Goal: Task Accomplishment & Management: Use online tool/utility

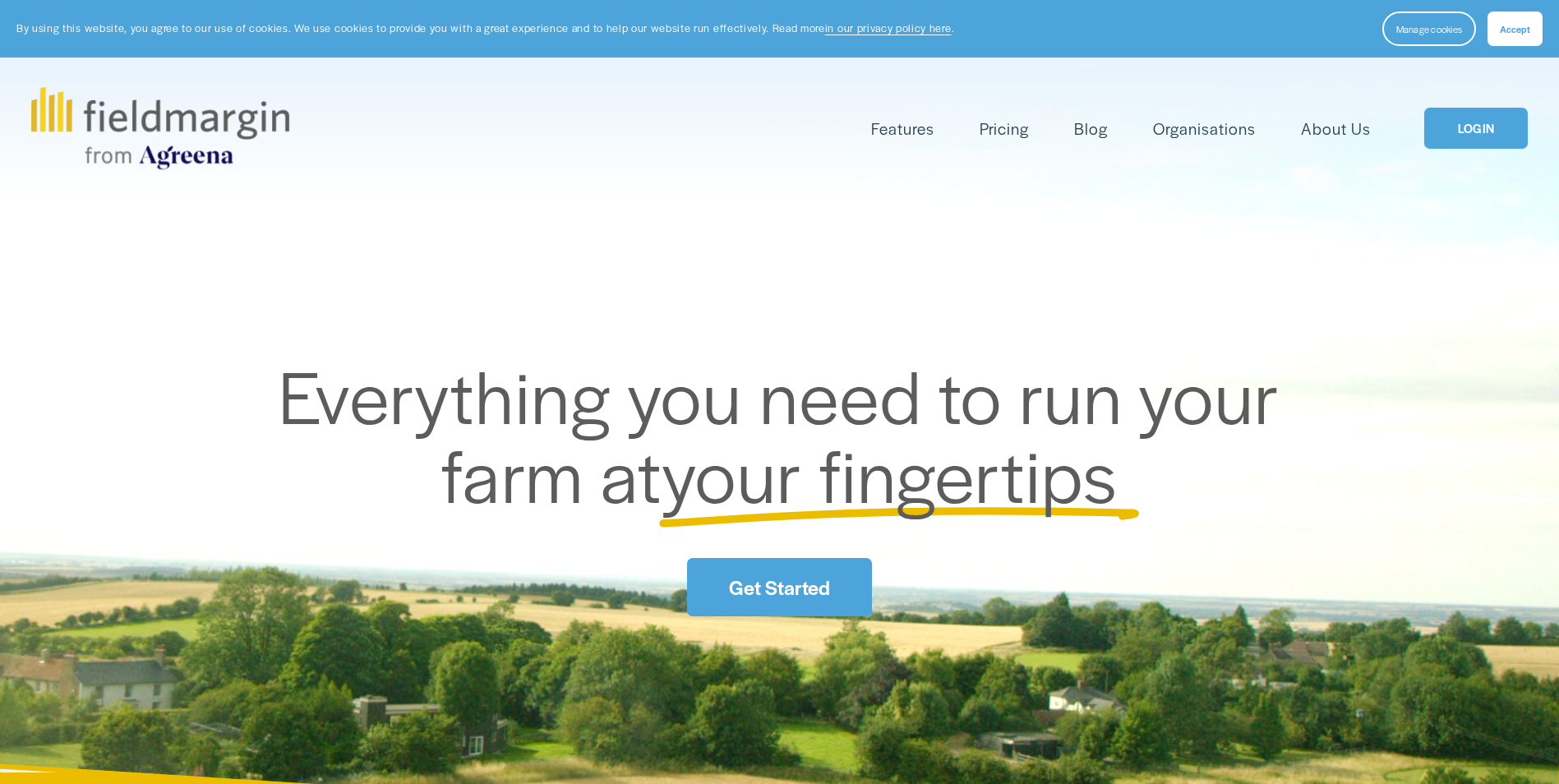
click at [1457, 127] on link "LOGIN" at bounding box center [1476, 128] width 104 height 41
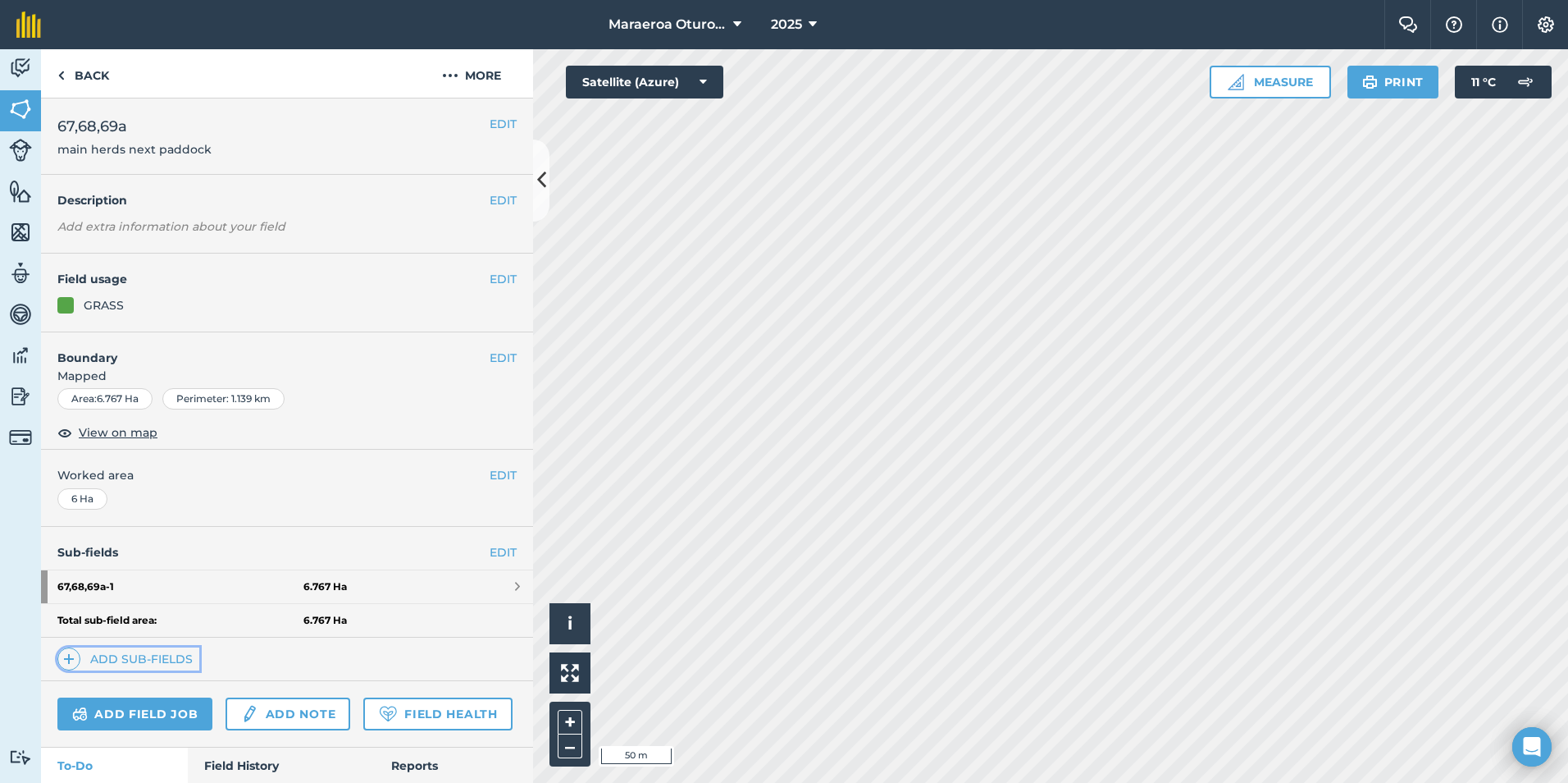
click at [131, 656] on link "Add sub-fields" at bounding box center [128, 659] width 142 height 23
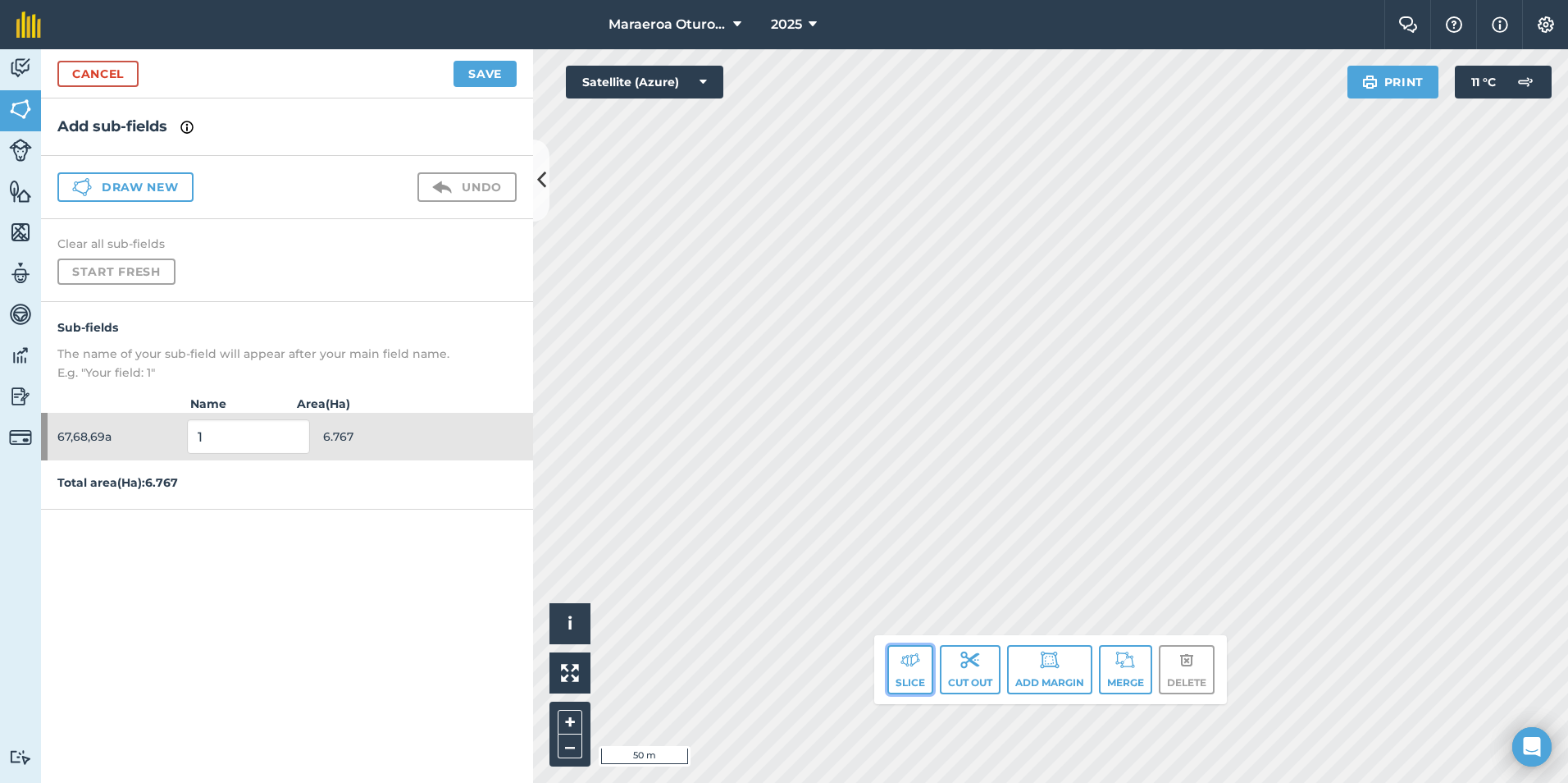
click at [915, 659] on img at bounding box center [910, 659] width 20 height 20
click at [960, 660] on img at bounding box center [970, 659] width 20 height 20
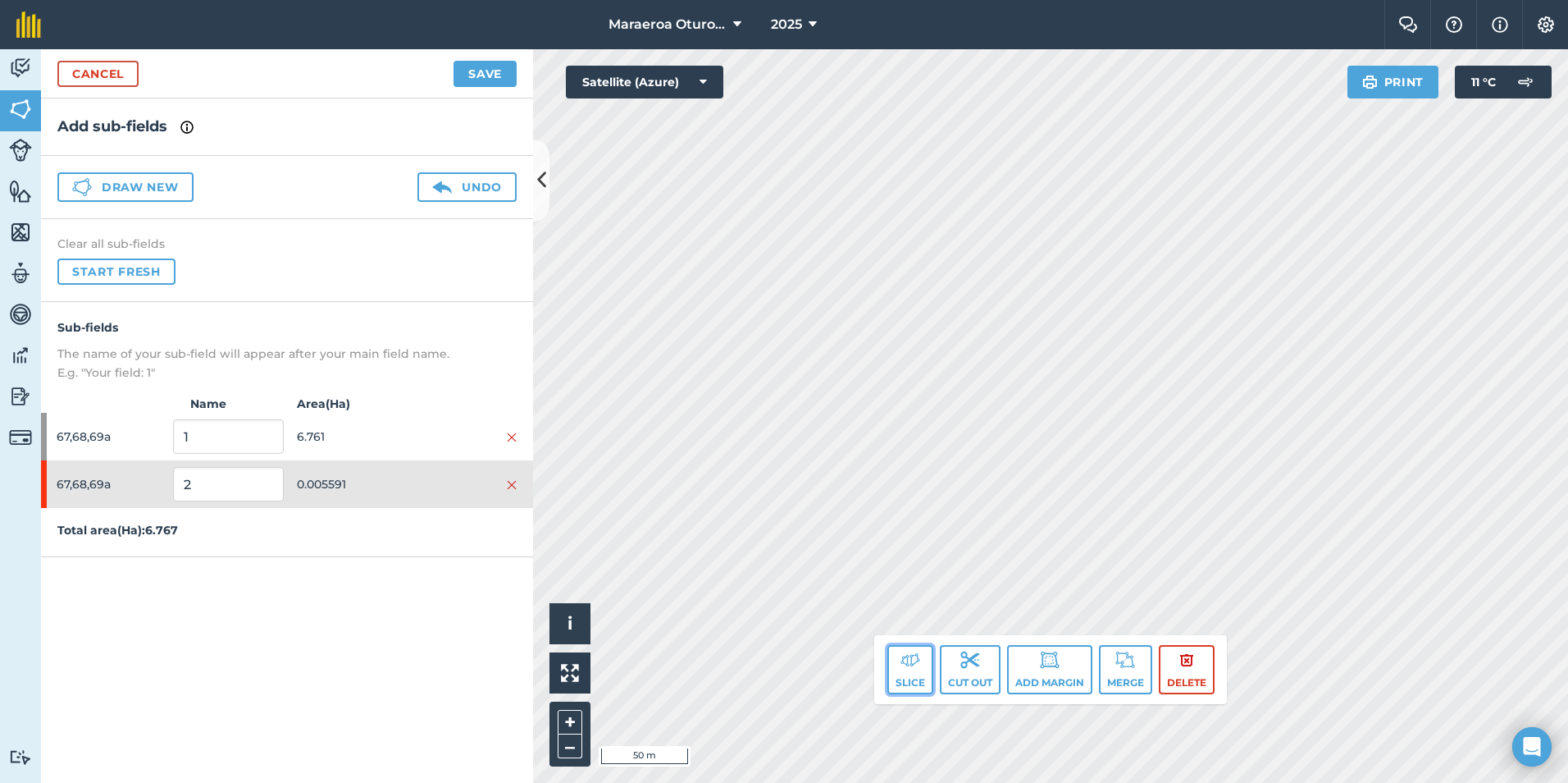
click at [915, 660] on img at bounding box center [910, 659] width 20 height 20
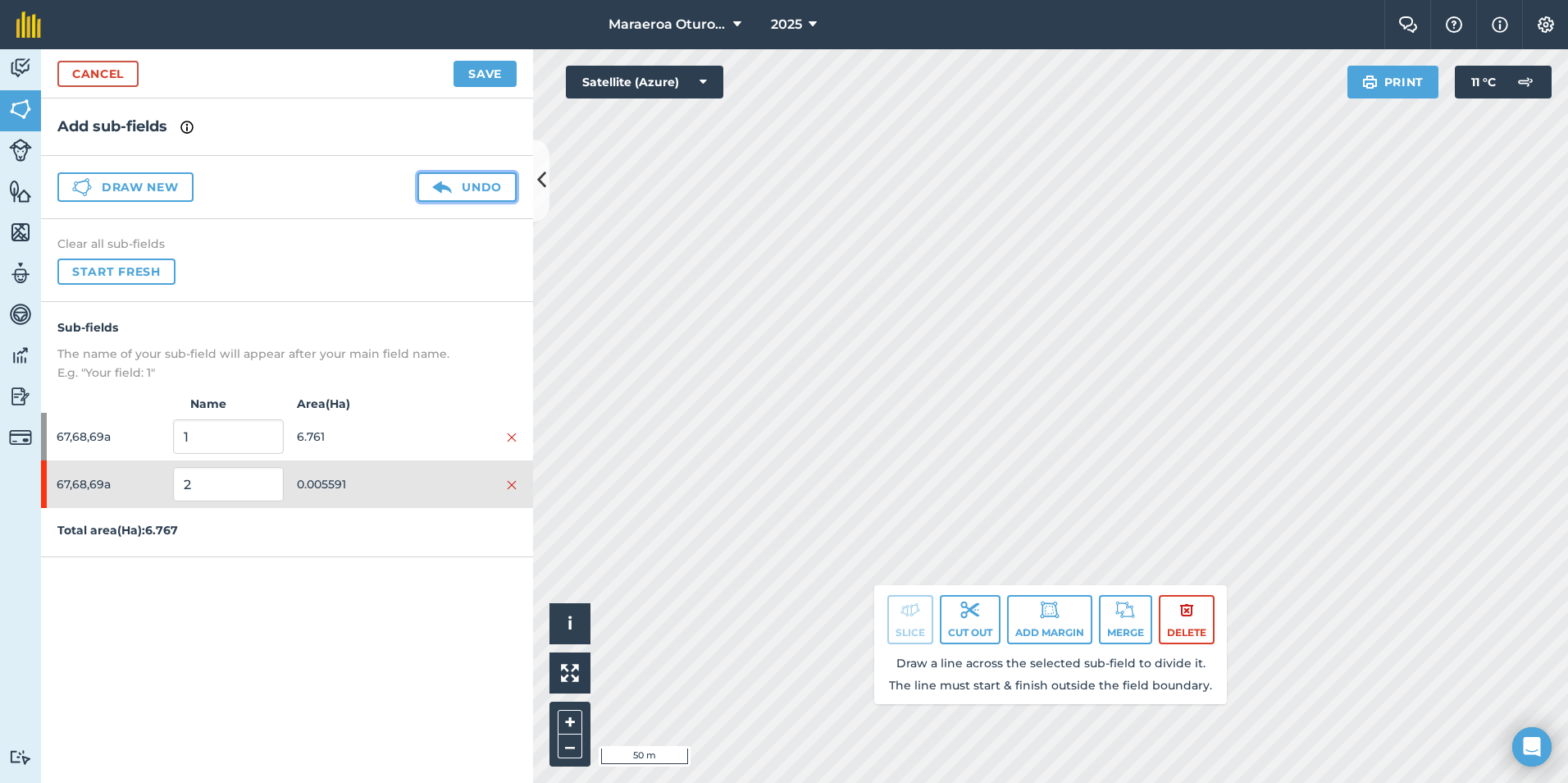
click at [467, 193] on button "Undo" at bounding box center [467, 186] width 99 height 29
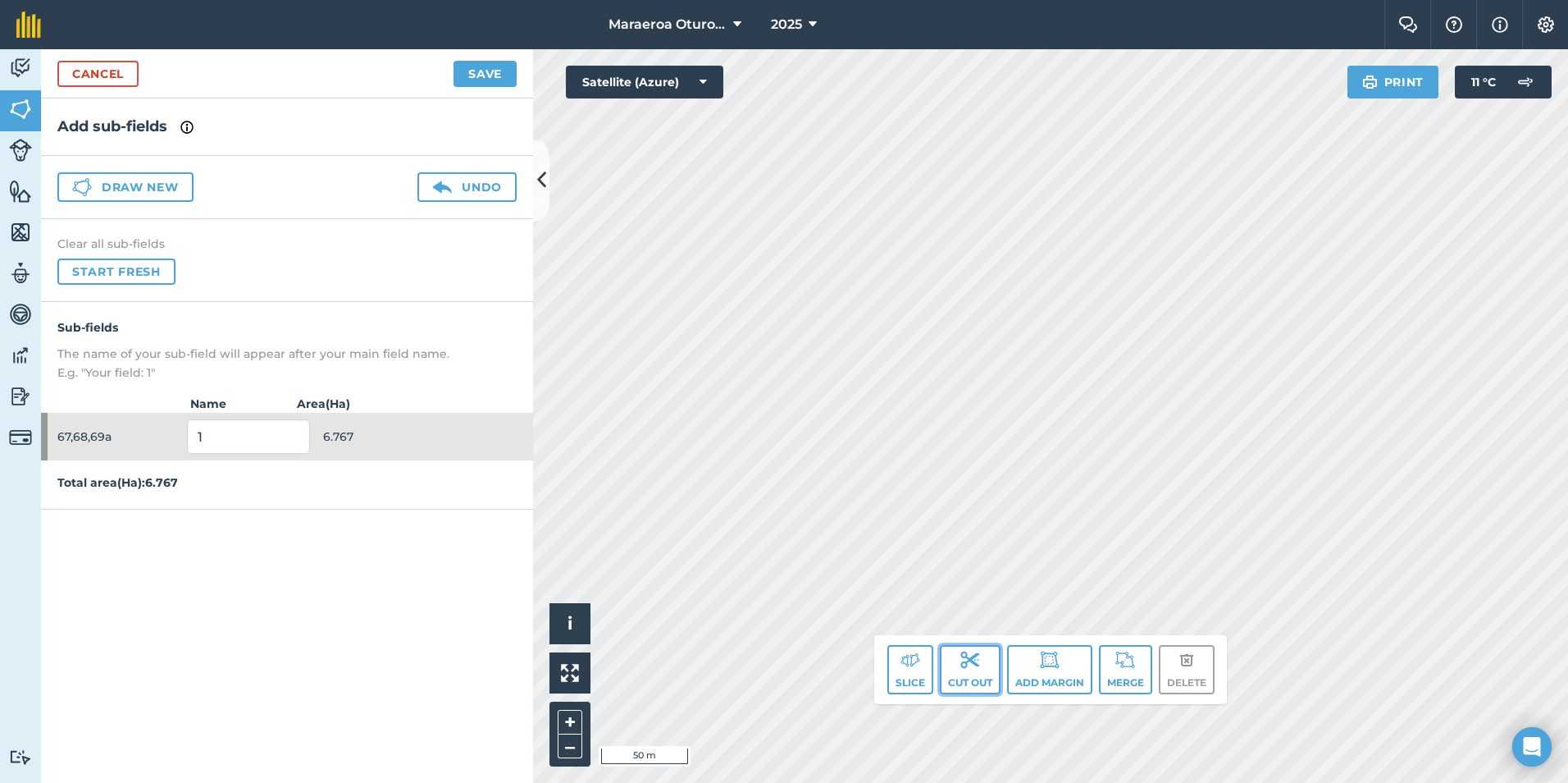
click at [973, 663] on img at bounding box center [970, 659] width 20 height 20
click at [916, 662] on img at bounding box center [910, 659] width 20 height 20
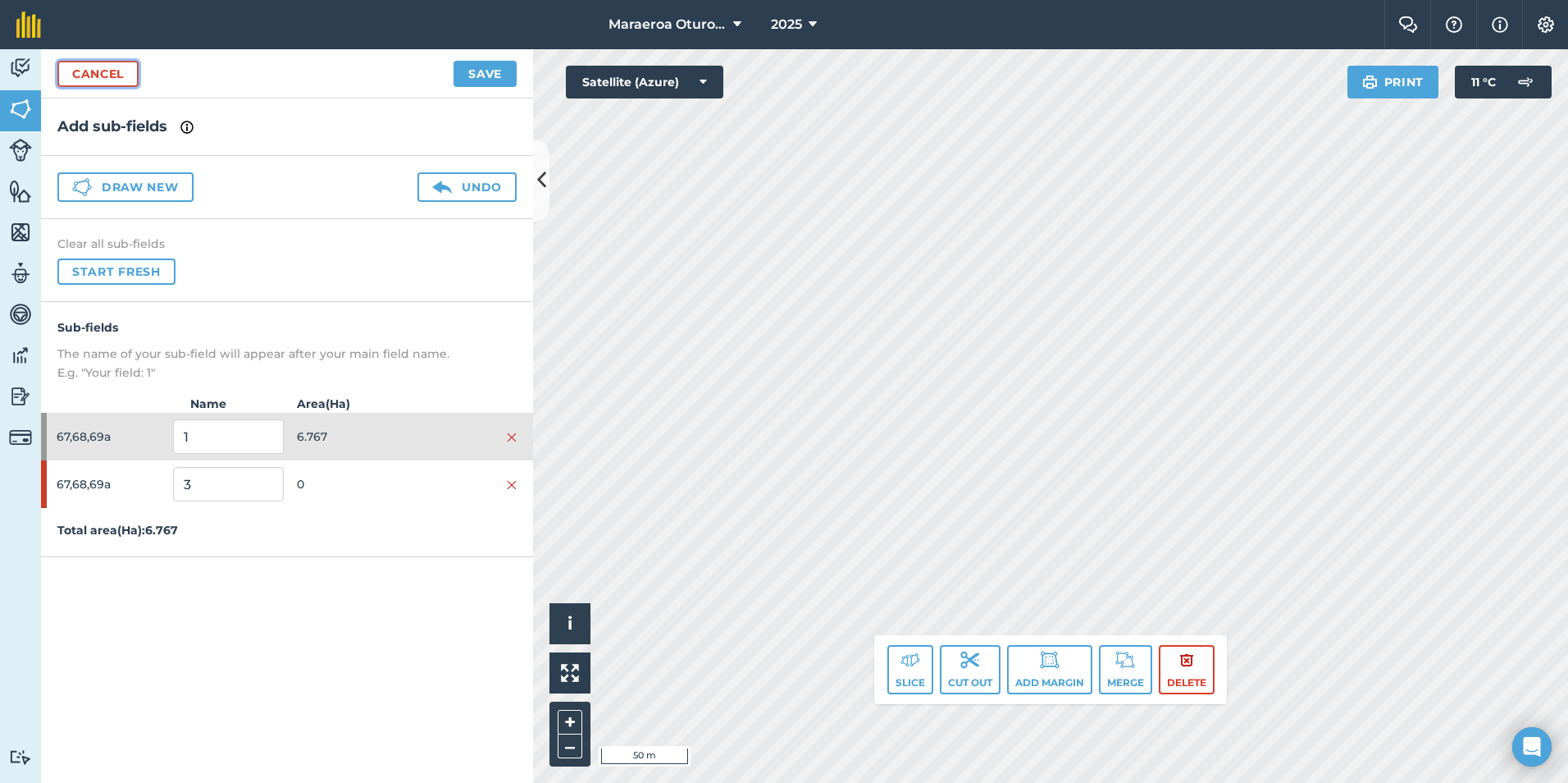
click at [119, 84] on link "Cancel" at bounding box center [98, 74] width 81 height 26
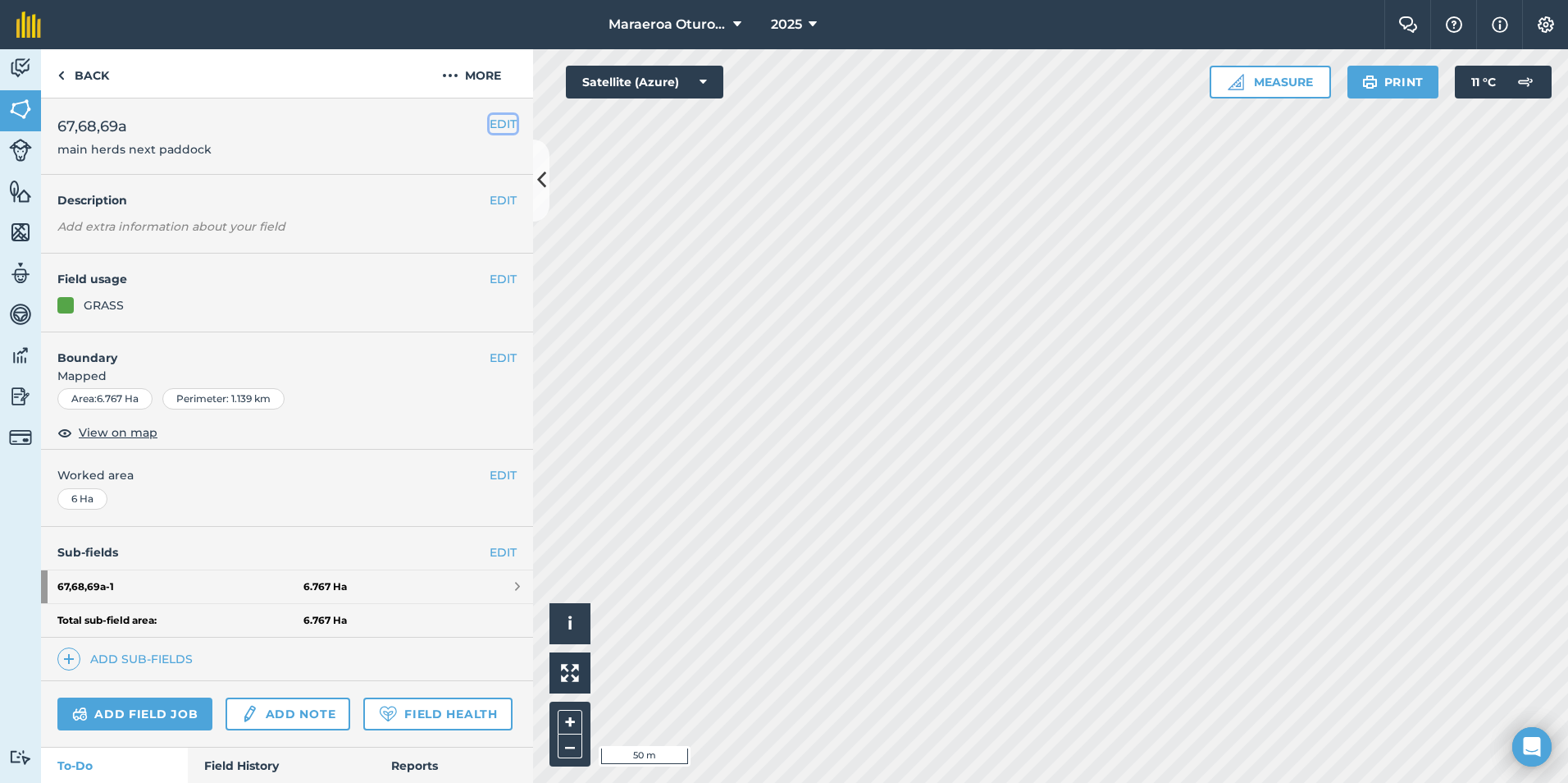
click at [490, 121] on button "EDIT" at bounding box center [502, 123] width 27 height 18
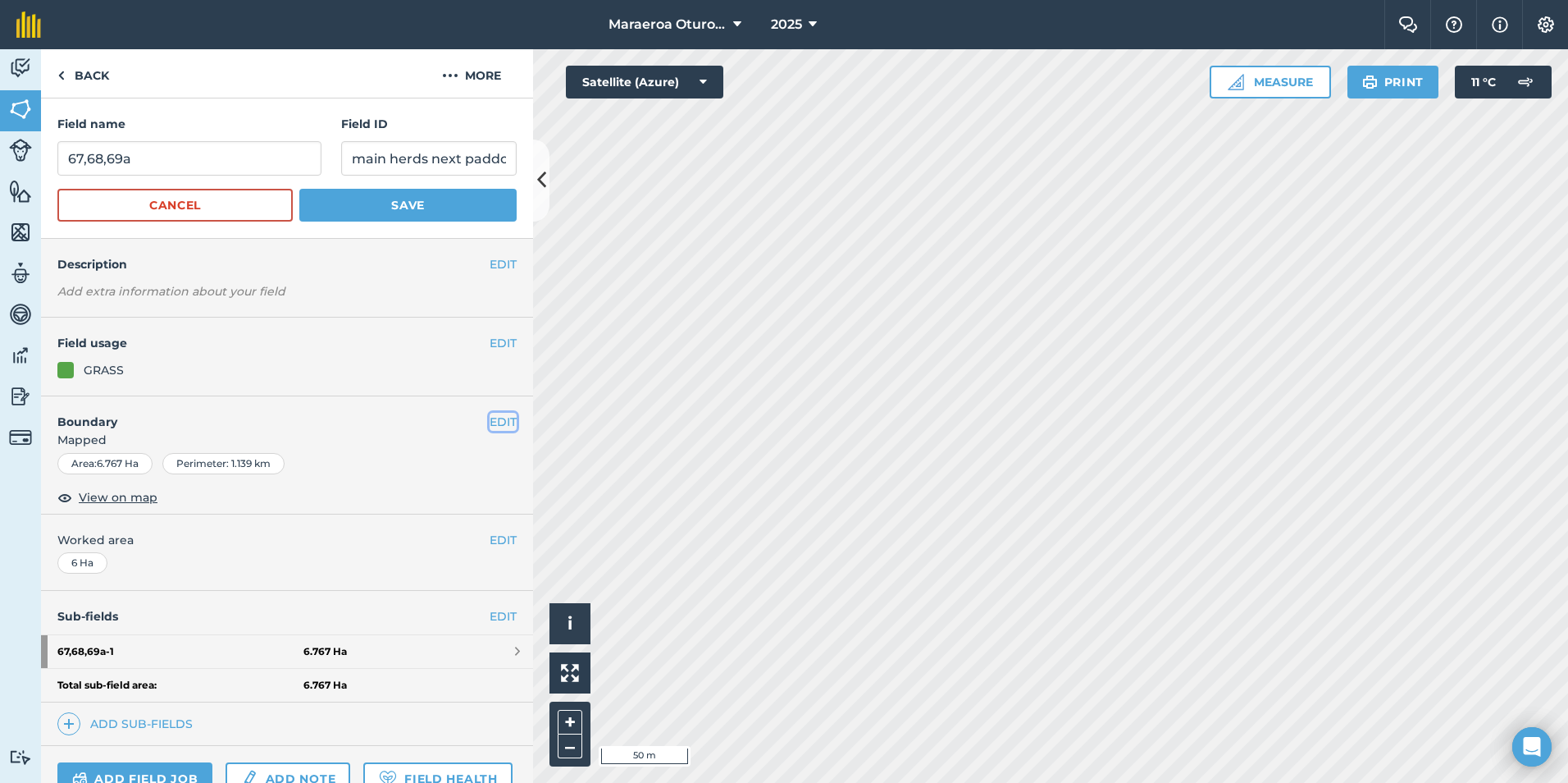
click at [494, 415] on button "EDIT" at bounding box center [502, 421] width 27 height 18
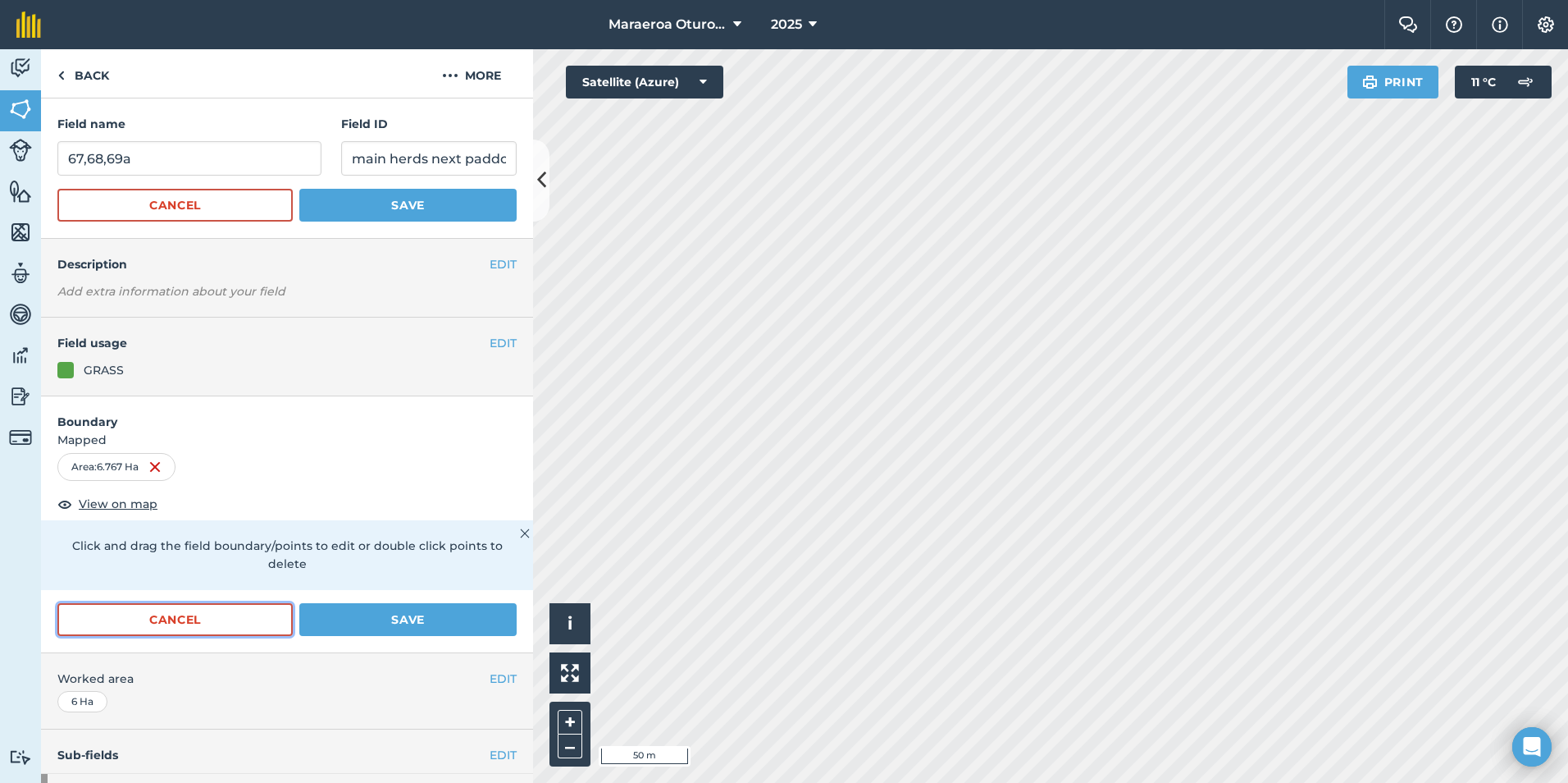
click at [195, 617] on button "Cancel" at bounding box center [175, 619] width 235 height 33
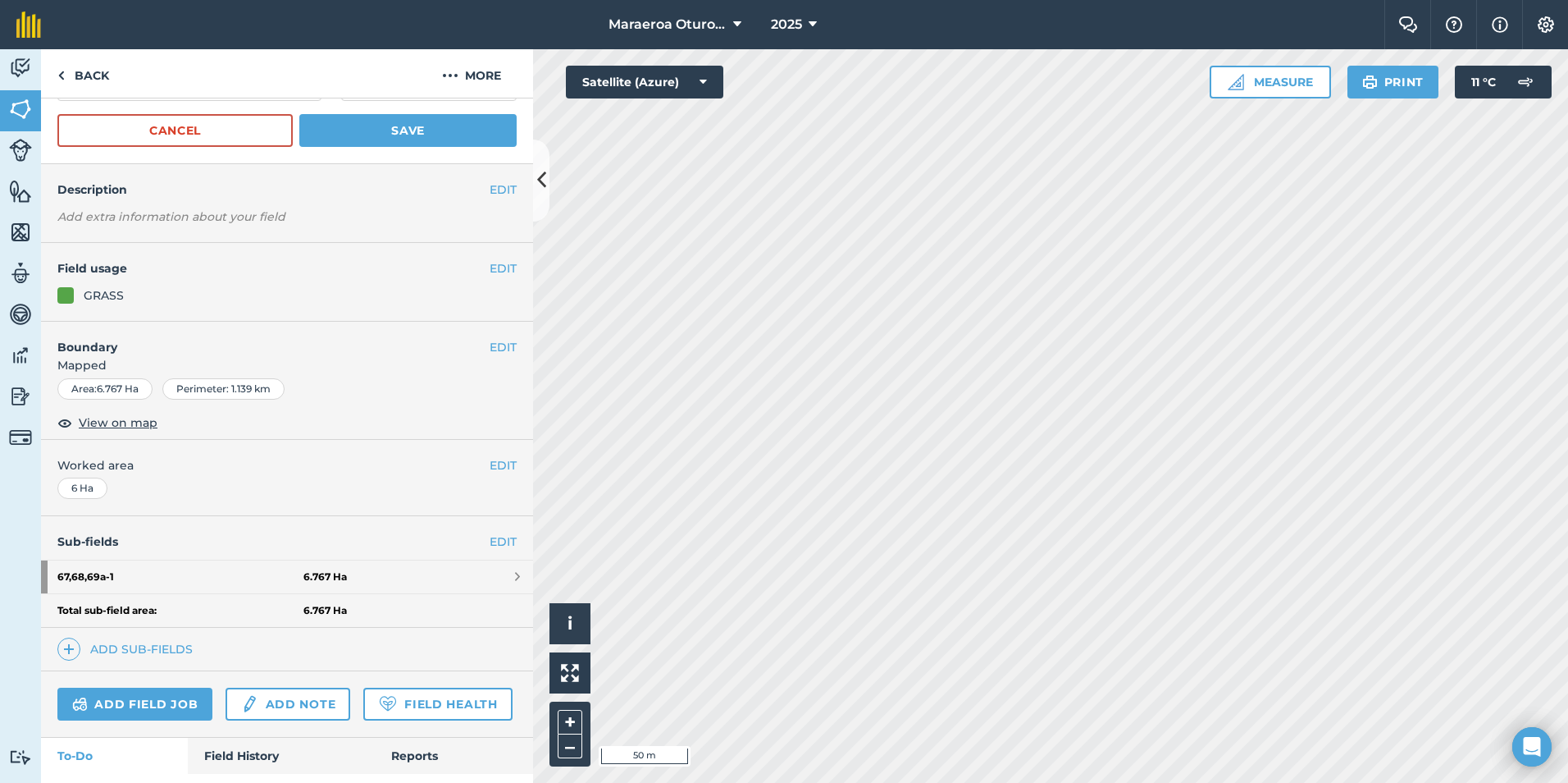
scroll to position [163, 0]
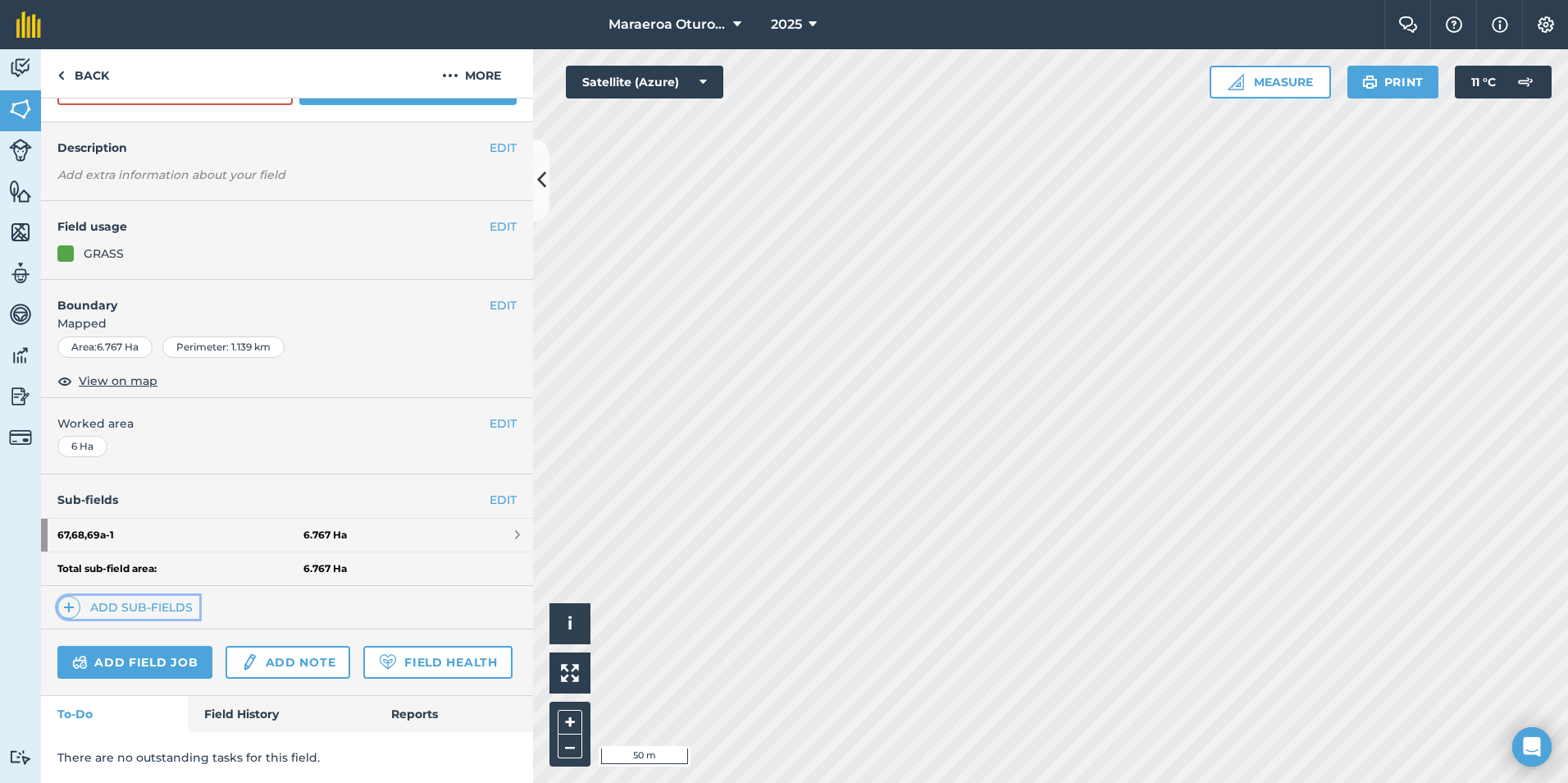
click at [149, 596] on link "Add sub-fields" at bounding box center [128, 607] width 142 height 23
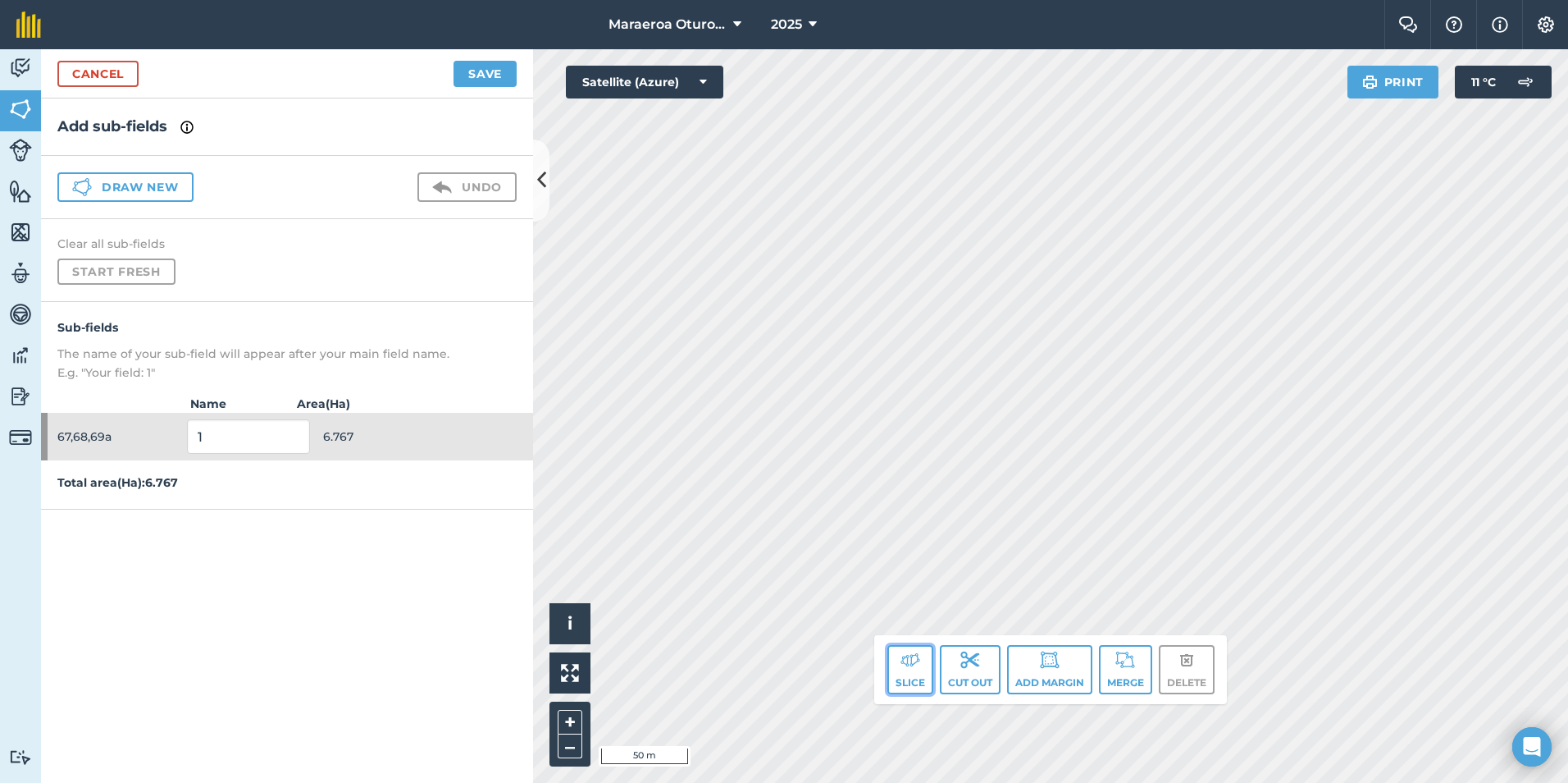
click at [916, 664] on img at bounding box center [910, 659] width 20 height 20
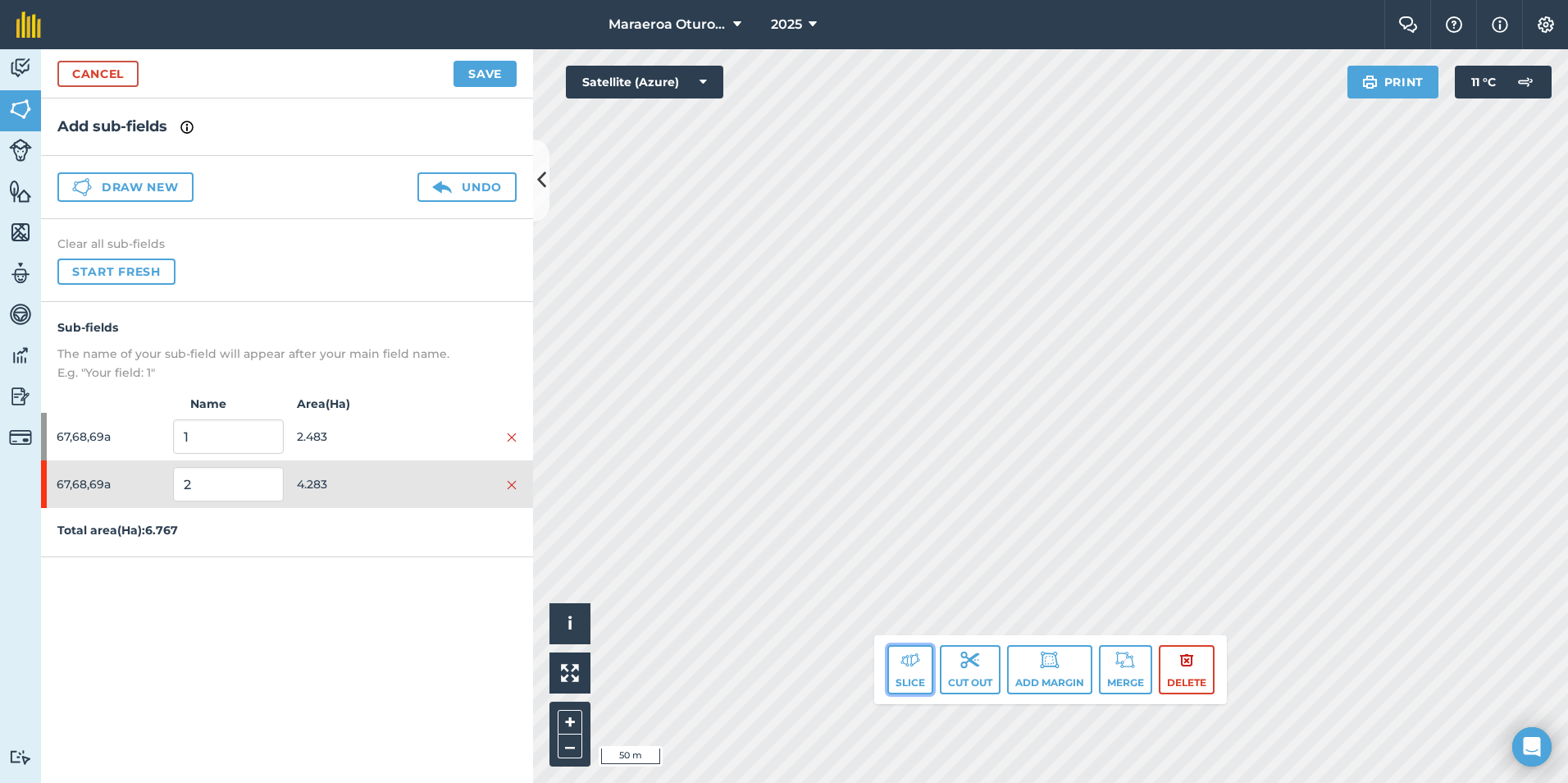
click at [910, 672] on button "Slice" at bounding box center [910, 669] width 46 height 49
click at [911, 666] on img at bounding box center [910, 659] width 20 height 20
click at [926, 664] on button "Slice" at bounding box center [910, 669] width 46 height 49
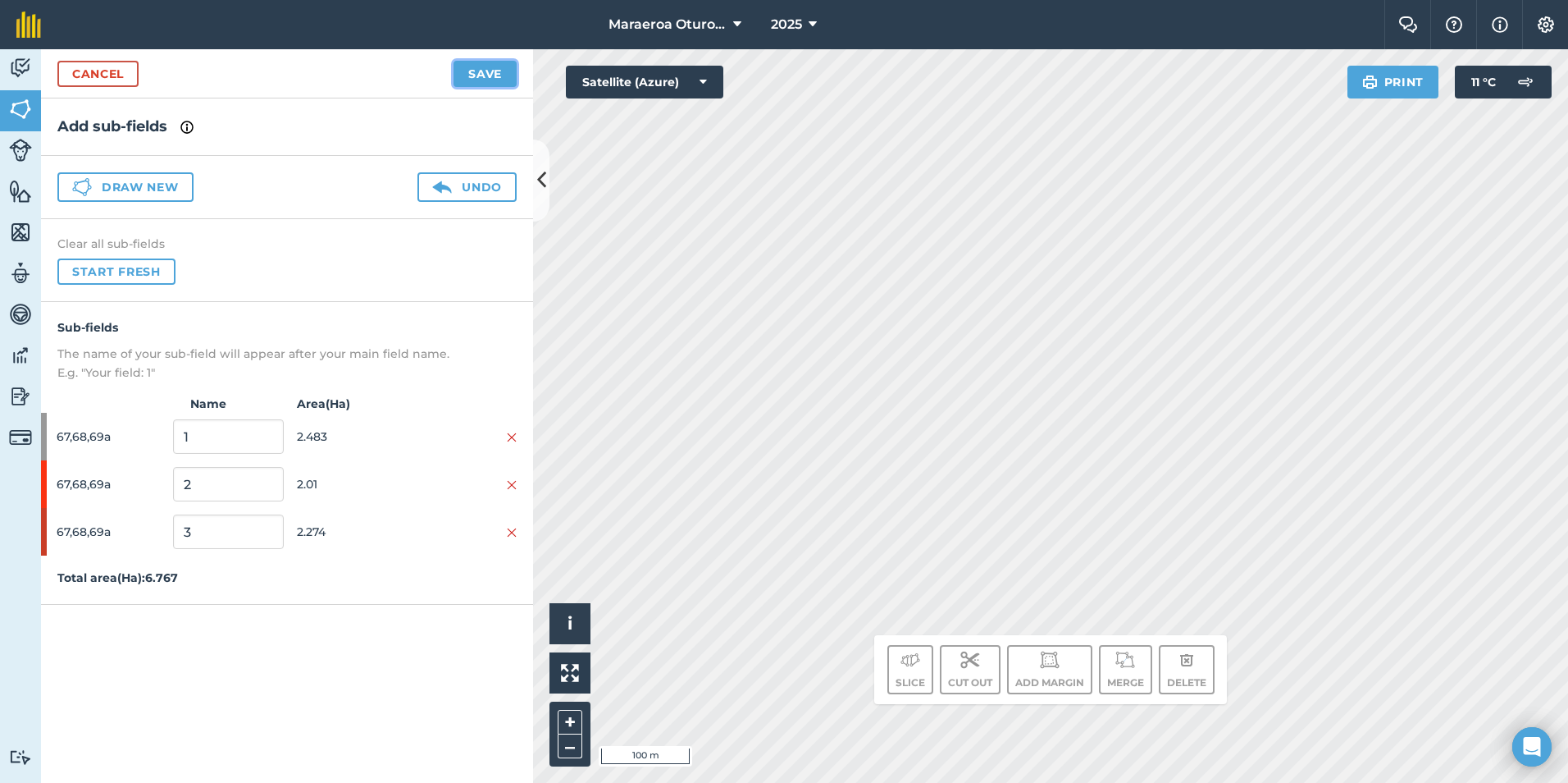
click at [472, 70] on button "Save" at bounding box center [484, 74] width 63 height 26
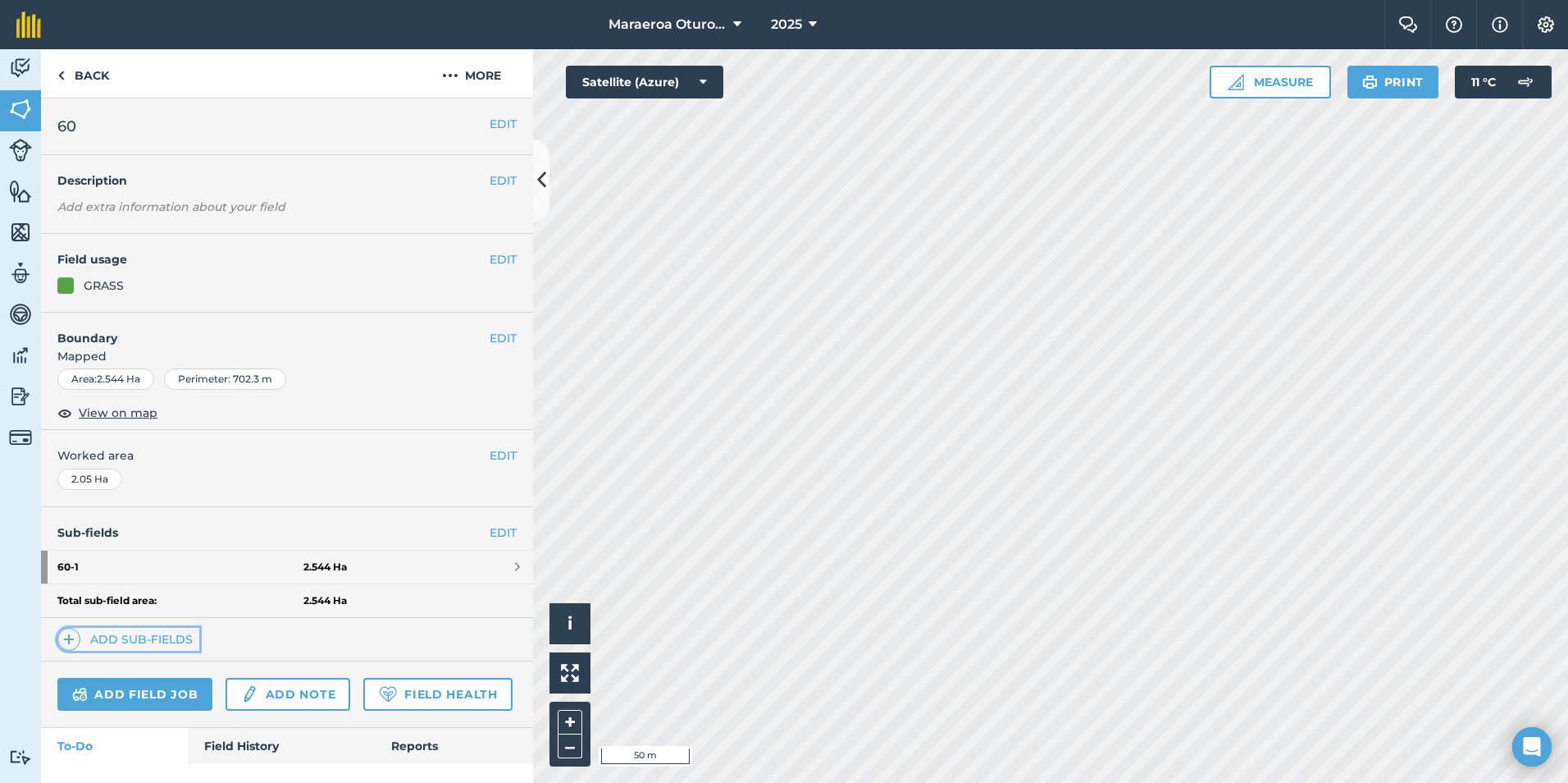
click at [150, 636] on link "Add sub-fields" at bounding box center [128, 639] width 142 height 23
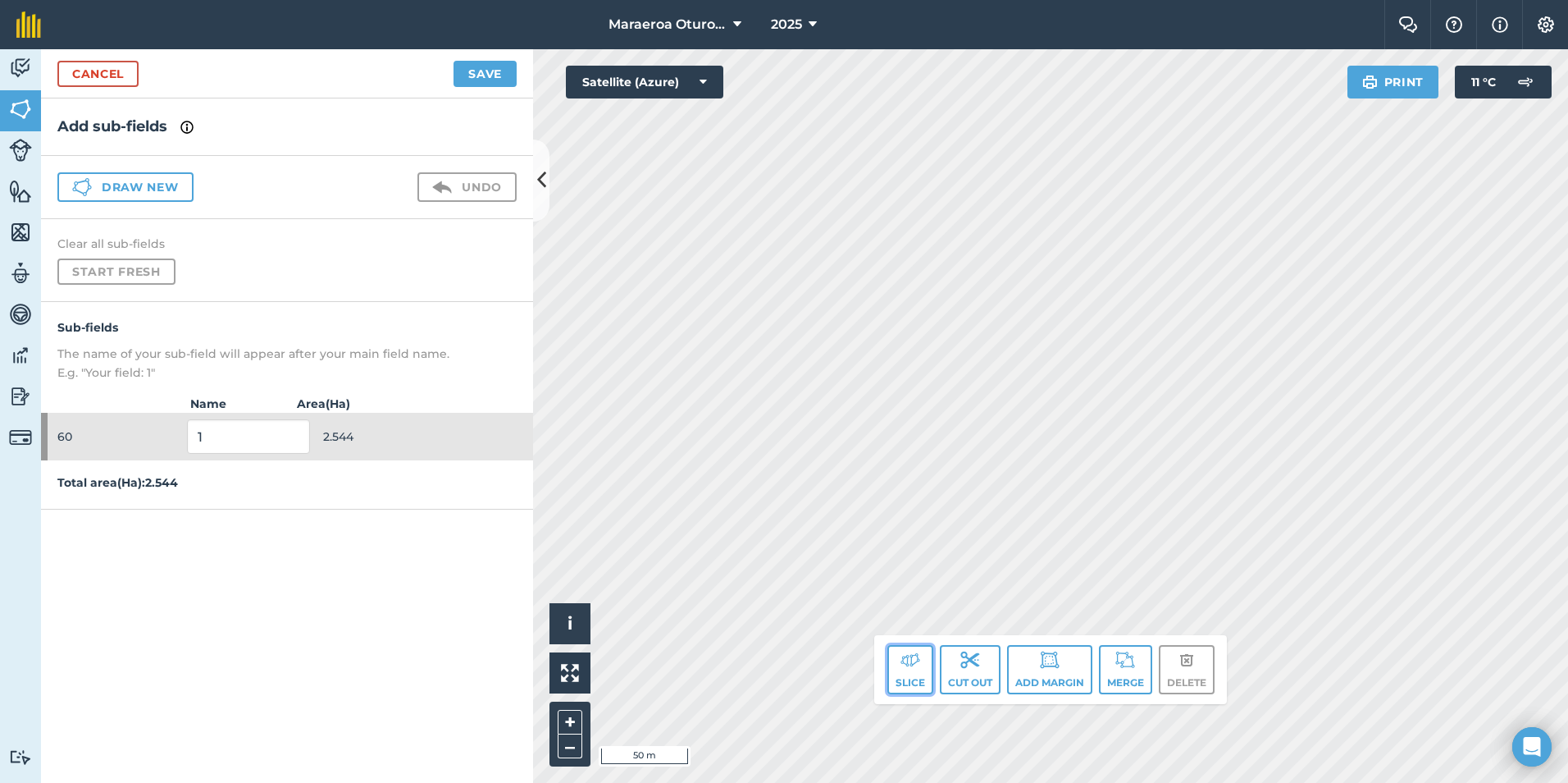
drag, startPoint x: 899, startPoint y: 663, endPoint x: 923, endPoint y: 624, distance: 45.8
click at [900, 664] on img at bounding box center [910, 659] width 20 height 20
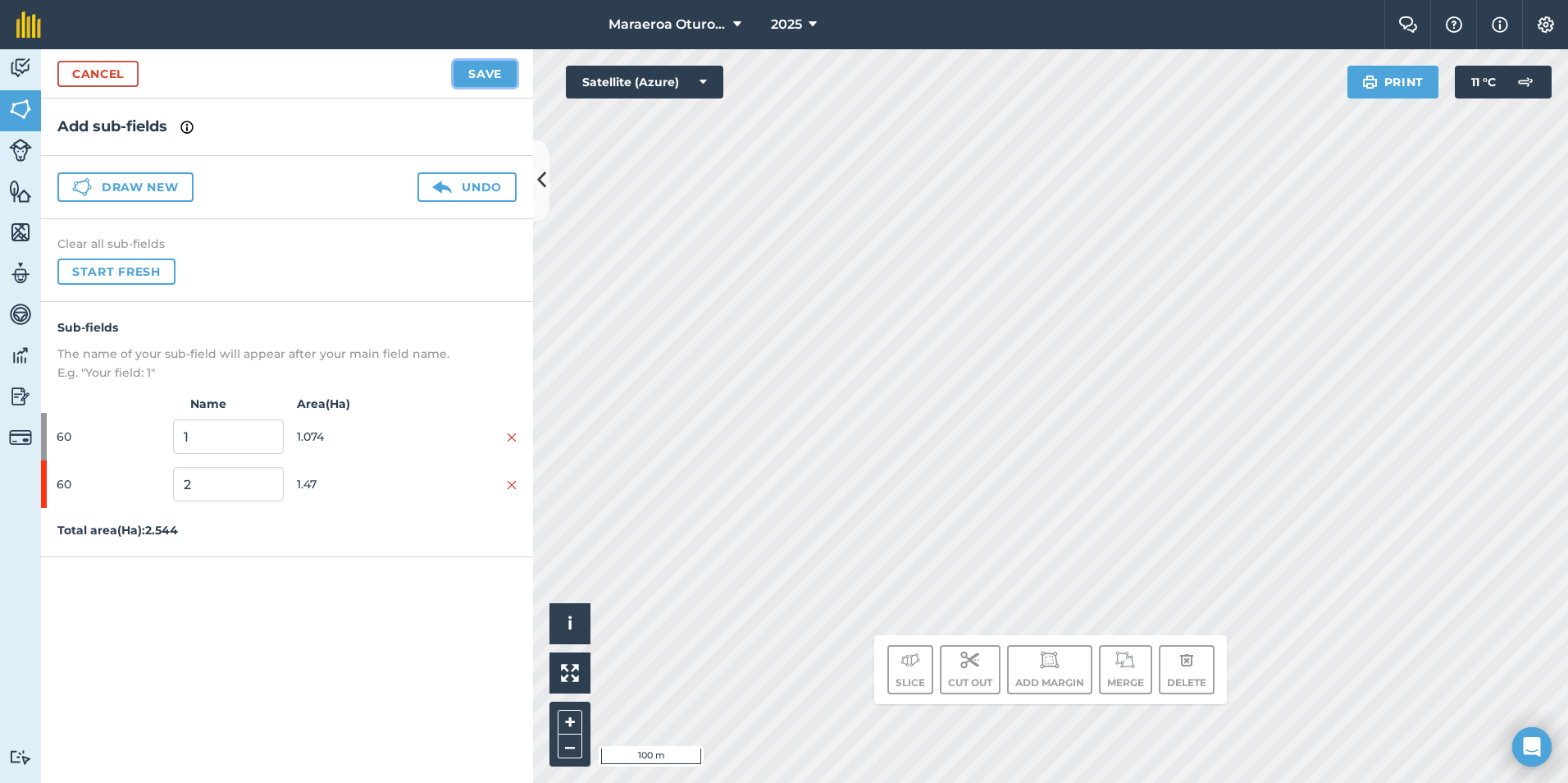
click at [502, 69] on button "Save" at bounding box center [484, 74] width 63 height 26
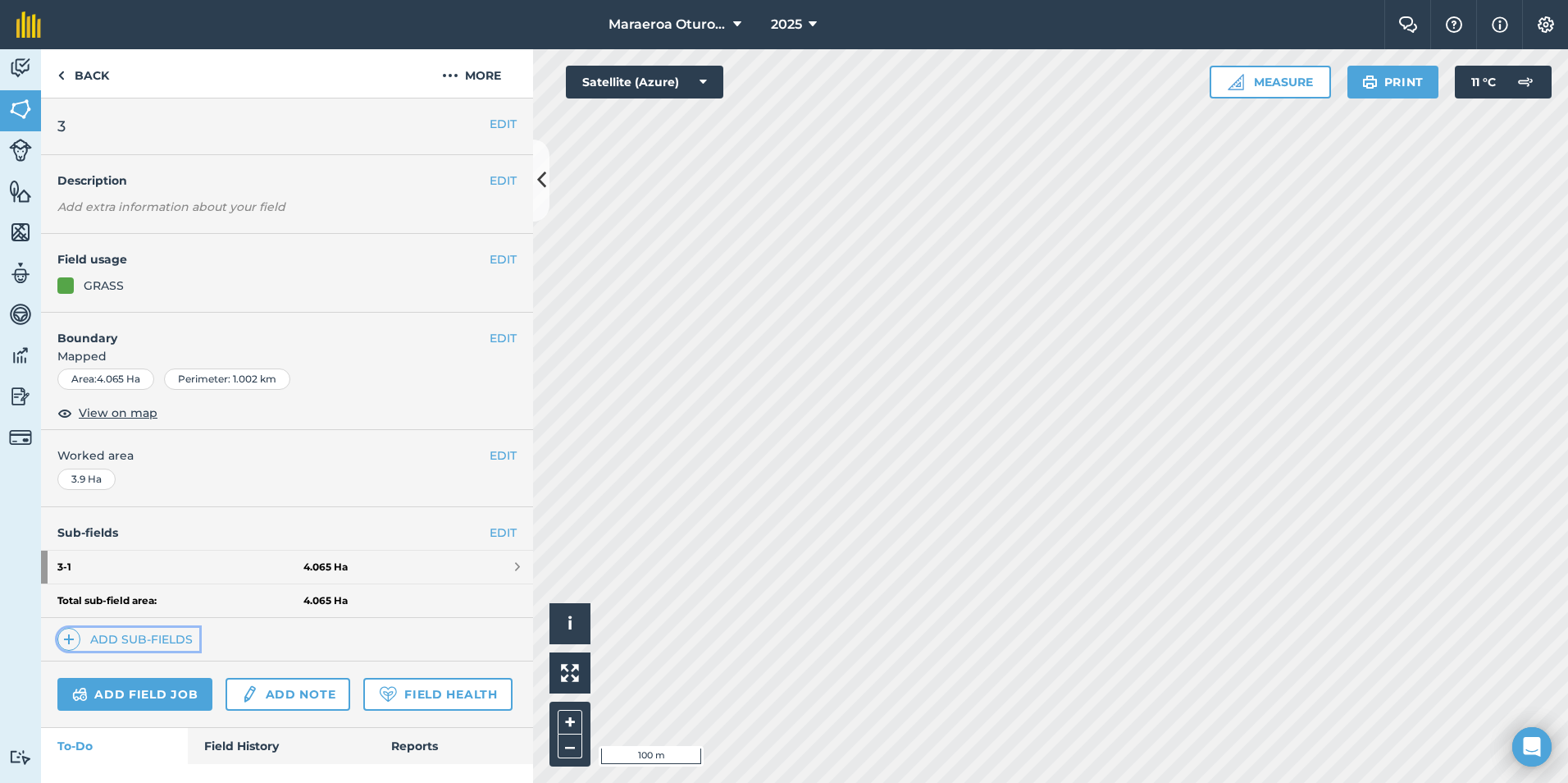
click at [174, 633] on link "Add sub-fields" at bounding box center [128, 639] width 142 height 23
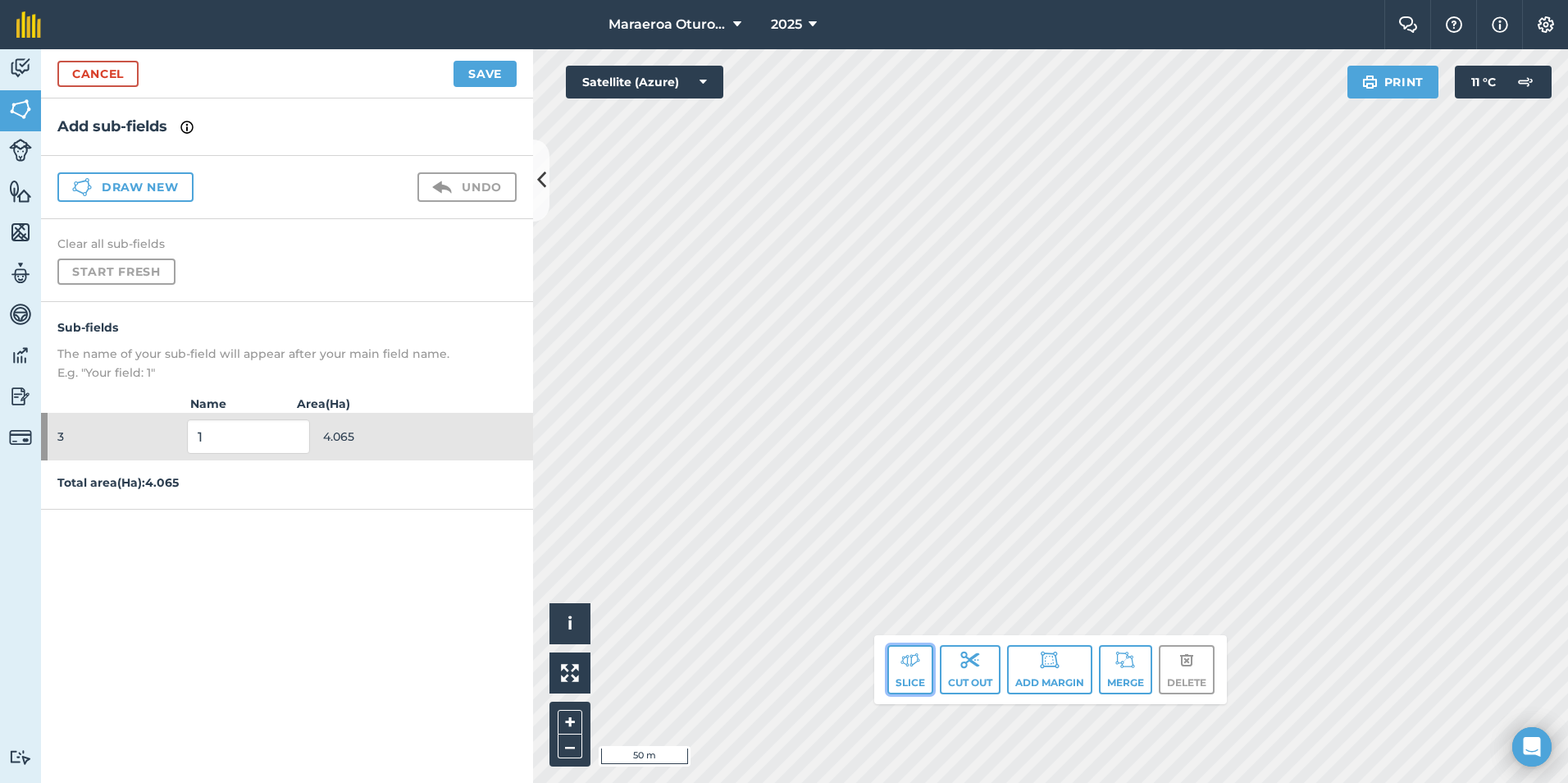
click at [907, 668] on img at bounding box center [910, 659] width 20 height 20
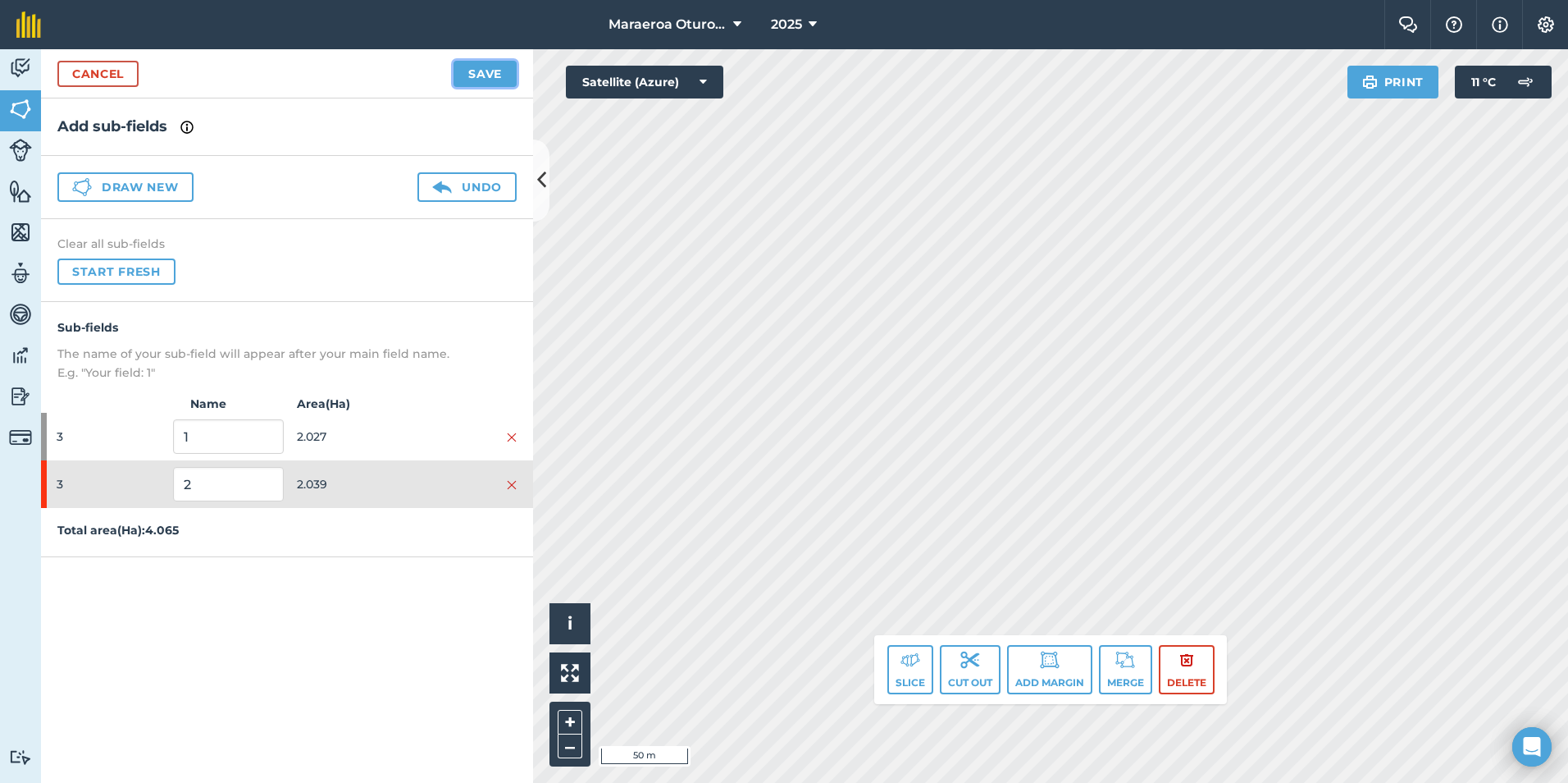
click at [470, 74] on button "Save" at bounding box center [484, 74] width 63 height 26
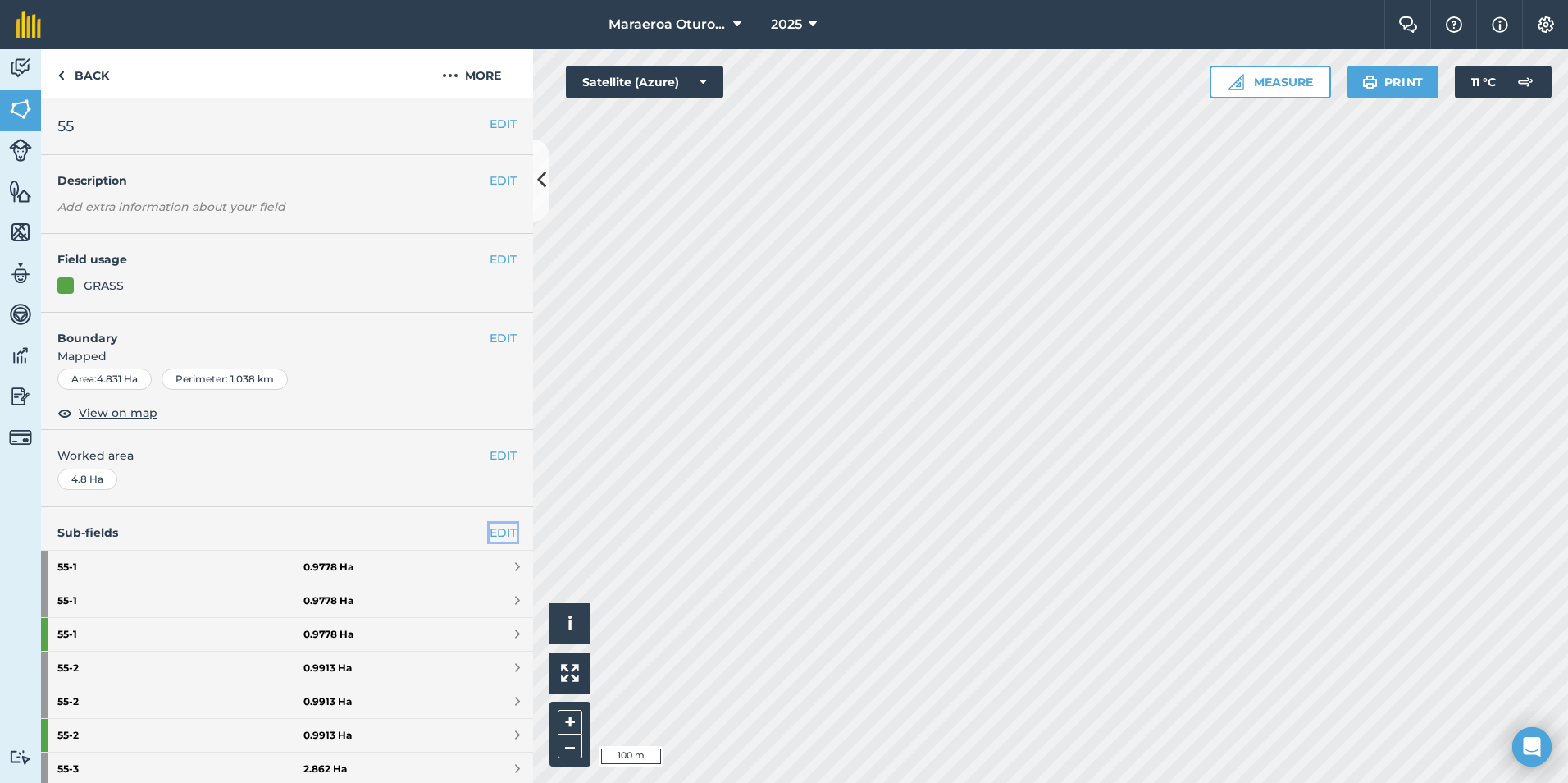
click at [497, 528] on link "EDIT" at bounding box center [502, 532] width 27 height 18
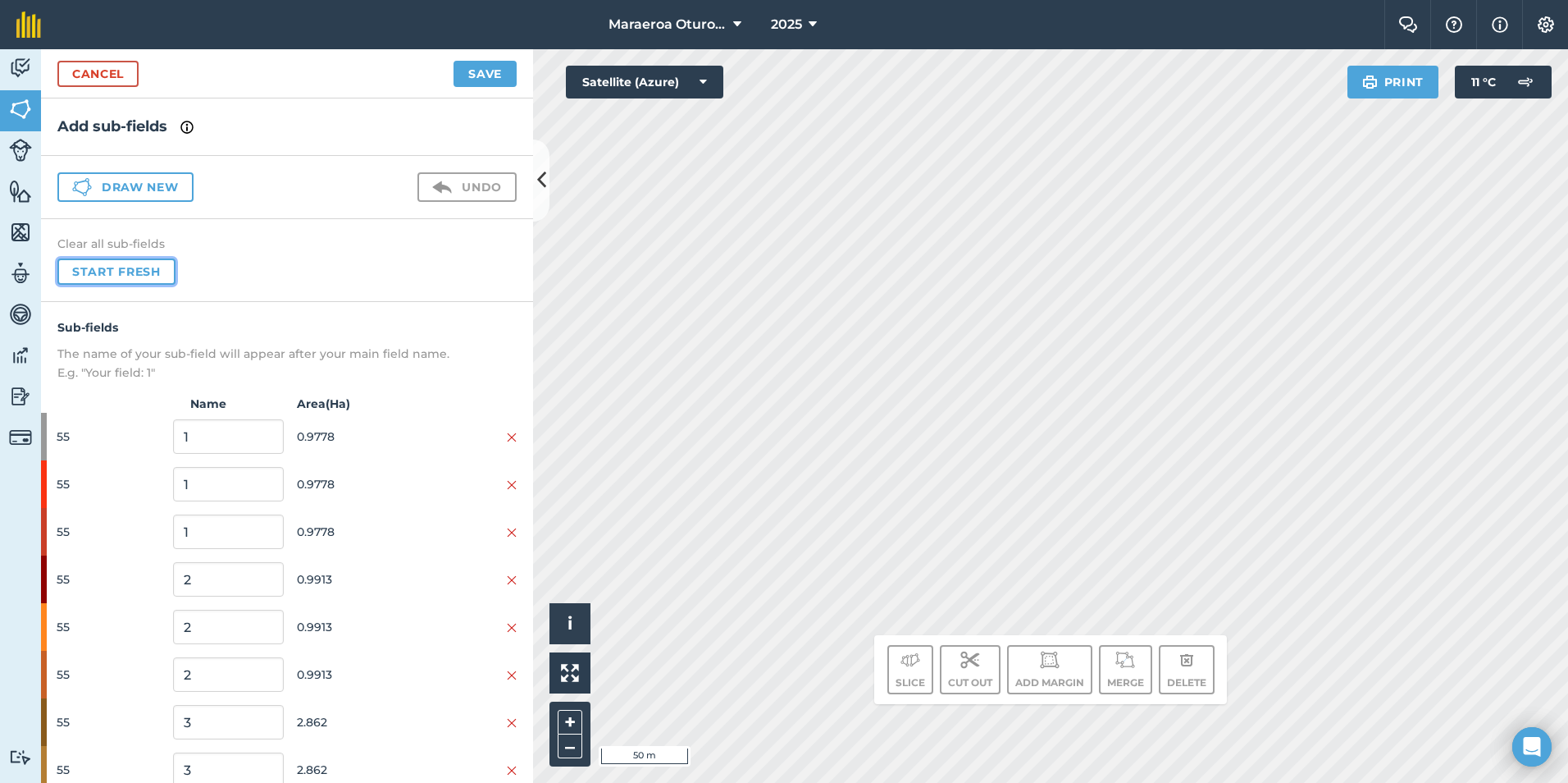
click at [94, 268] on button "Start fresh" at bounding box center [117, 272] width 119 height 26
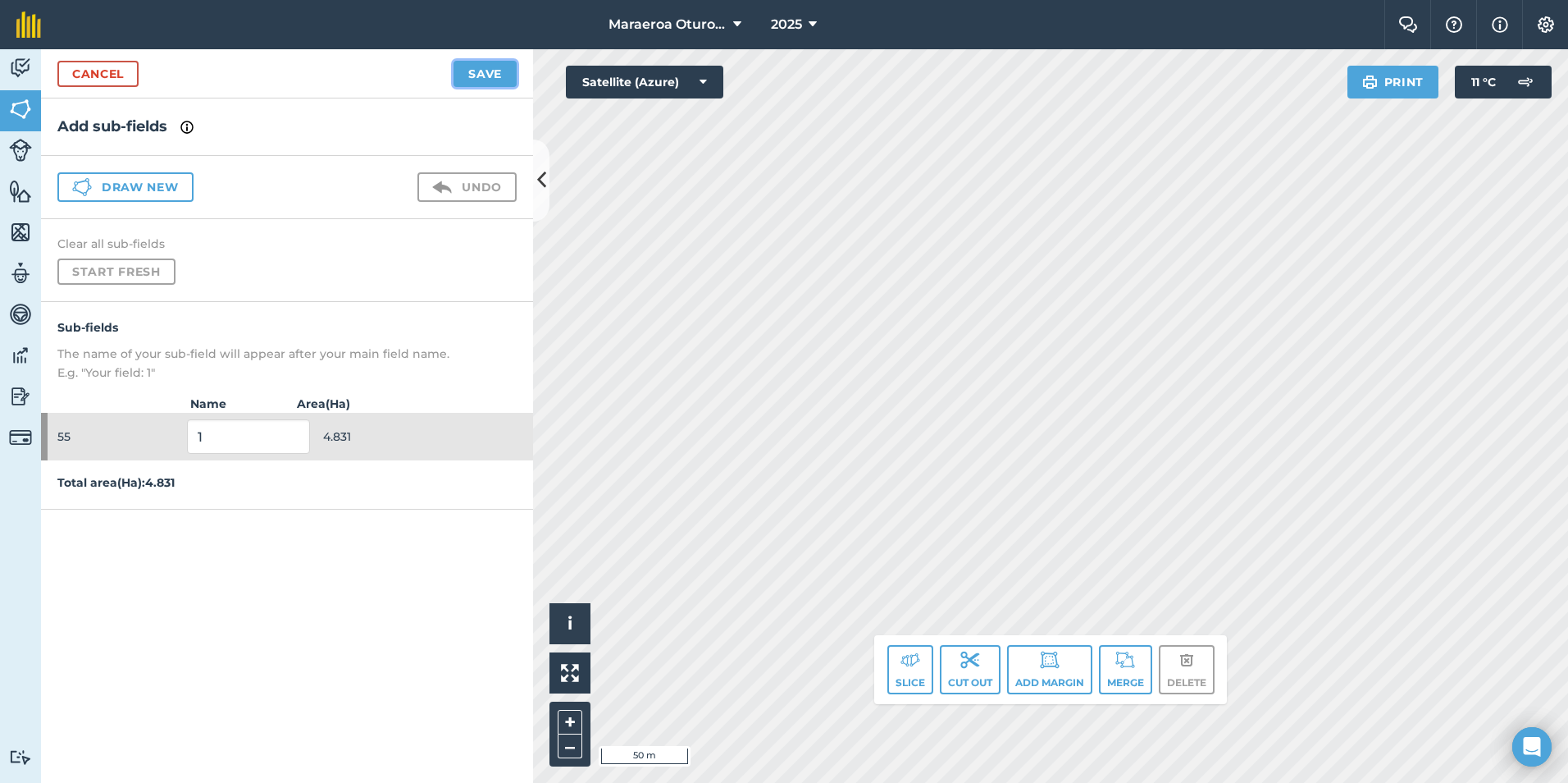
click at [486, 73] on button "Save" at bounding box center [484, 74] width 63 height 26
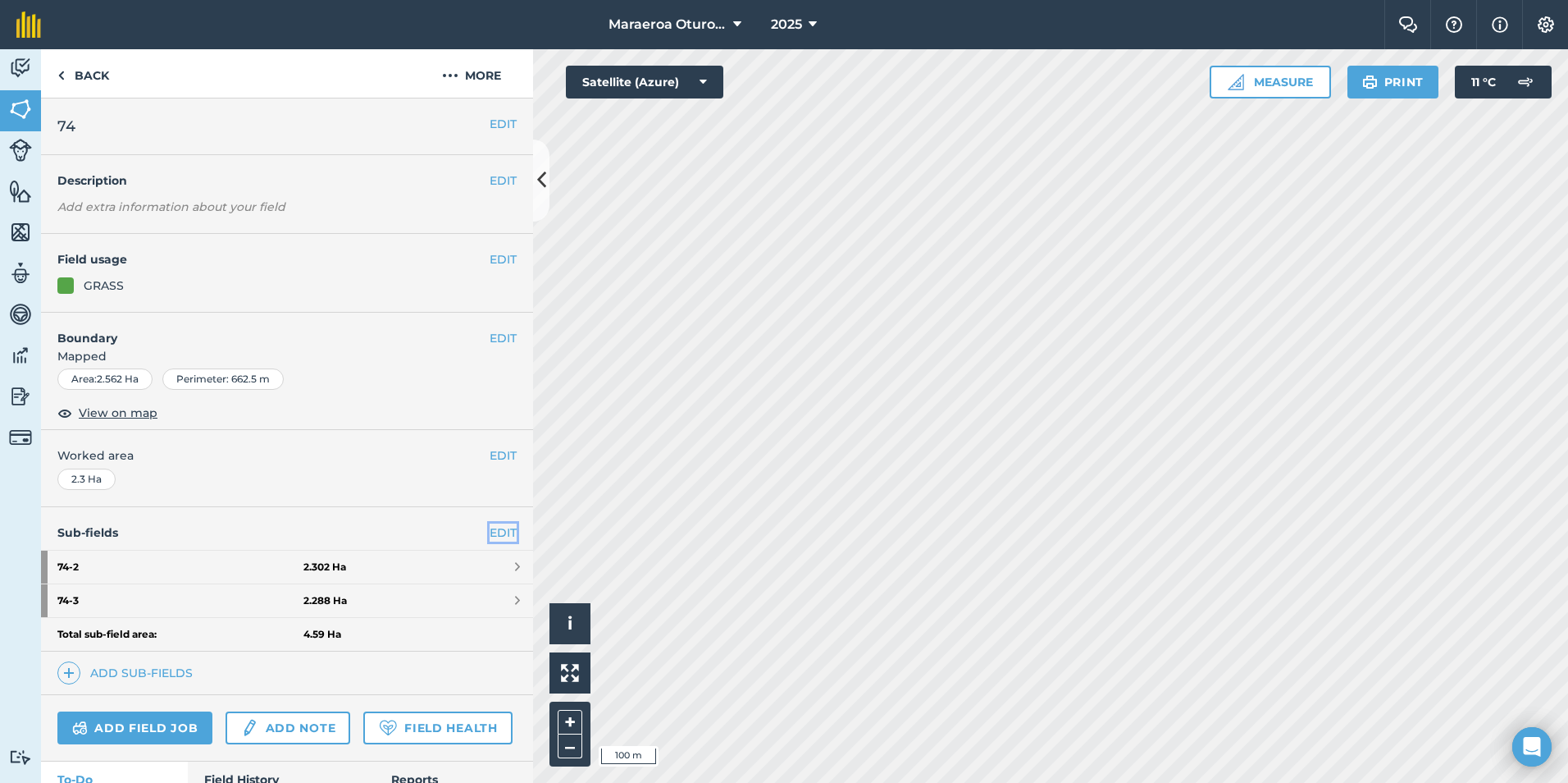
click at [489, 538] on link "EDIT" at bounding box center [502, 532] width 27 height 18
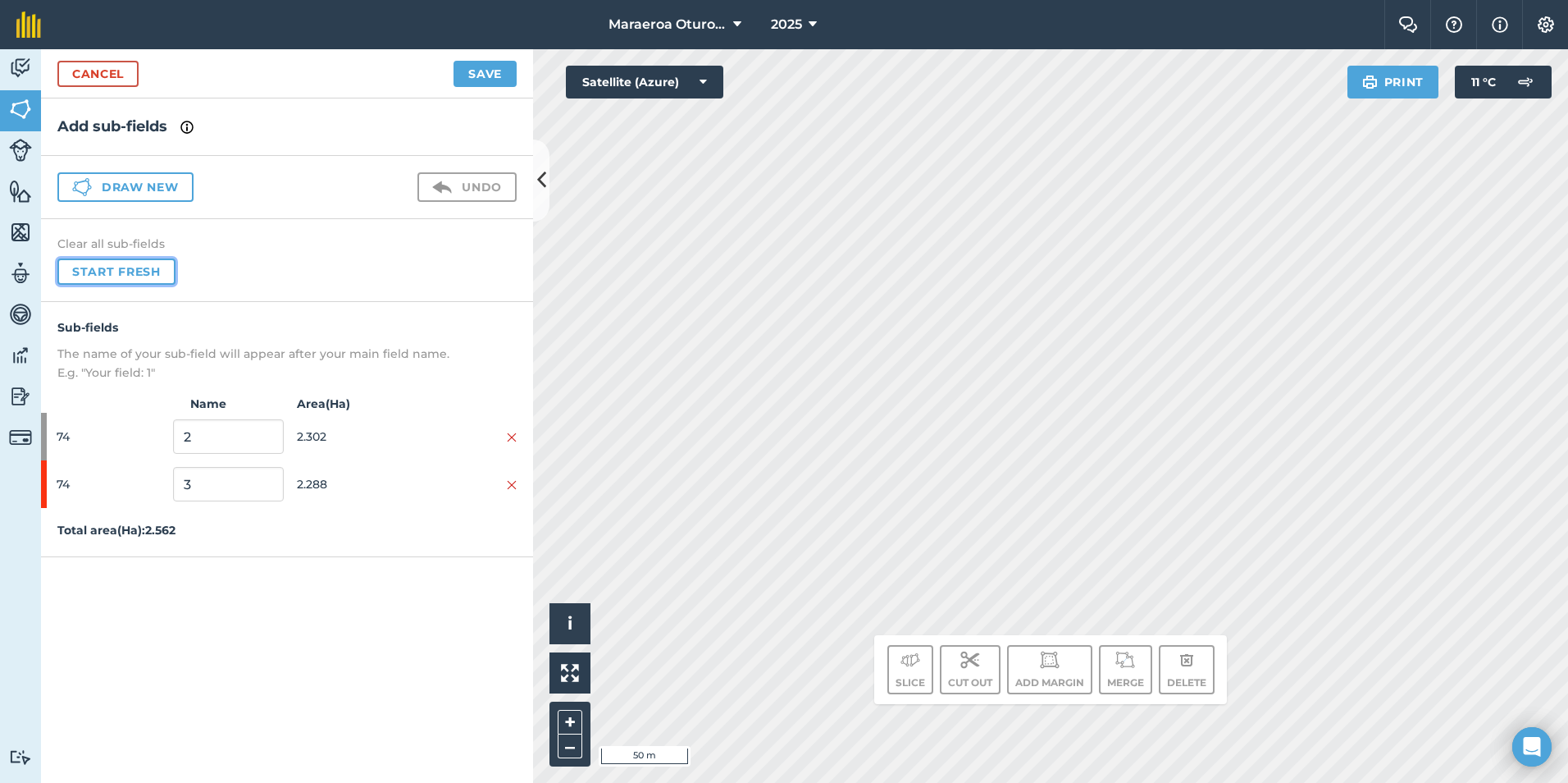
click at [110, 280] on button "Start fresh" at bounding box center [117, 272] width 119 height 26
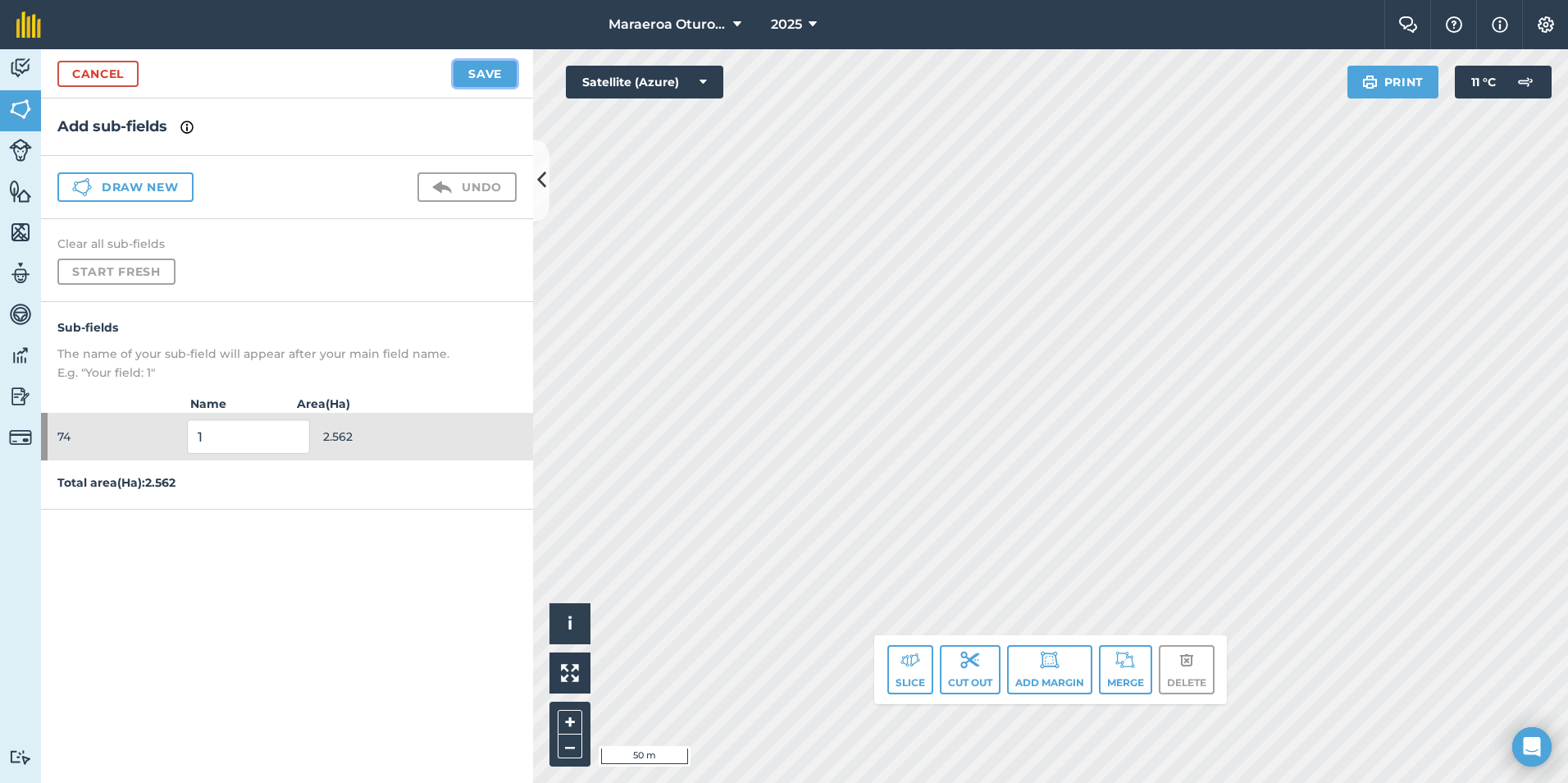
click at [493, 67] on button "Save" at bounding box center [484, 74] width 63 height 26
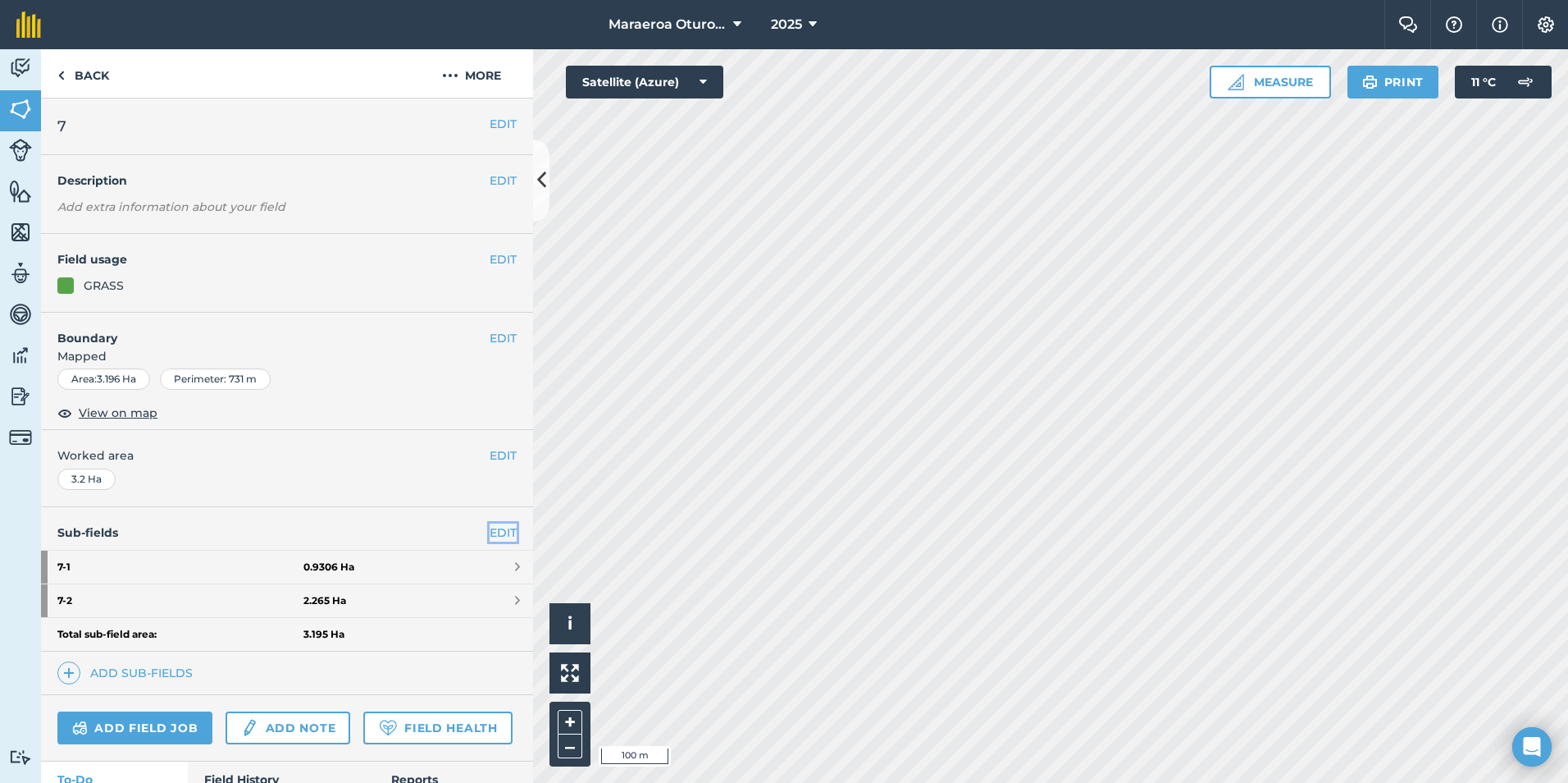
click at [500, 526] on link "EDIT" at bounding box center [502, 532] width 27 height 18
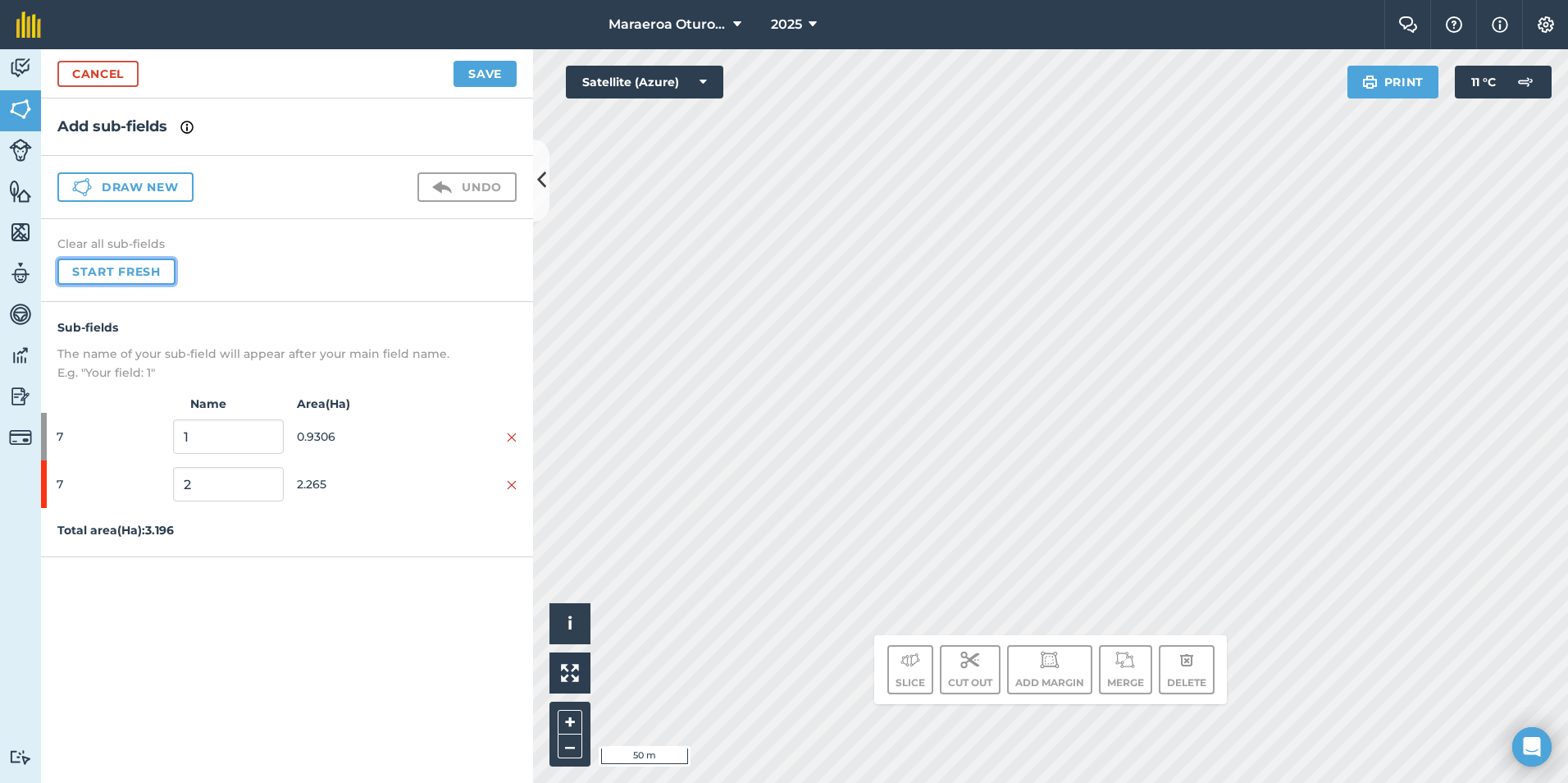
click at [130, 264] on button "Start fresh" at bounding box center [117, 272] width 119 height 26
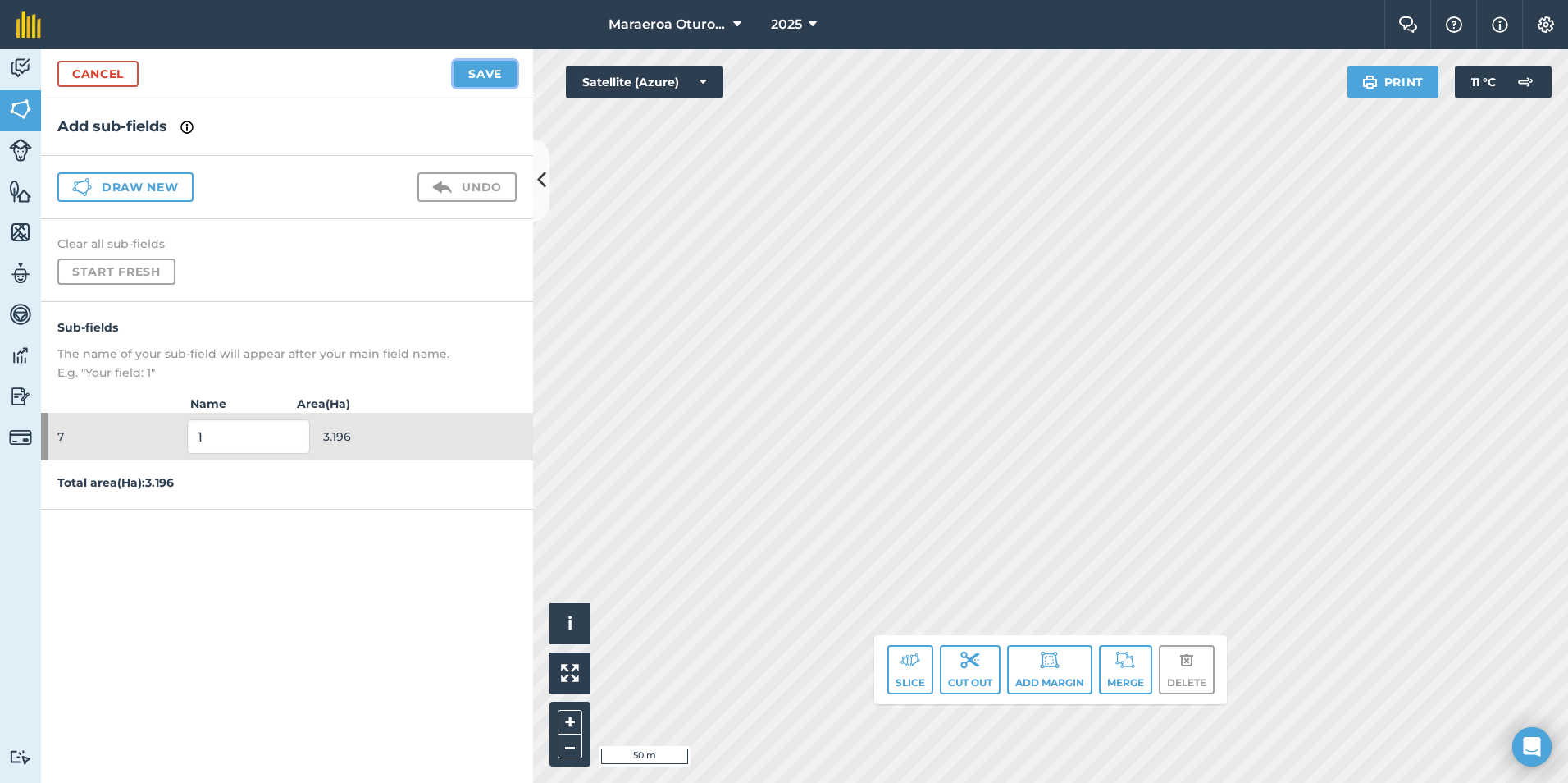
click at [479, 82] on button "Save" at bounding box center [484, 74] width 63 height 26
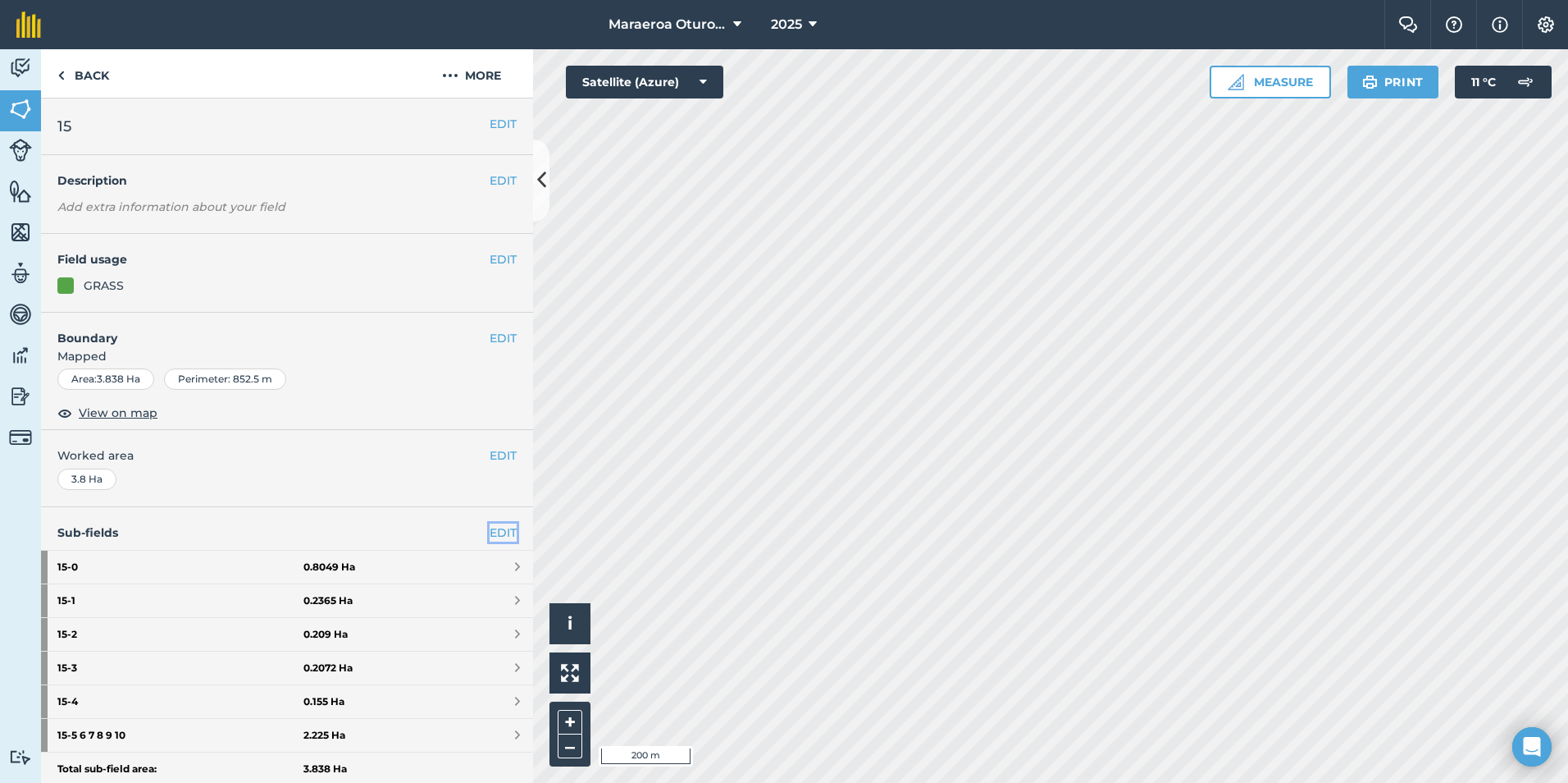
click at [489, 536] on link "EDIT" at bounding box center [502, 532] width 27 height 18
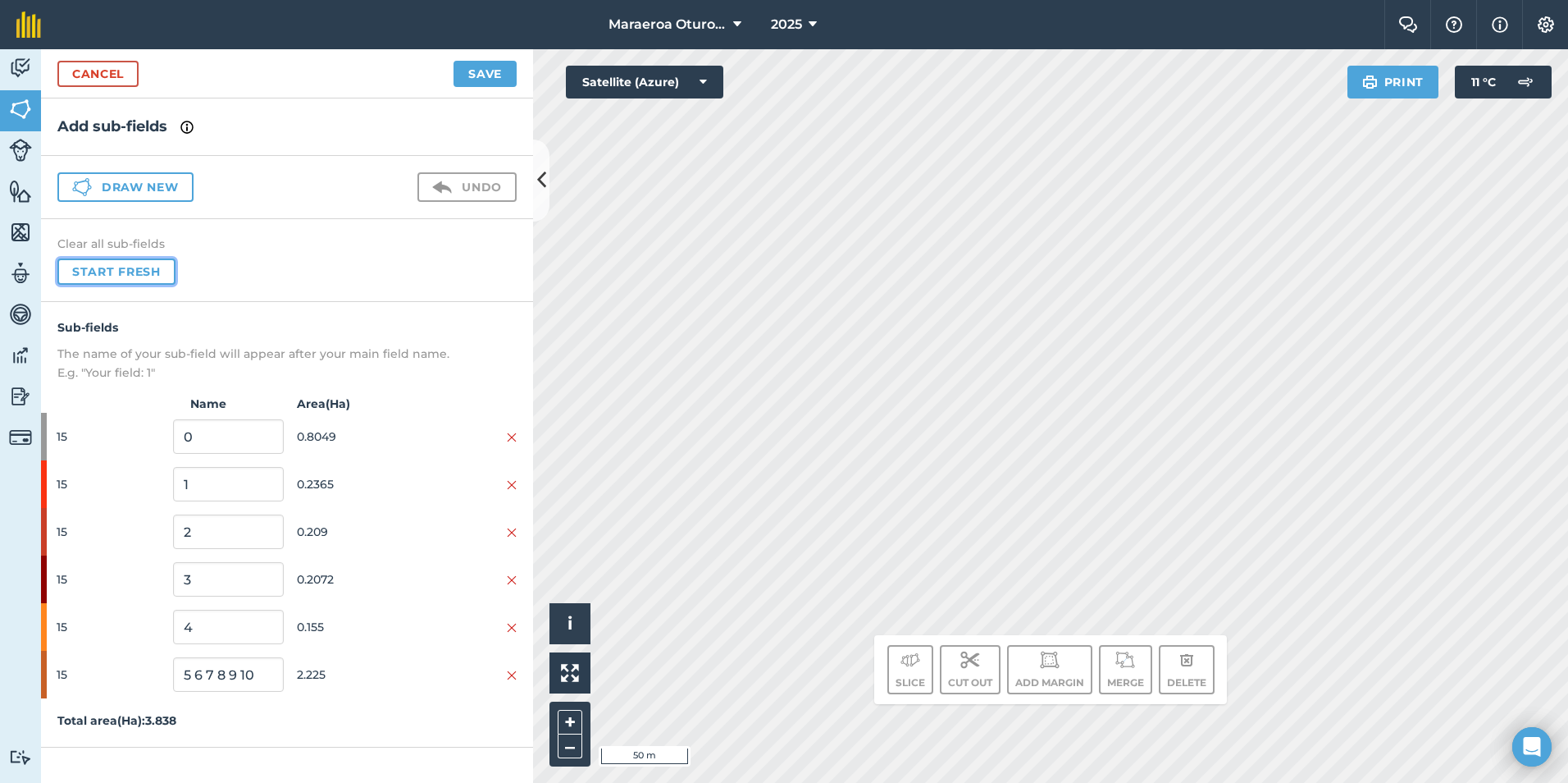
click at [143, 272] on button "Start fresh" at bounding box center [117, 272] width 119 height 26
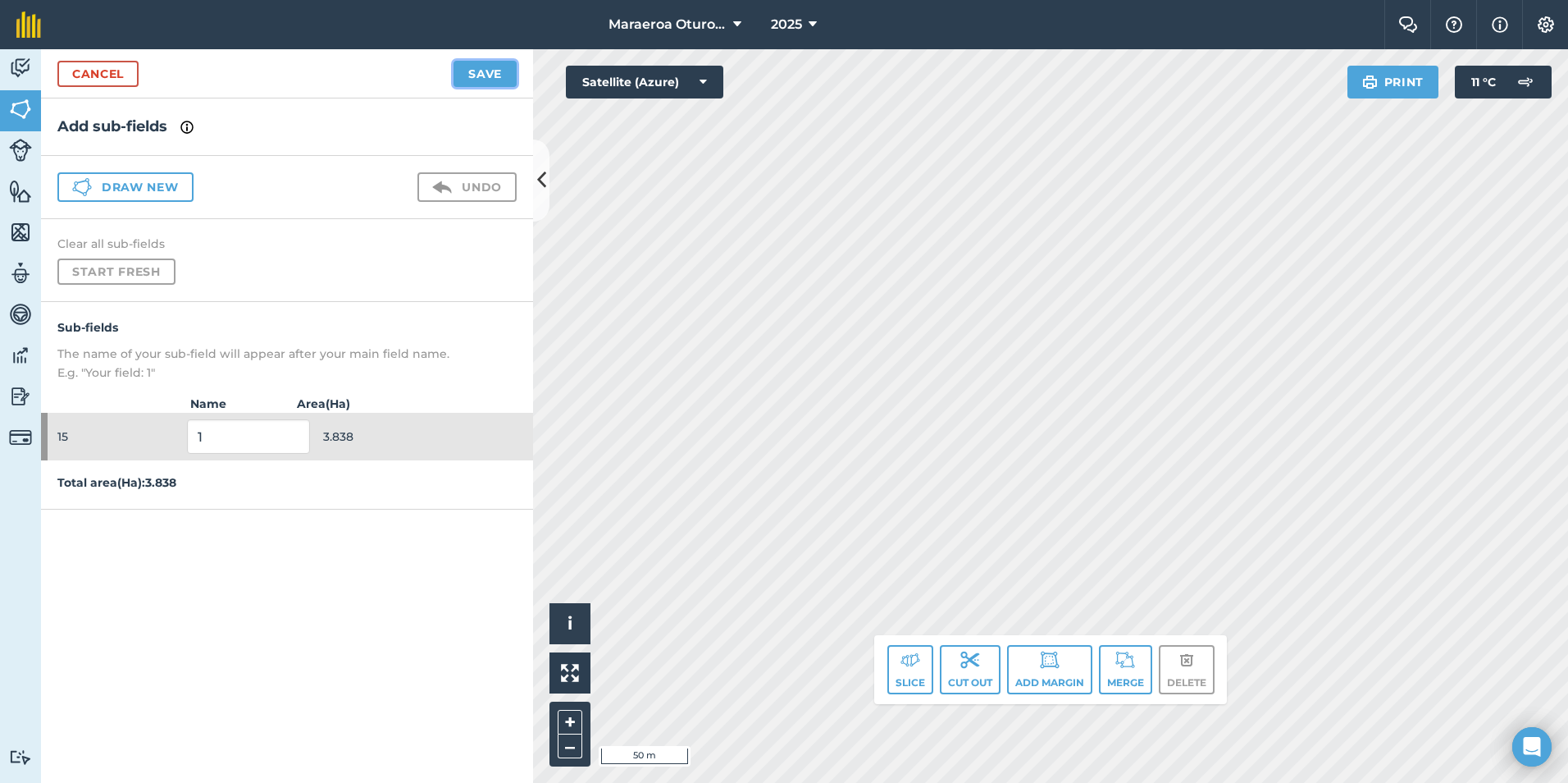
click at [503, 74] on button "Save" at bounding box center [484, 74] width 63 height 26
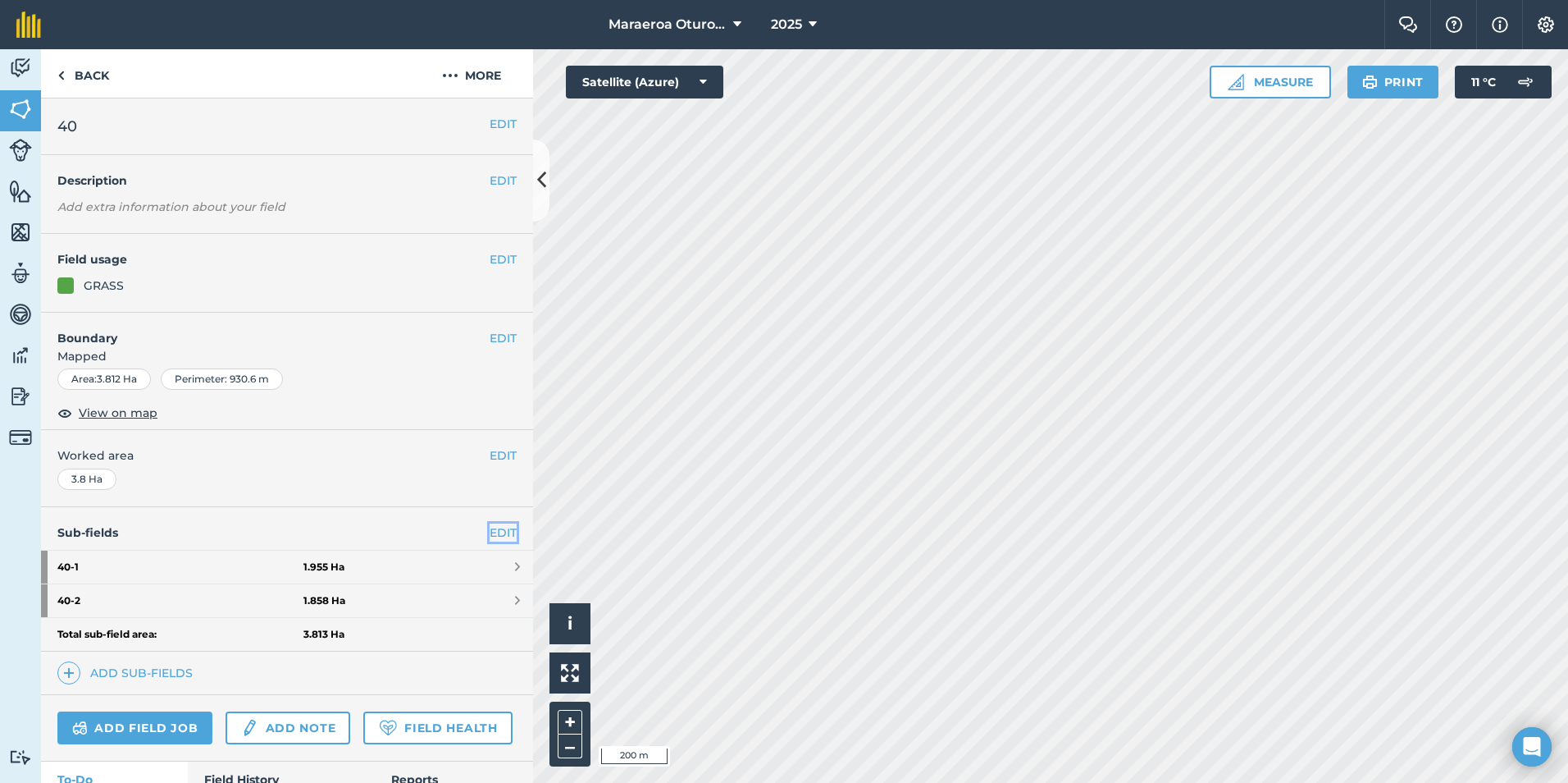
click at [489, 528] on link "EDIT" at bounding box center [502, 532] width 27 height 18
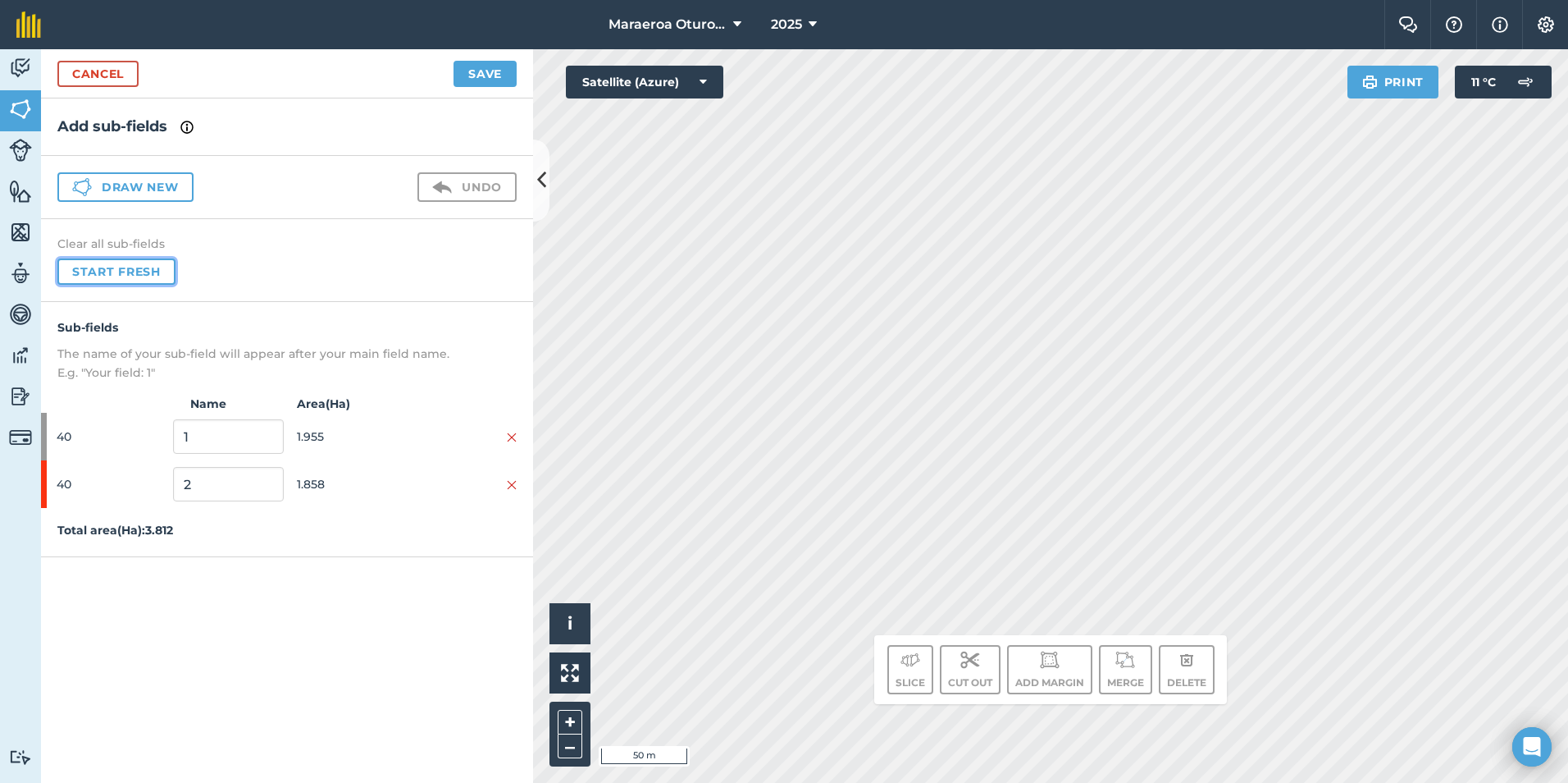
click at [125, 275] on button "Start fresh" at bounding box center [117, 272] width 119 height 26
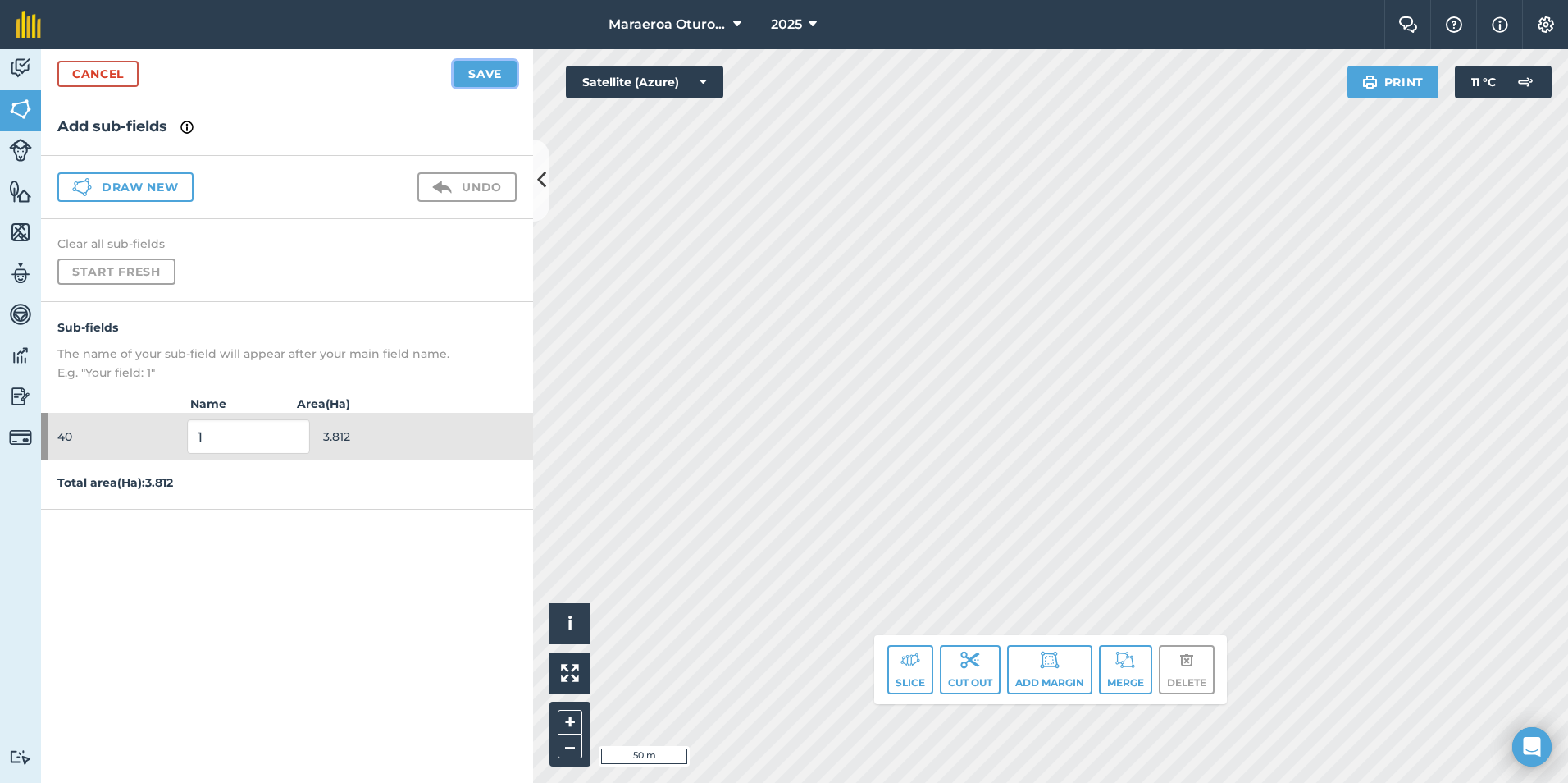
click at [504, 69] on button "Save" at bounding box center [484, 74] width 63 height 26
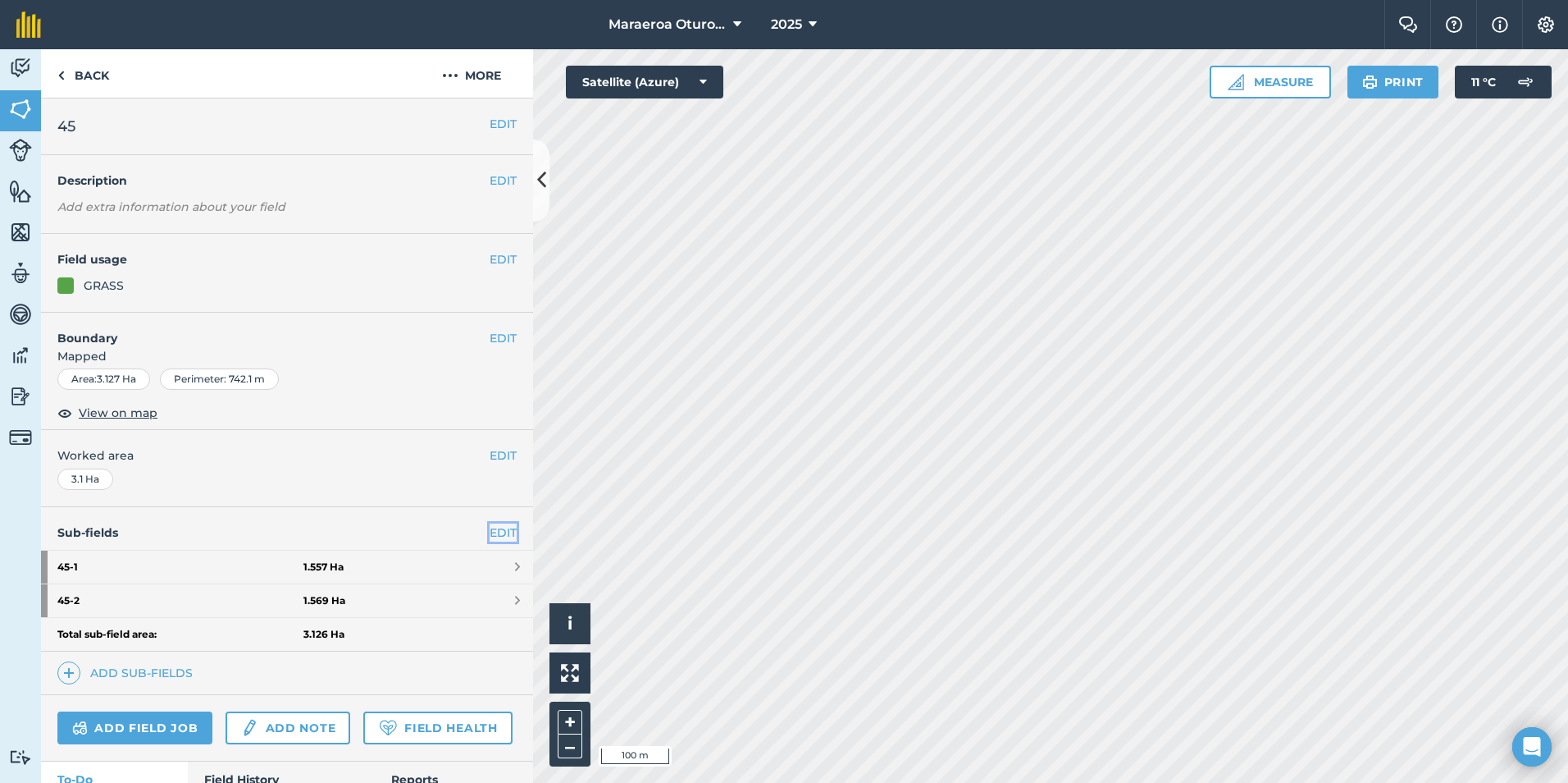
click at [489, 528] on link "EDIT" at bounding box center [502, 532] width 27 height 18
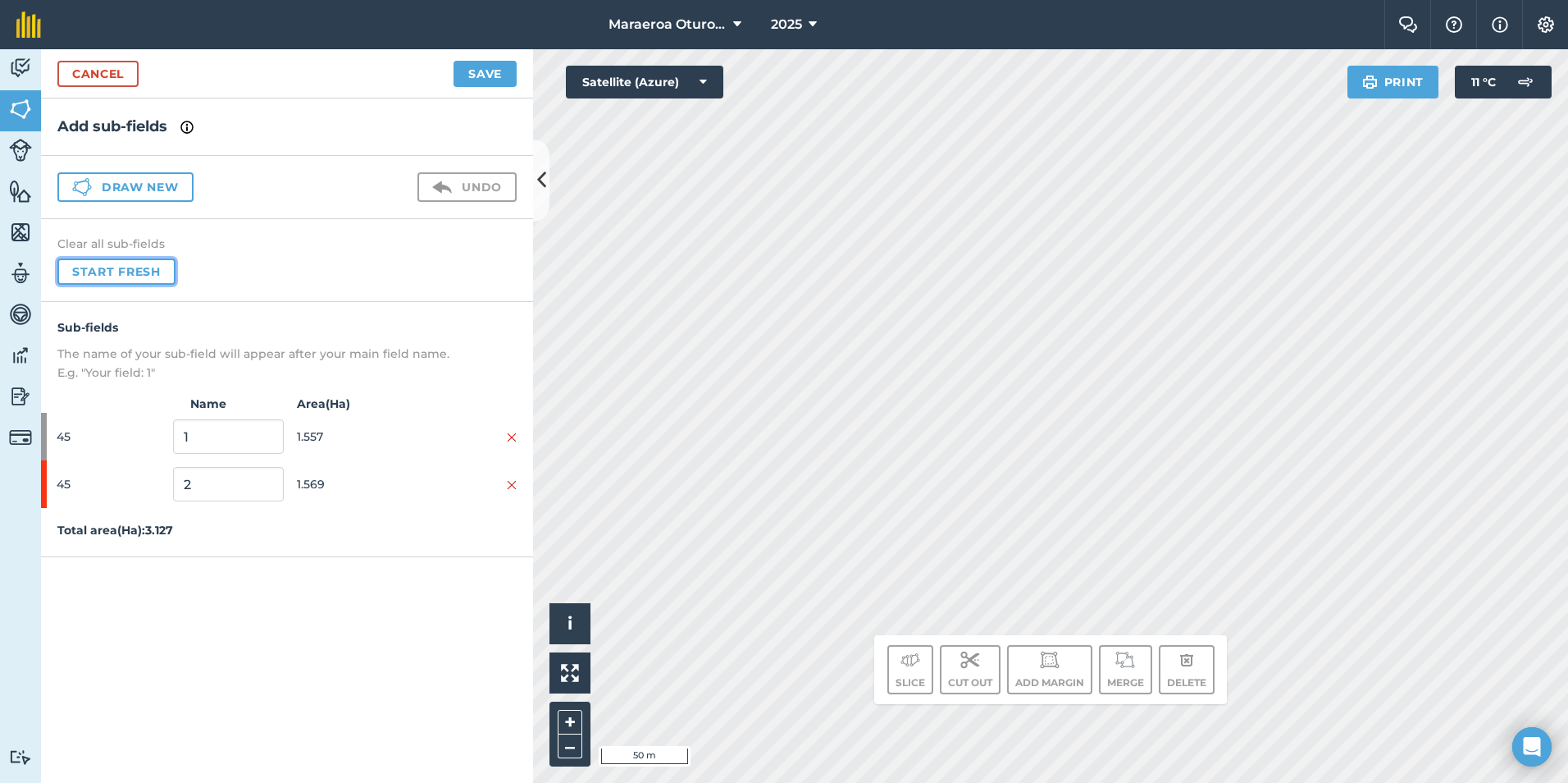
click at [154, 278] on button "Start fresh" at bounding box center [117, 272] width 119 height 26
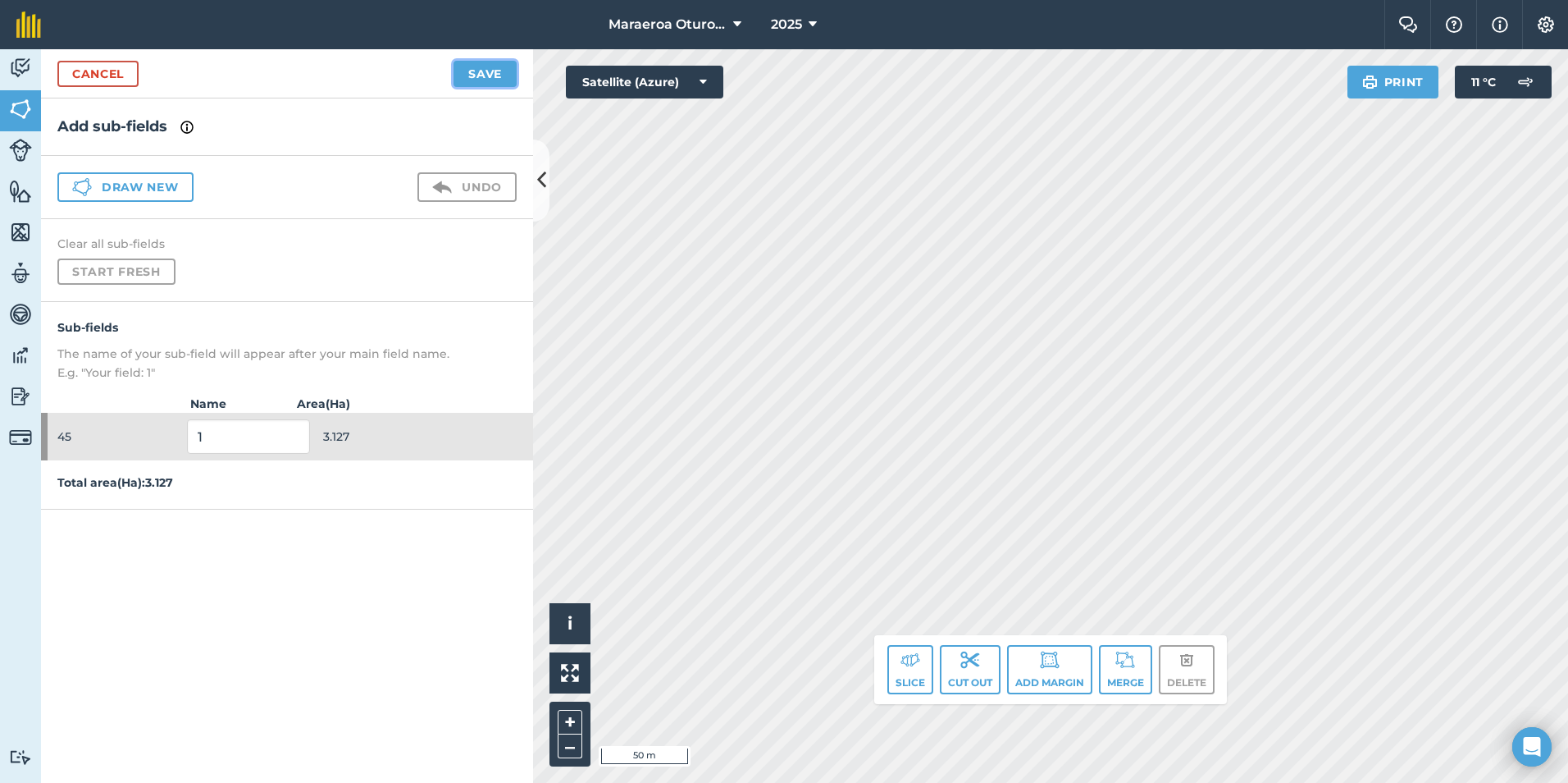
click at [480, 63] on button "Save" at bounding box center [484, 74] width 63 height 26
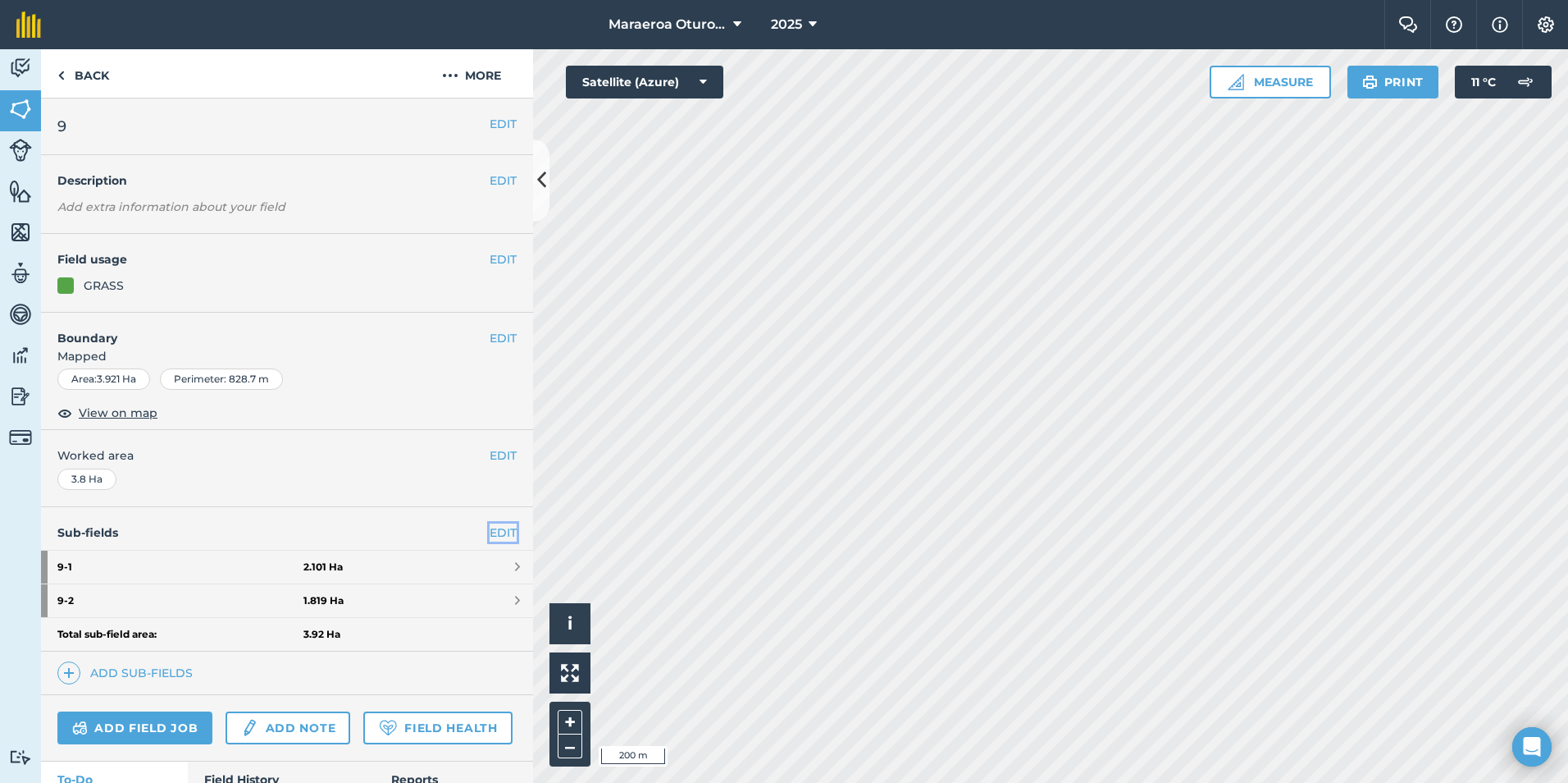
click at [489, 526] on link "EDIT" at bounding box center [502, 532] width 27 height 18
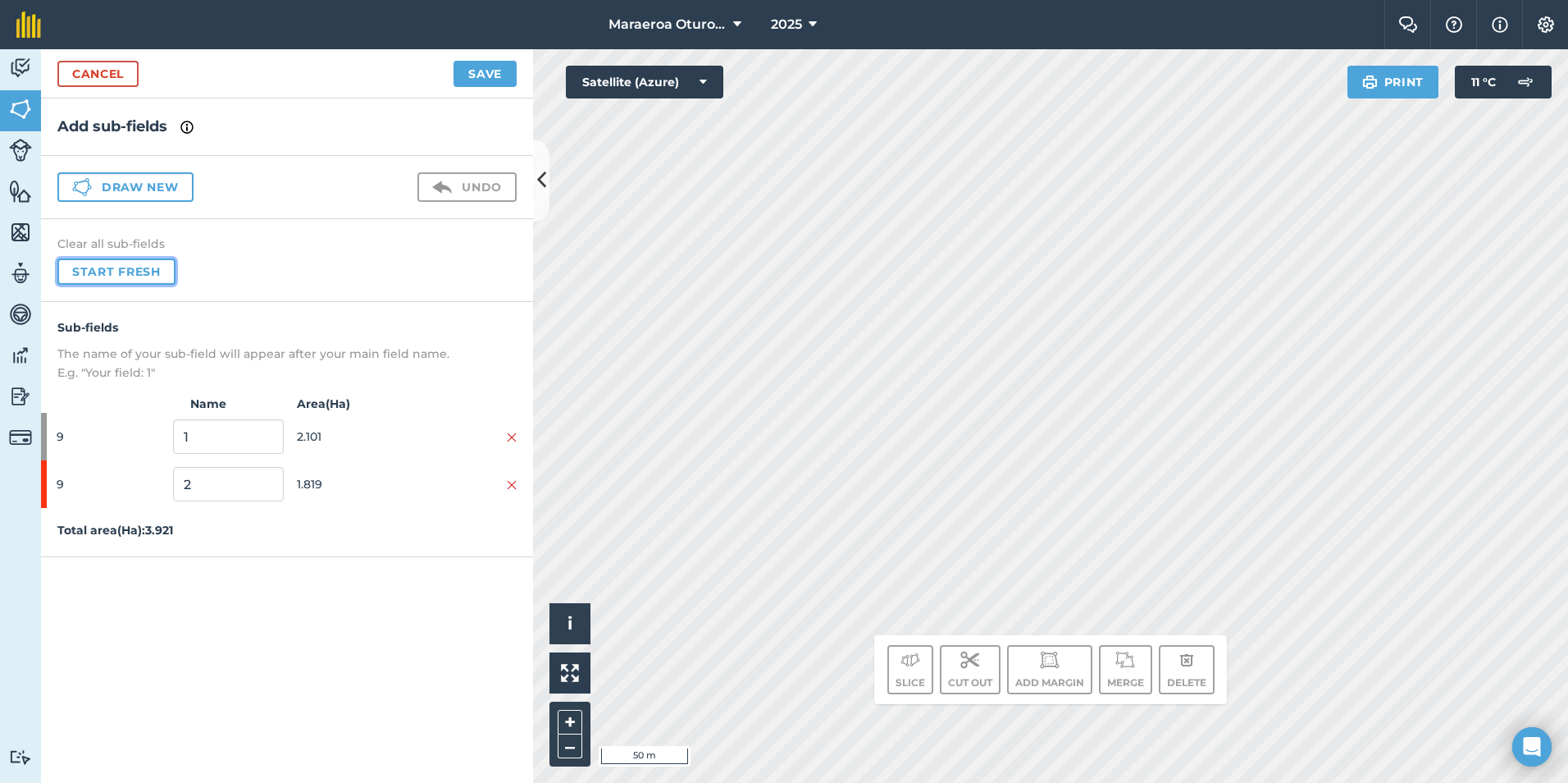
click at [106, 276] on button "Start fresh" at bounding box center [117, 272] width 119 height 26
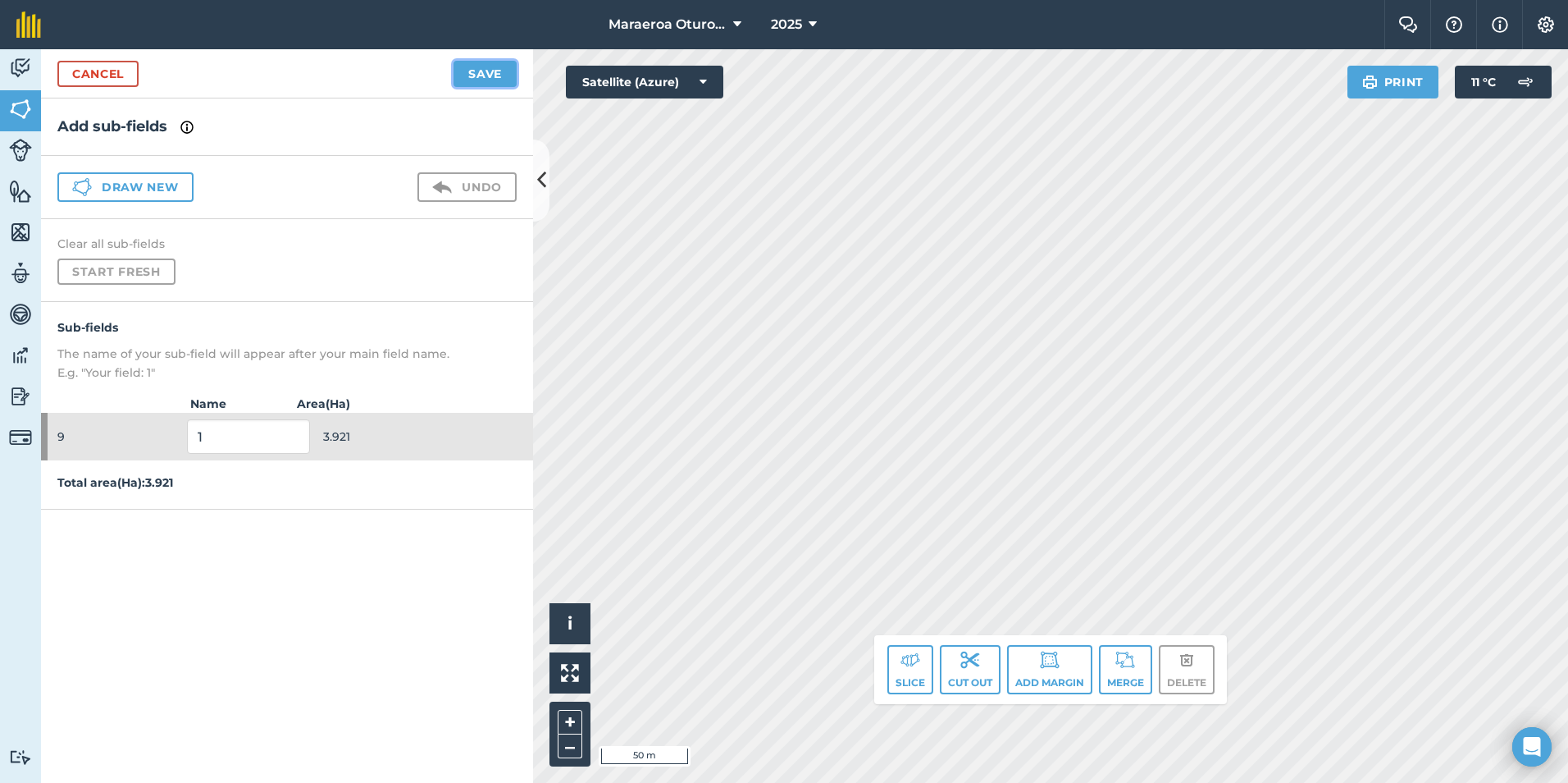
click at [467, 66] on button "Save" at bounding box center [484, 74] width 63 height 26
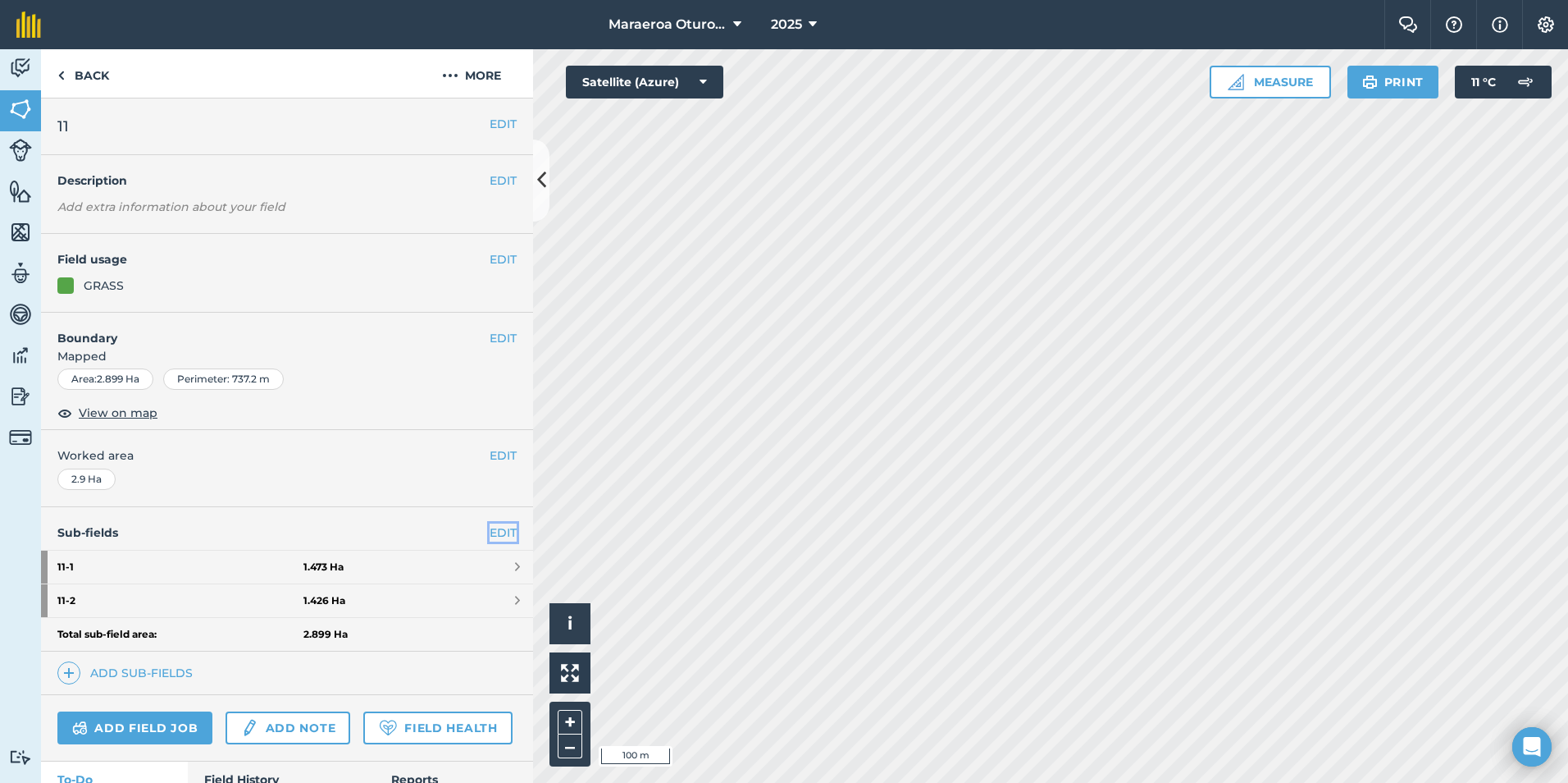
click at [489, 530] on link "EDIT" at bounding box center [502, 532] width 27 height 18
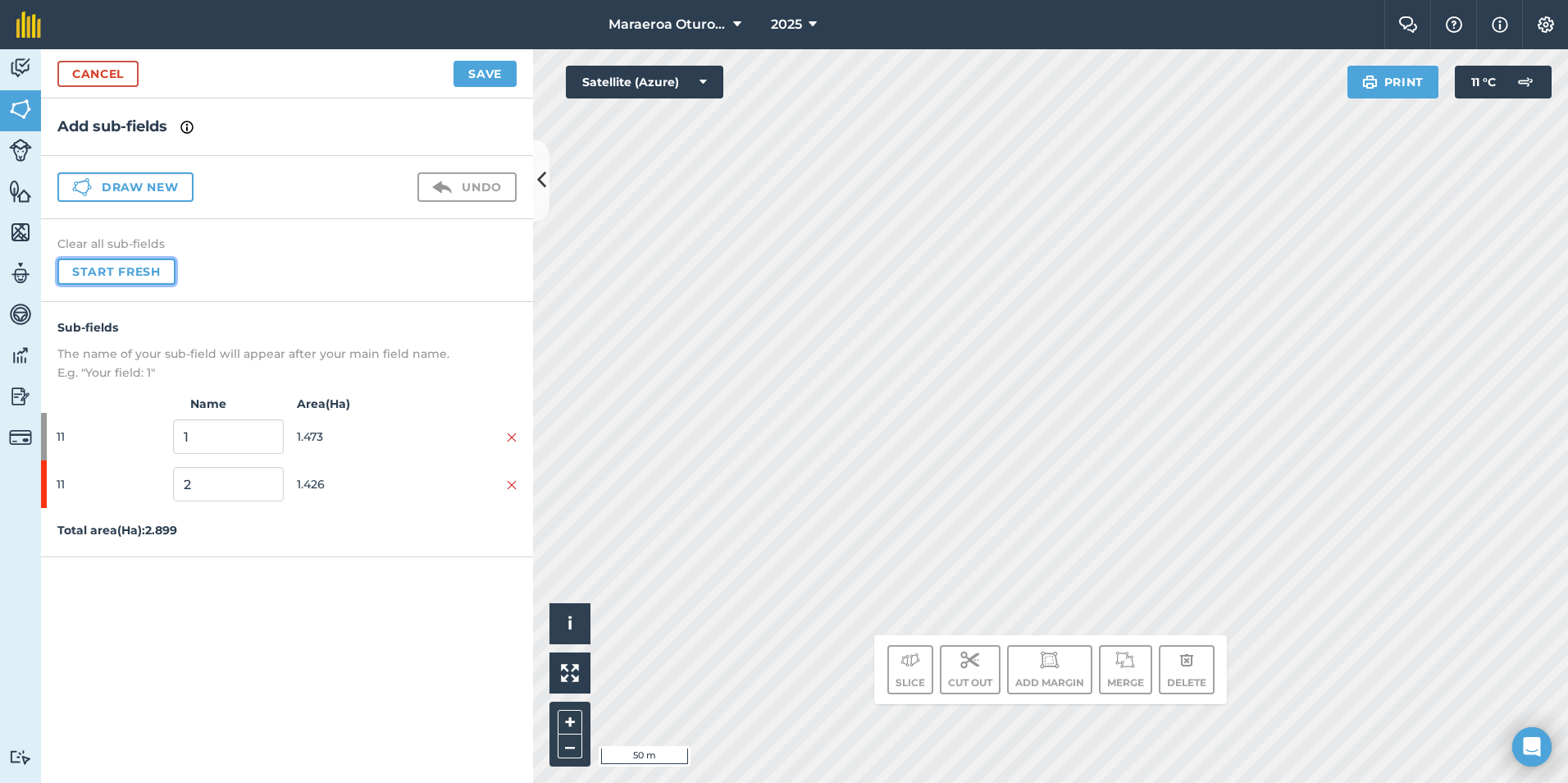
drag, startPoint x: 108, startPoint y: 270, endPoint x: 129, endPoint y: 248, distance: 30.4
click at [107, 270] on button "Start fresh" at bounding box center [117, 272] width 119 height 26
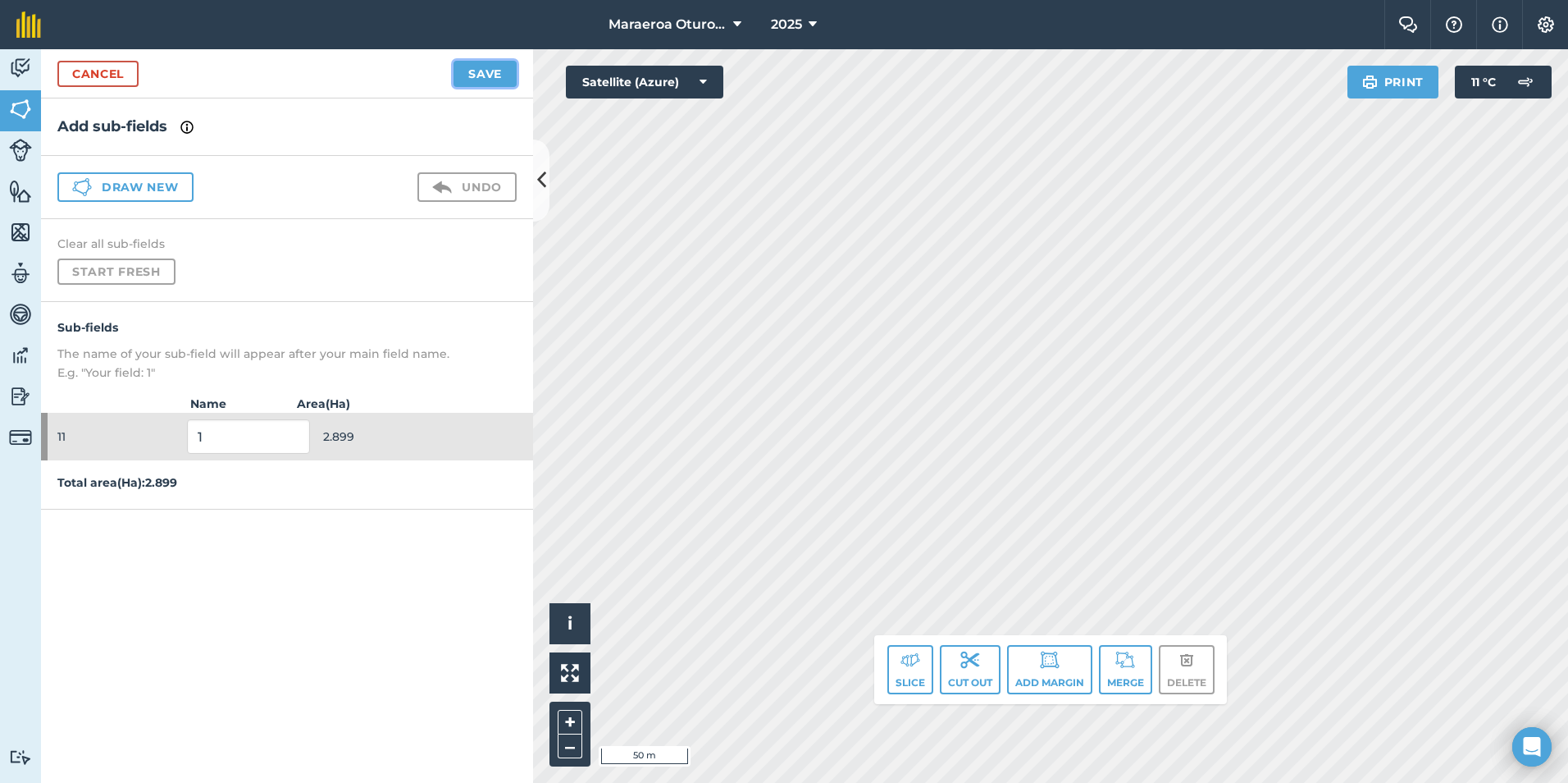
click at [466, 74] on button "Save" at bounding box center [484, 74] width 63 height 26
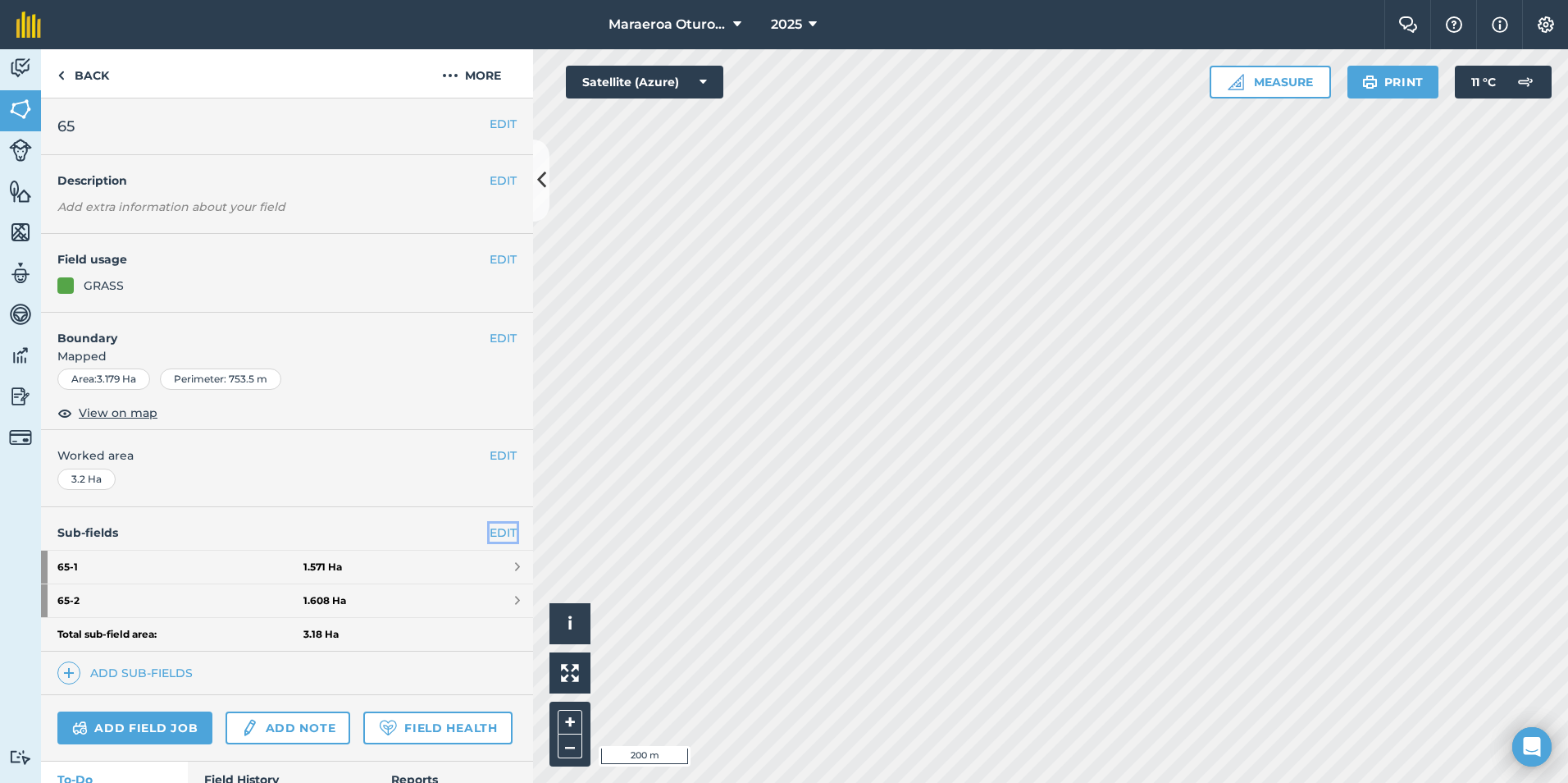
click at [496, 533] on link "EDIT" at bounding box center [502, 532] width 27 height 18
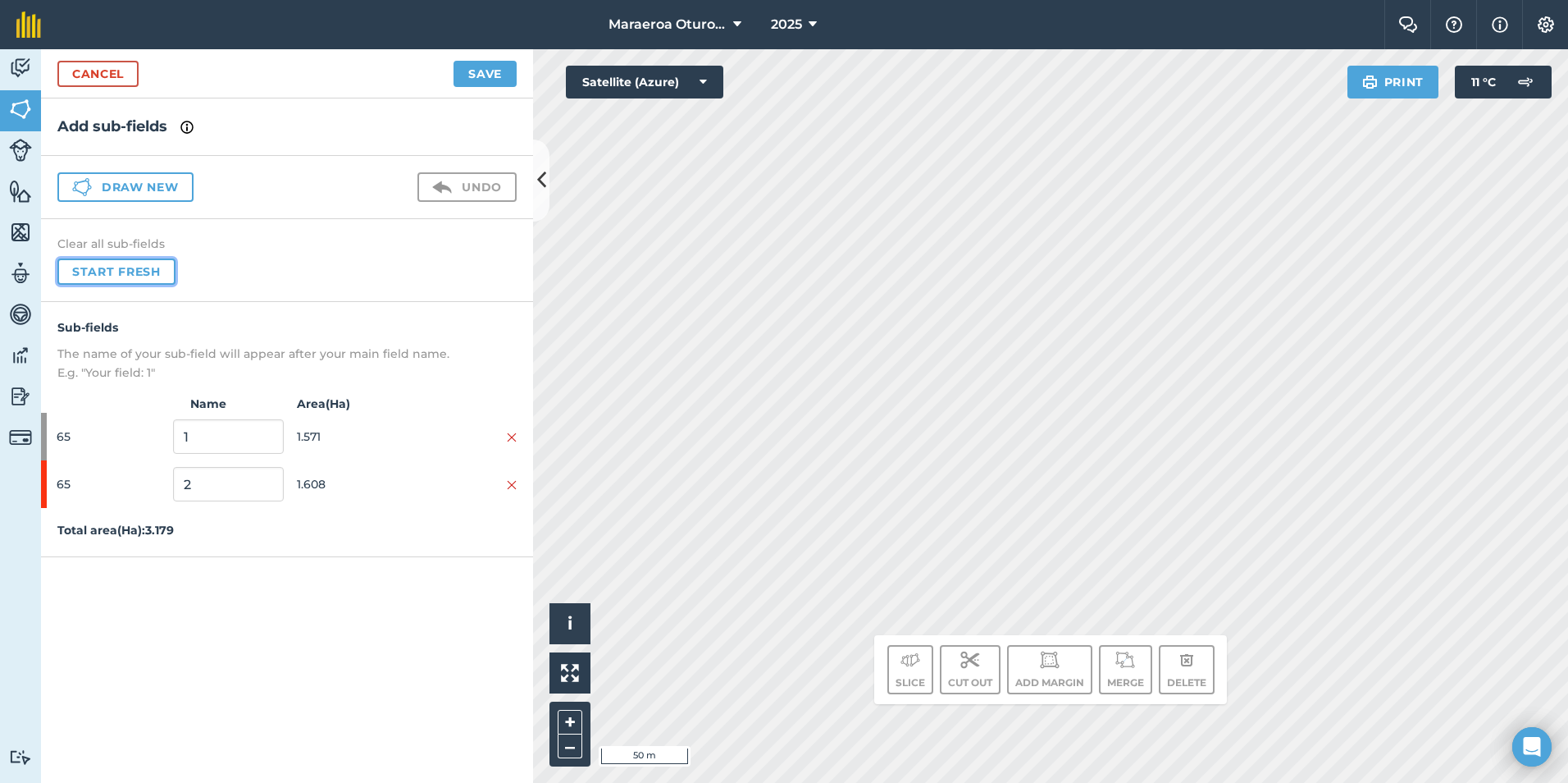
click at [106, 271] on button "Start fresh" at bounding box center [117, 272] width 119 height 26
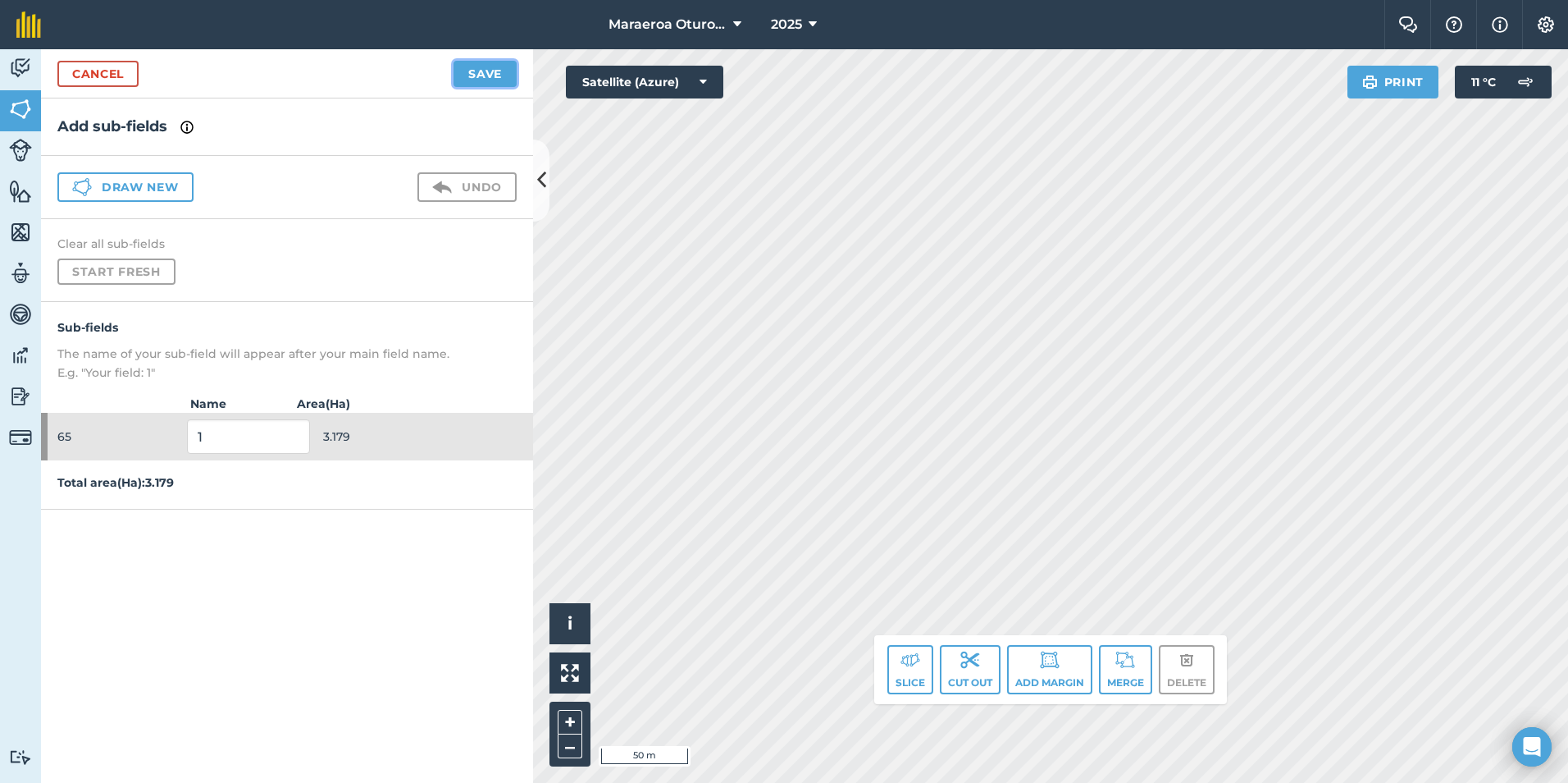
click at [501, 72] on button "Save" at bounding box center [484, 74] width 63 height 26
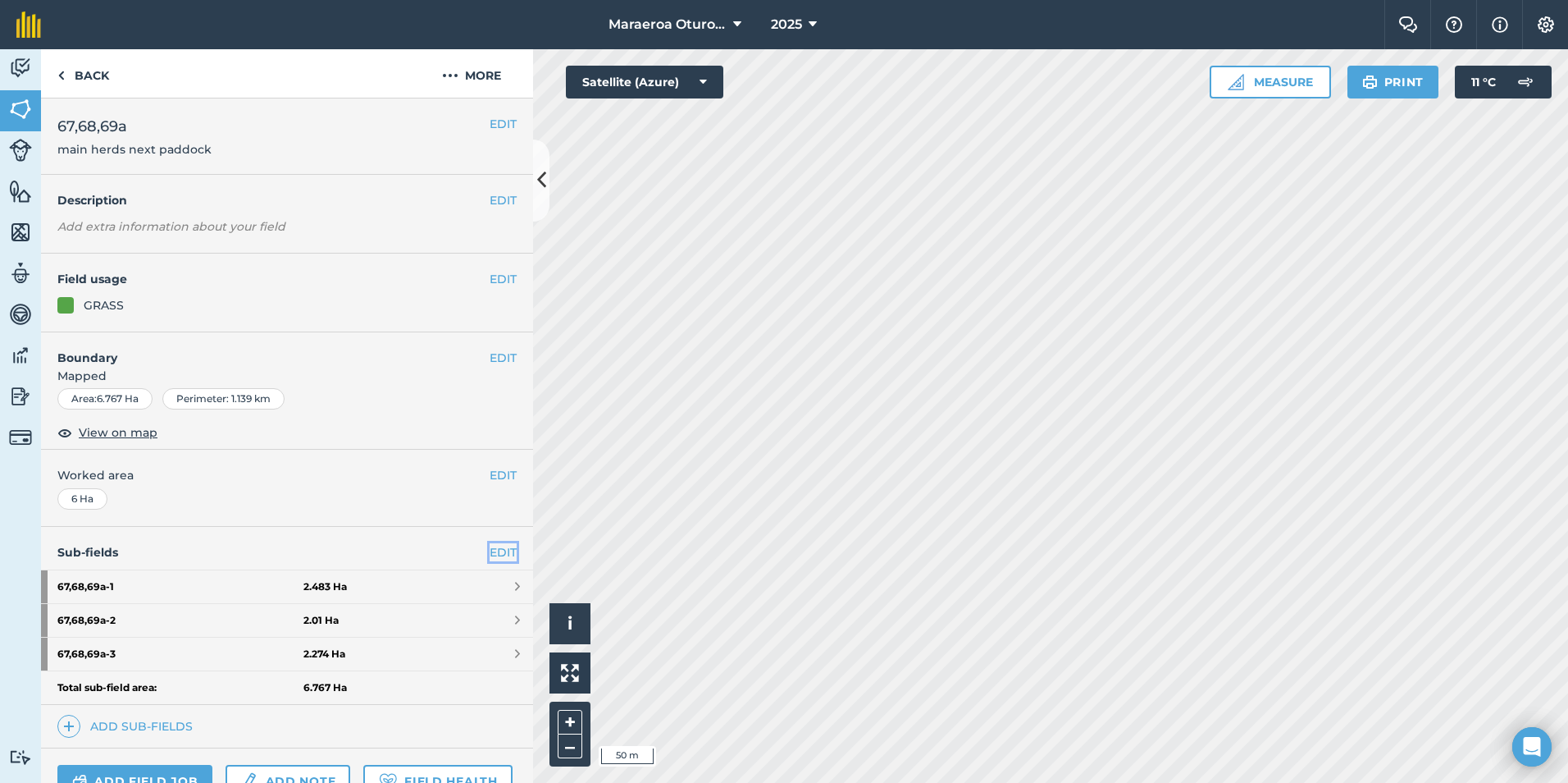
click at [489, 546] on link "EDIT" at bounding box center [502, 551] width 27 height 18
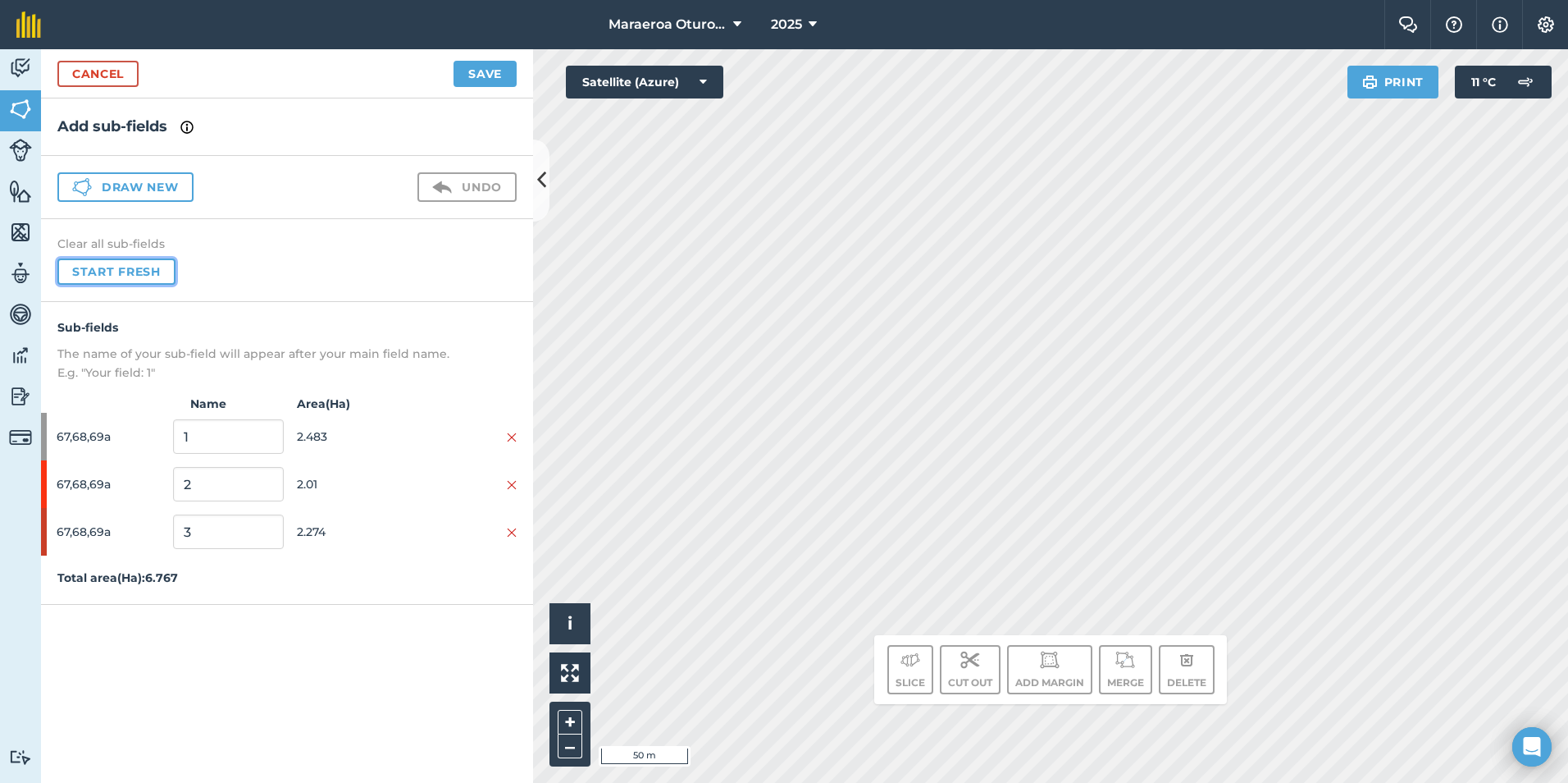
drag, startPoint x: 130, startPoint y: 277, endPoint x: 148, endPoint y: 270, distance: 19.3
click at [132, 277] on button "Start fresh" at bounding box center [117, 272] width 119 height 26
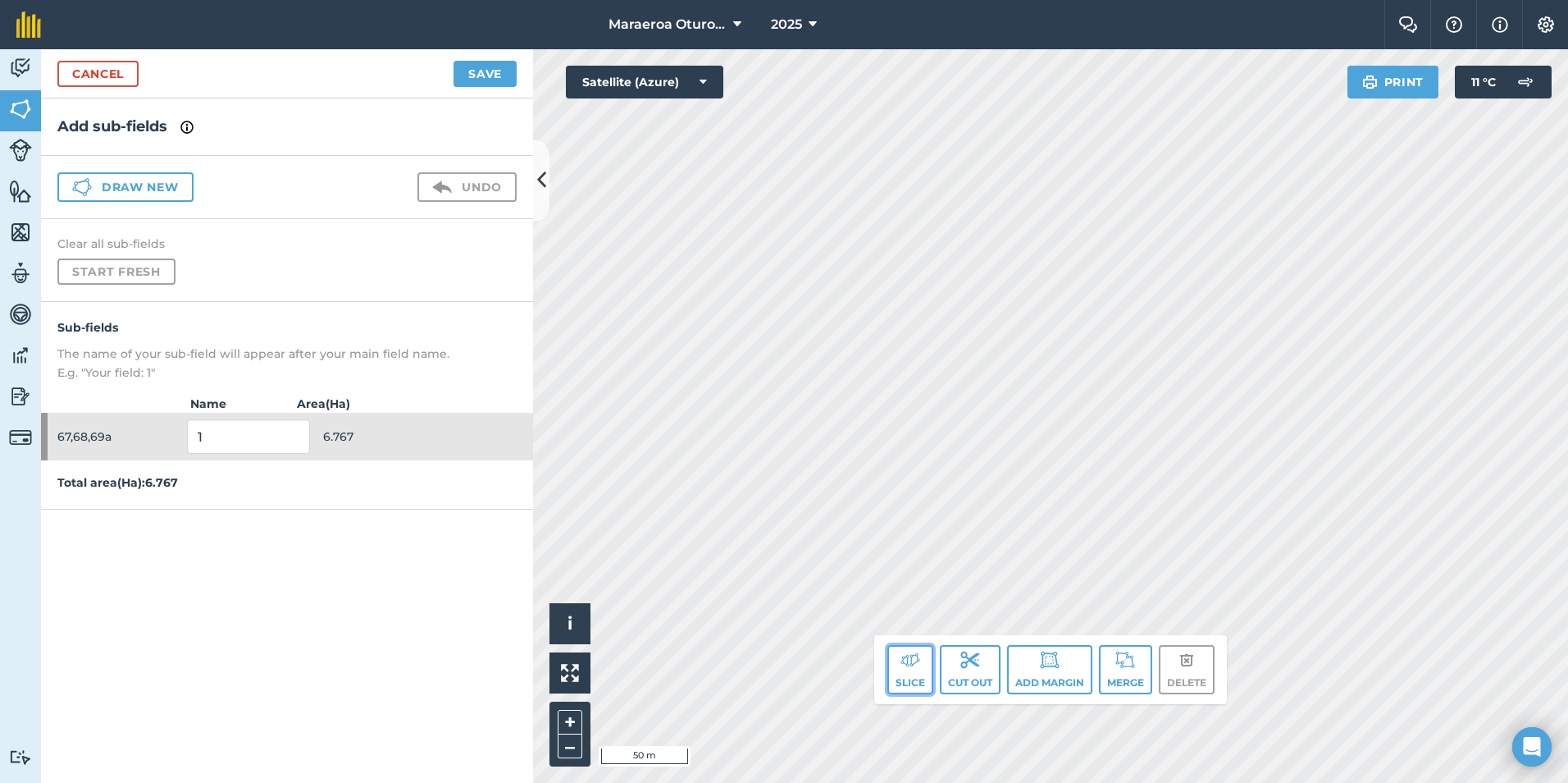
click at [911, 673] on button "Slice" at bounding box center [910, 669] width 46 height 49
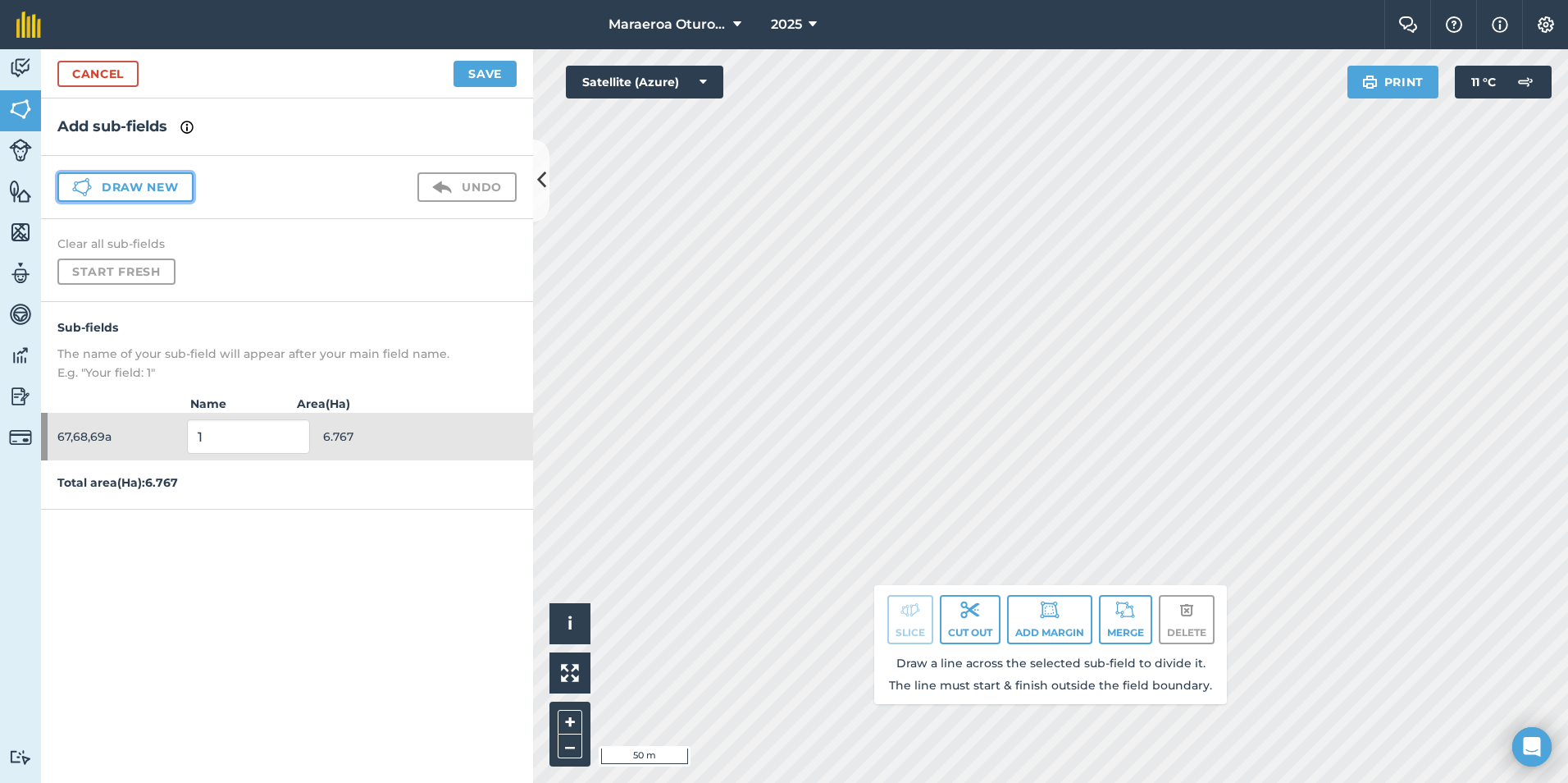
drag, startPoint x: 157, startPoint y: 184, endPoint x: 506, endPoint y: 207, distance: 349.8
click at [157, 184] on button "Draw new" at bounding box center [125, 186] width 136 height 29
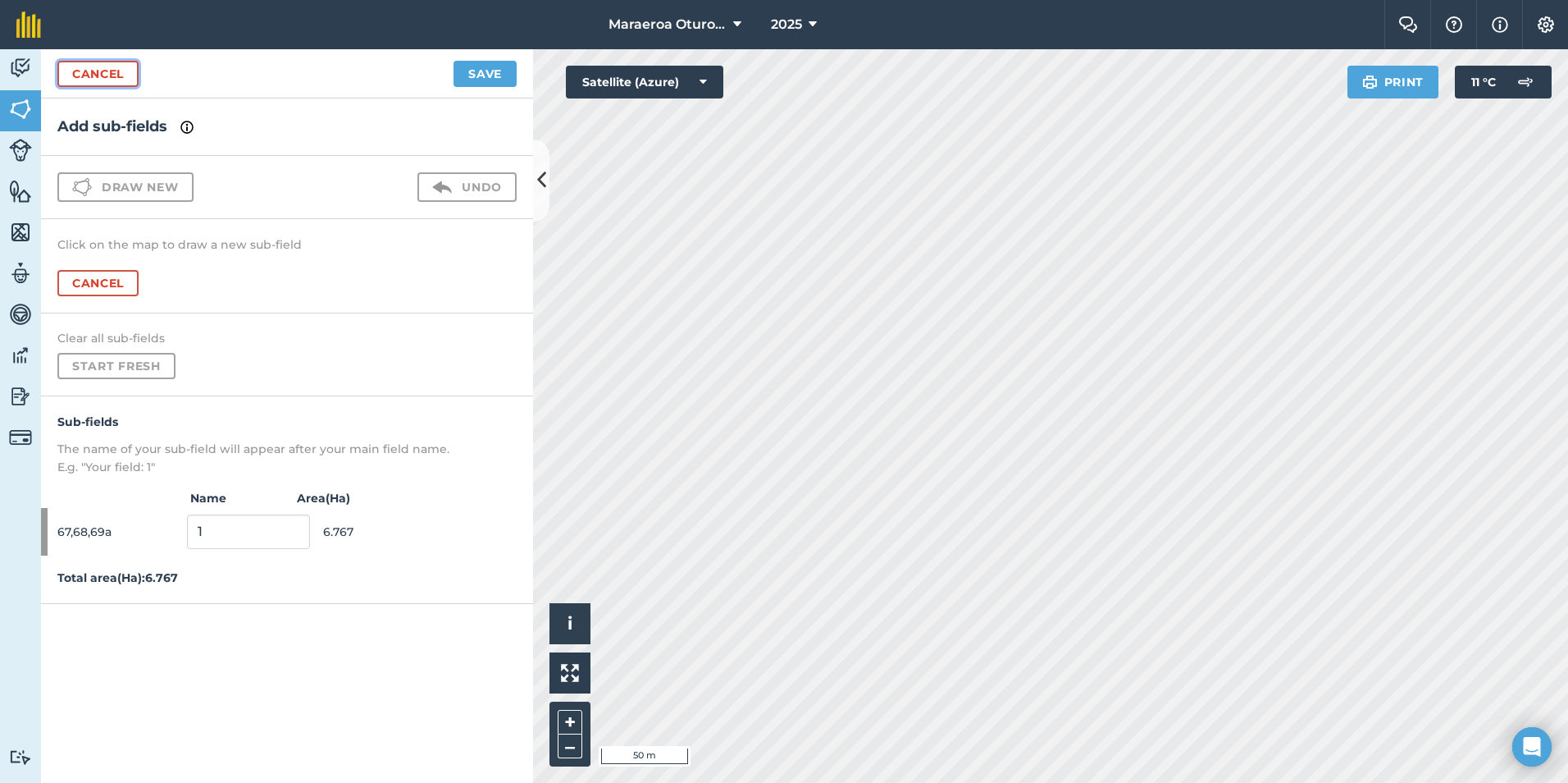
click at [94, 70] on link "Cancel" at bounding box center [98, 74] width 81 height 26
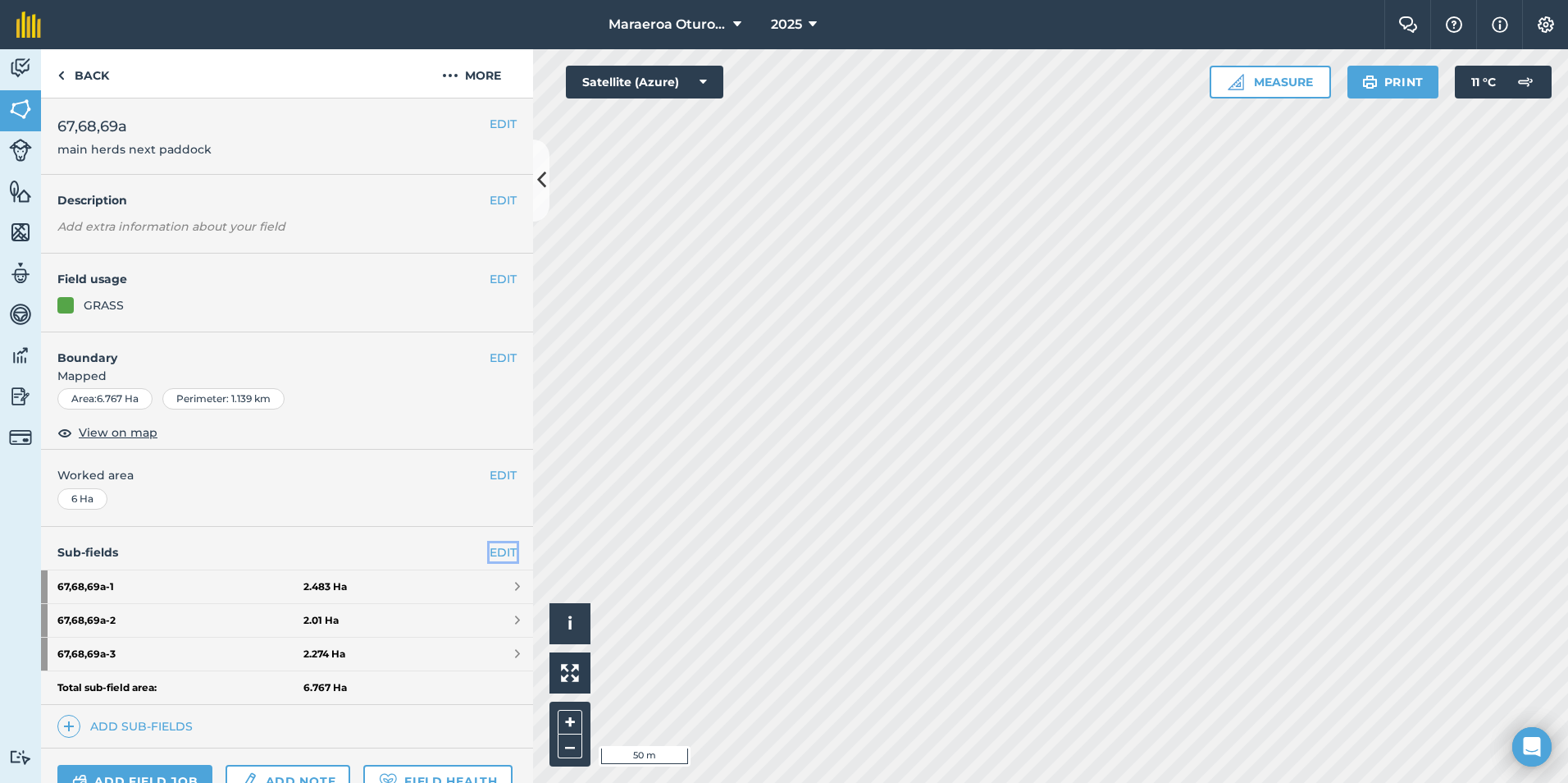
click at [489, 549] on link "EDIT" at bounding box center [502, 551] width 27 height 18
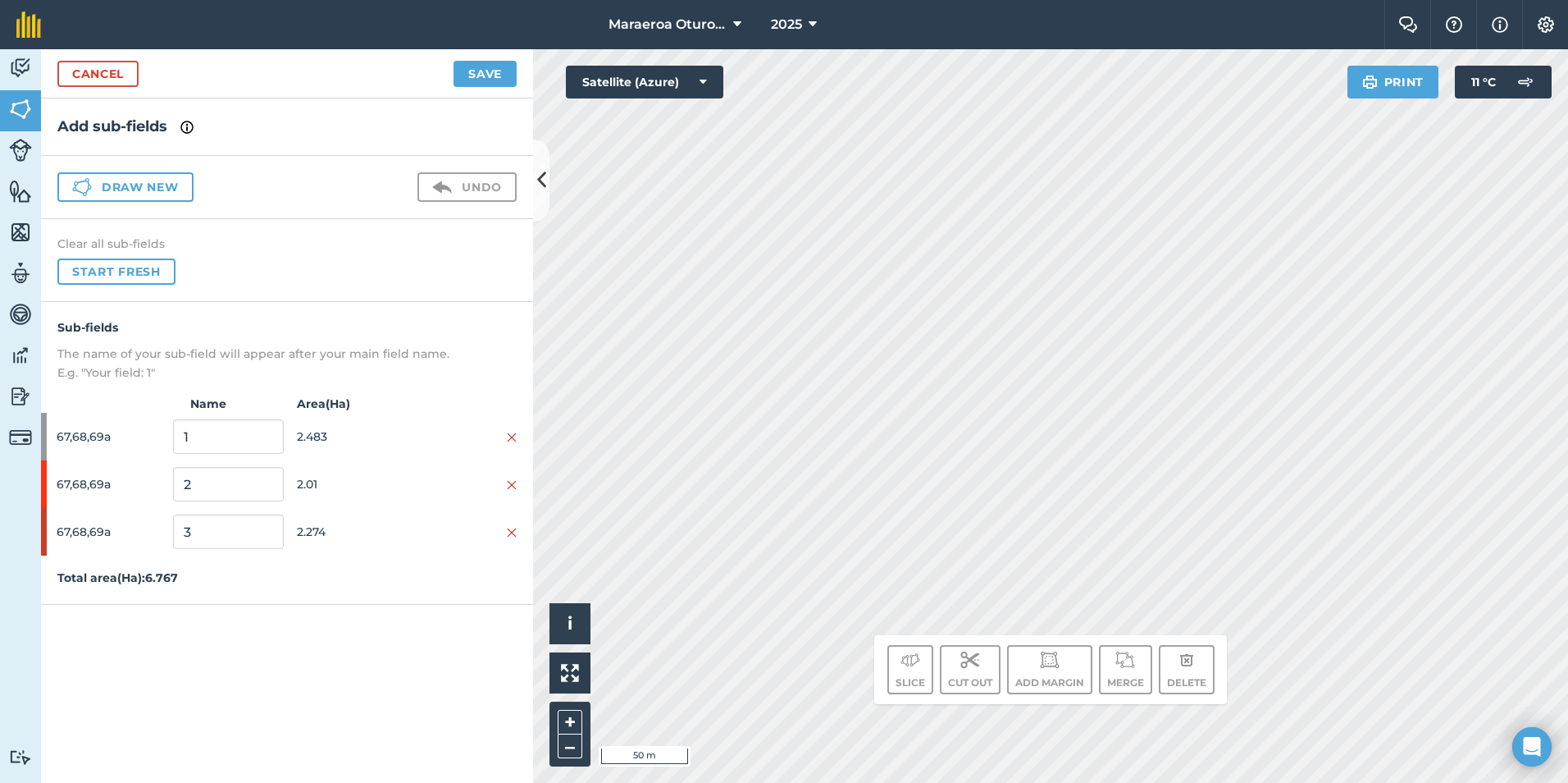
click at [153, 253] on div "Clear all sub-fields Start fresh" at bounding box center [287, 261] width 492 height 83
click at [123, 284] on button "Start fresh" at bounding box center [117, 272] width 119 height 26
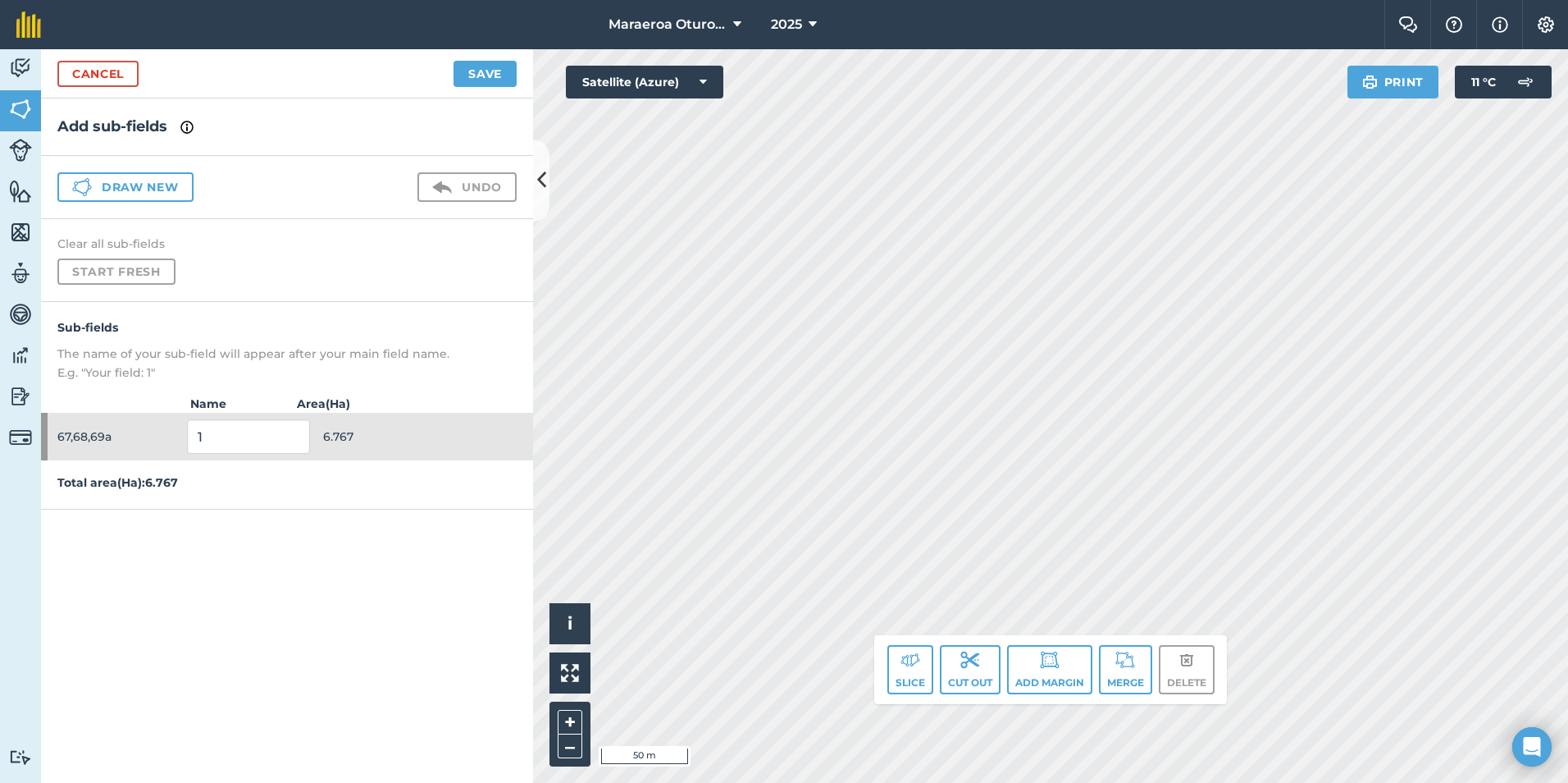
drag, startPoint x: 898, startPoint y: 663, endPoint x: 921, endPoint y: 656, distance: 24.0
click at [924, 652] on div "Click to start drawing. Line must start & end outside boundary i © 2025 TomTom,…" at bounding box center [1051, 415] width 1035 height 733
click at [905, 672] on button "Slice" at bounding box center [910, 669] width 46 height 49
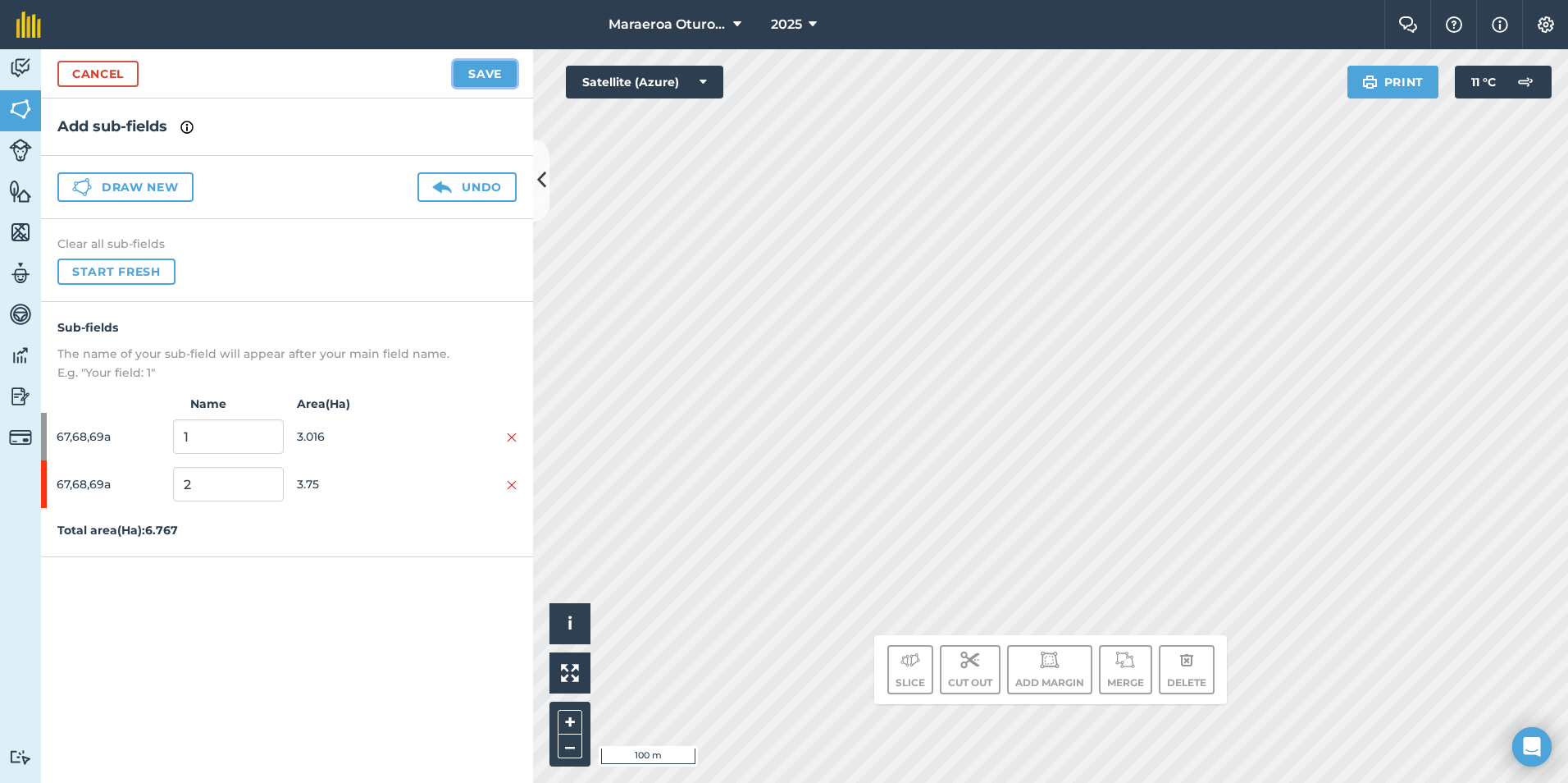
click at [487, 76] on button "Save" at bounding box center [484, 74] width 63 height 26
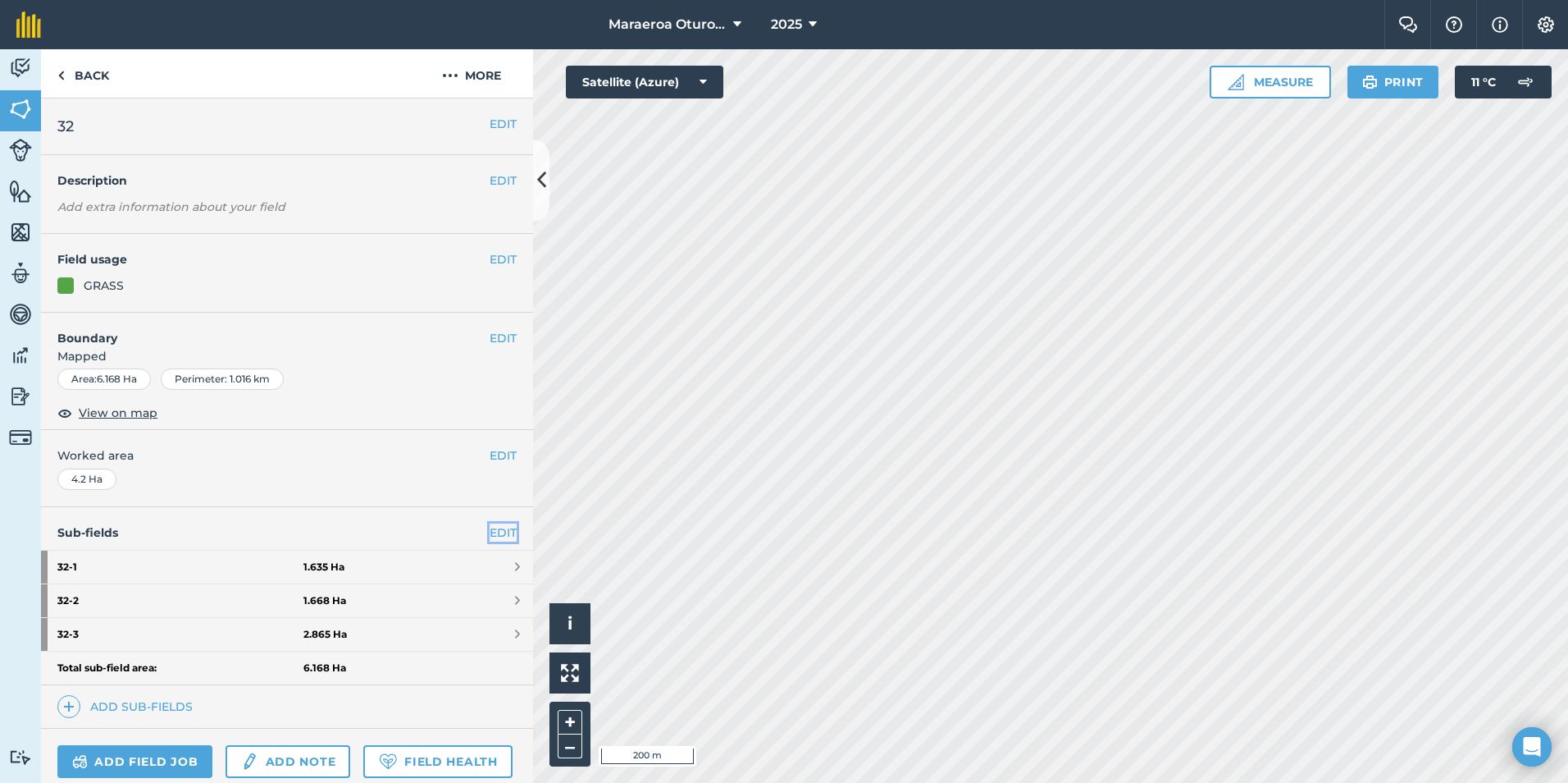
click at [498, 534] on link "EDIT" at bounding box center [502, 532] width 27 height 18
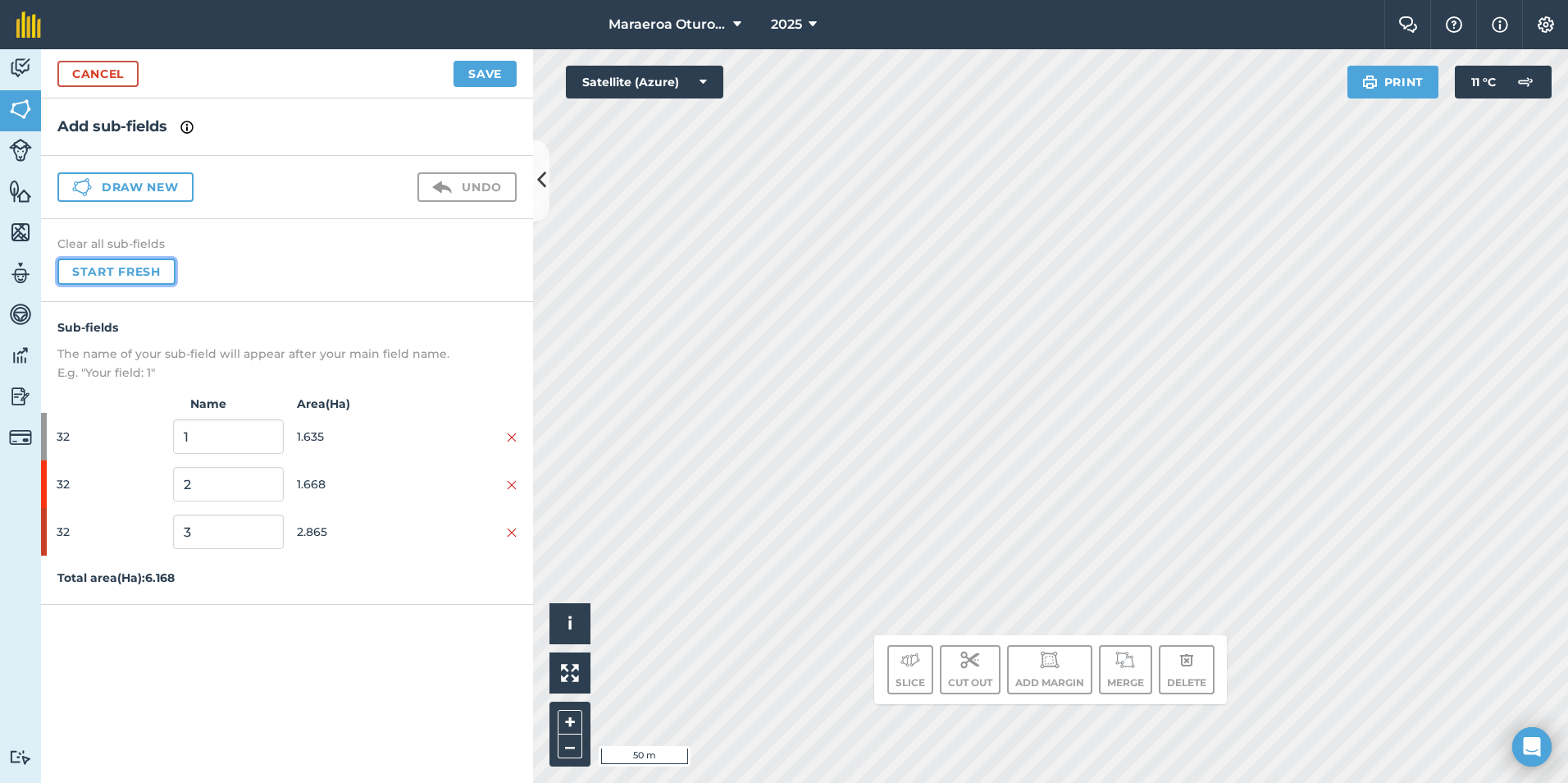
click at [139, 275] on button "Start fresh" at bounding box center [117, 272] width 119 height 26
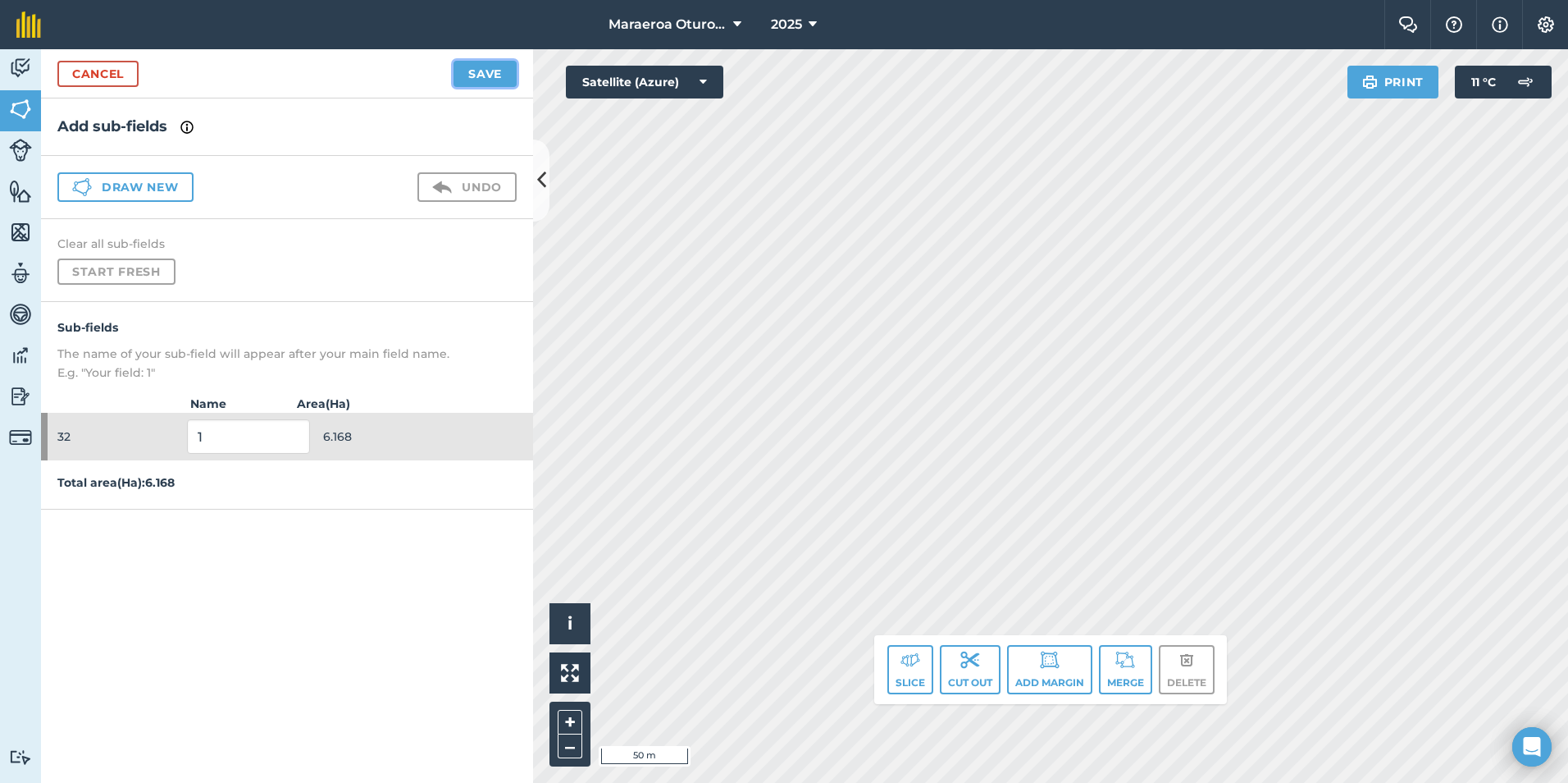
click at [494, 63] on button "Save" at bounding box center [484, 74] width 63 height 26
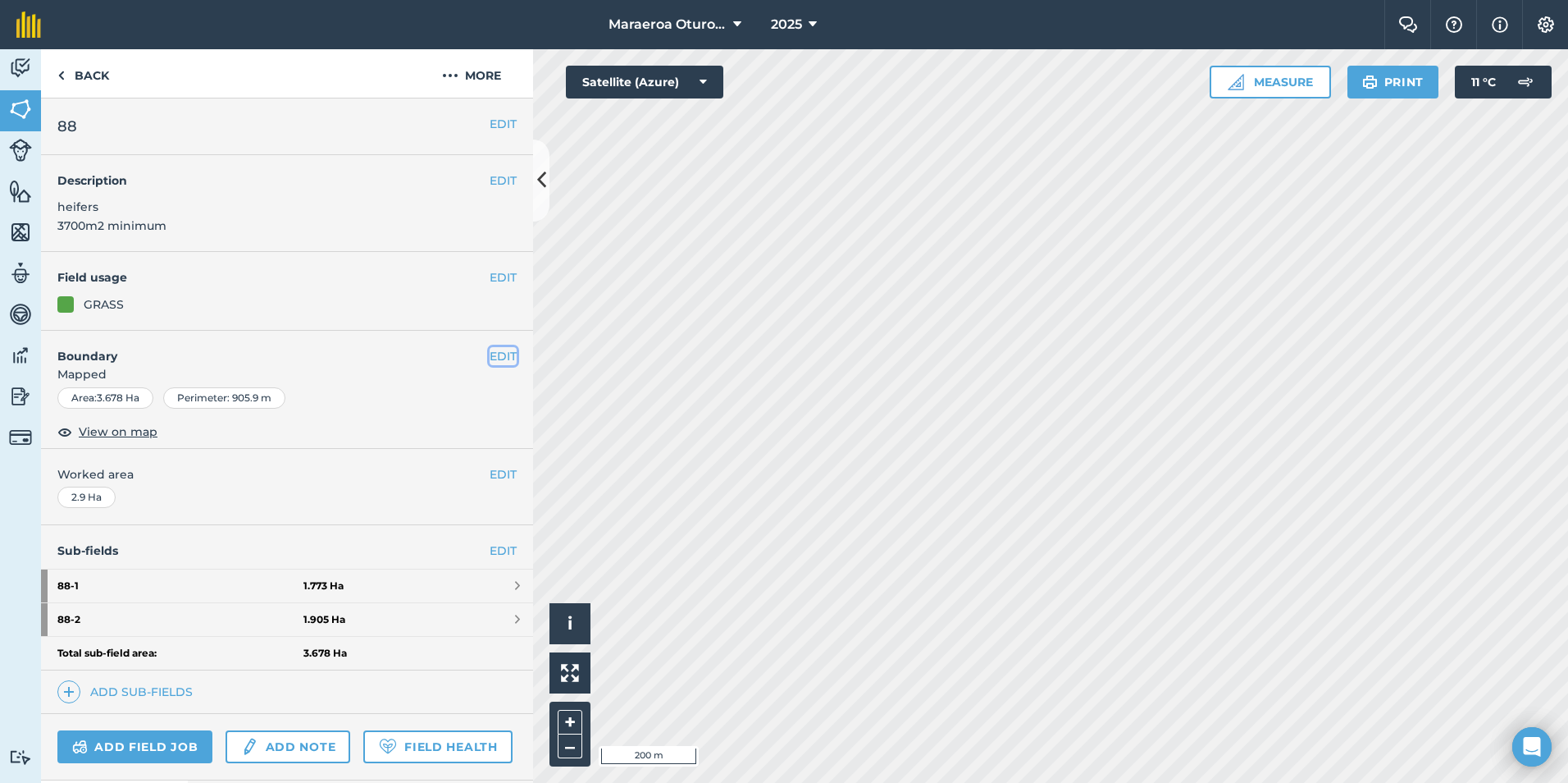
click at [492, 361] on button "EDIT" at bounding box center [502, 356] width 27 height 18
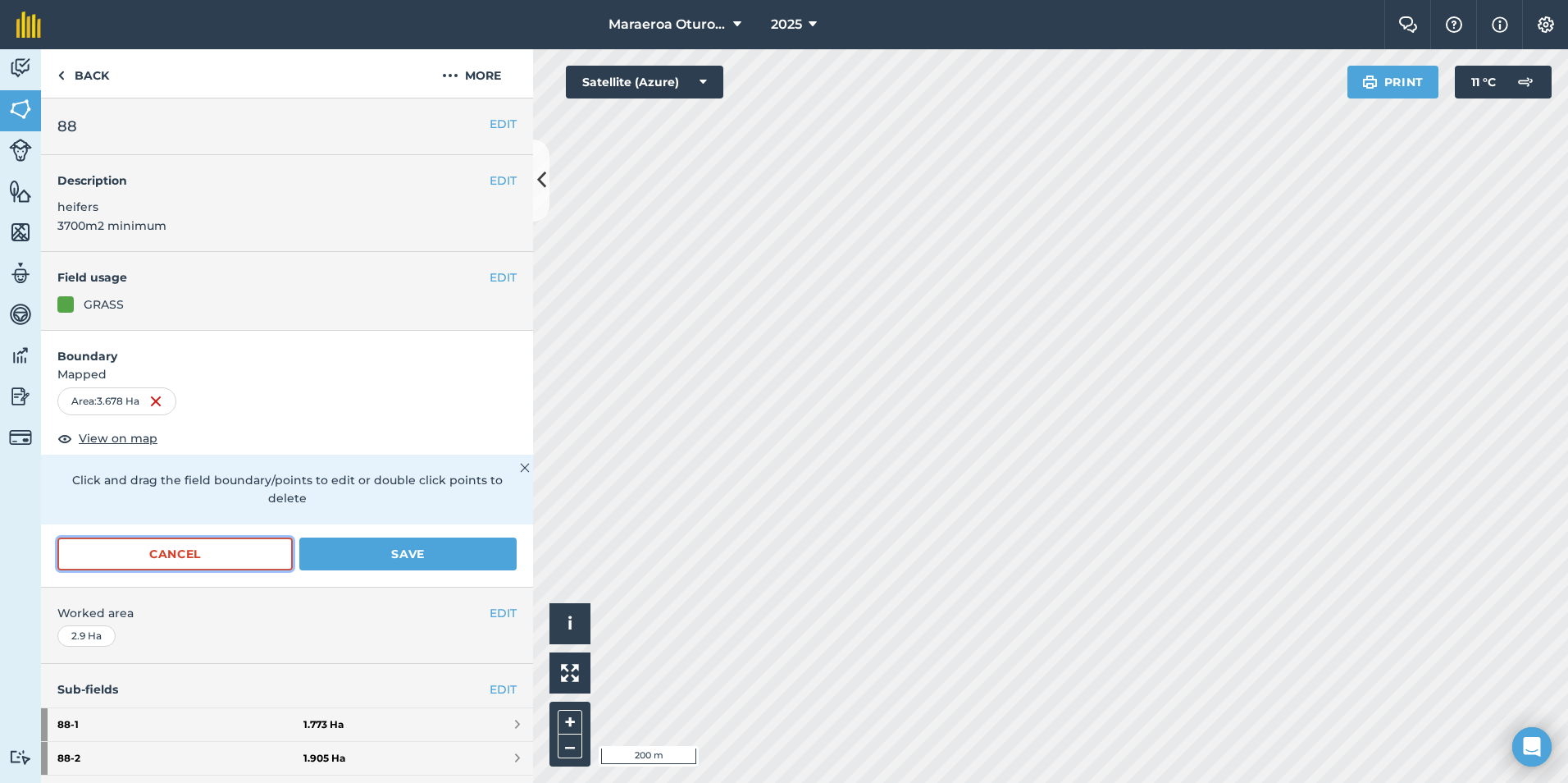
click at [214, 565] on button "Cancel" at bounding box center [175, 553] width 235 height 33
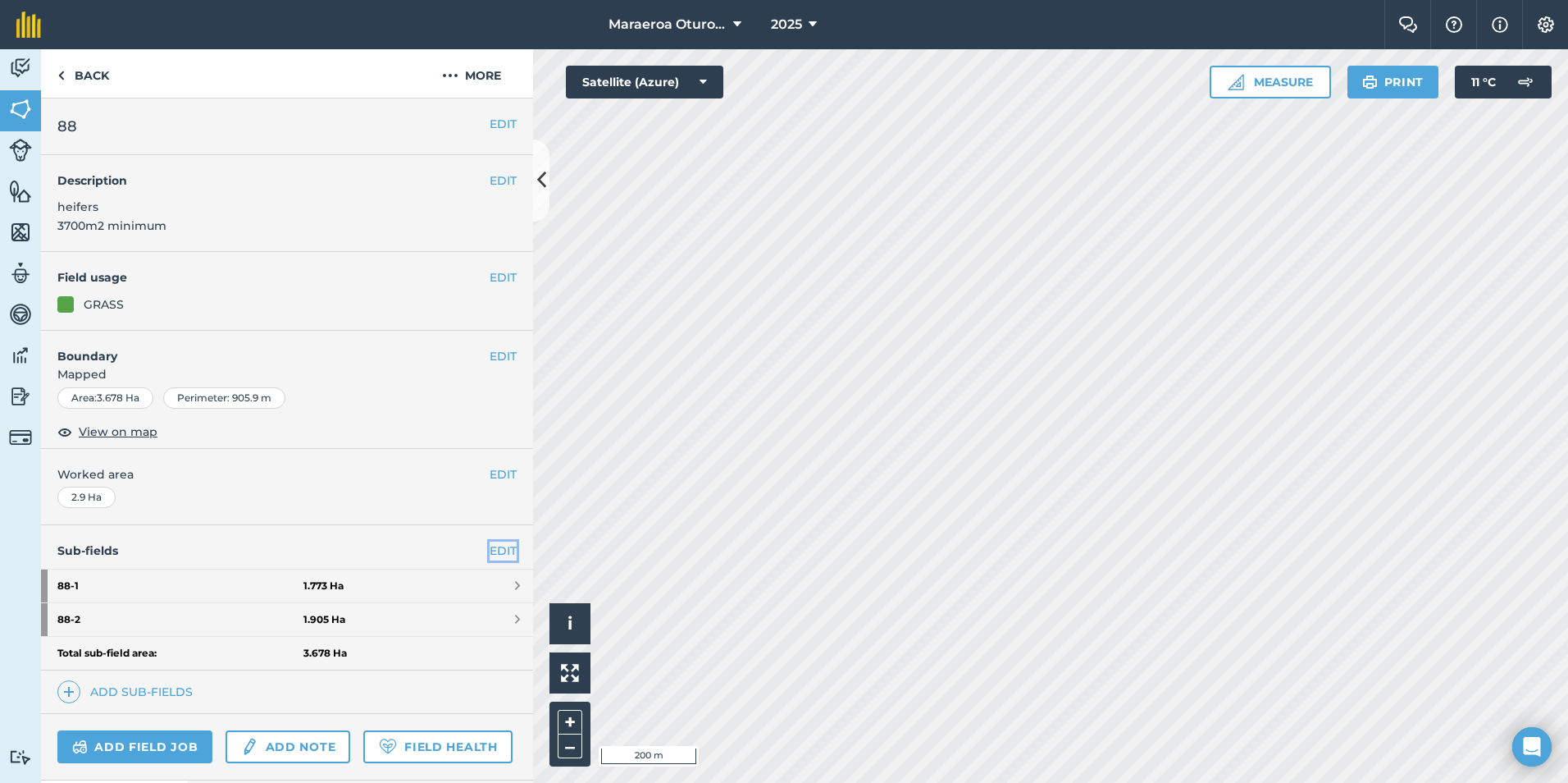
click at [489, 548] on link "EDIT" at bounding box center [502, 550] width 27 height 18
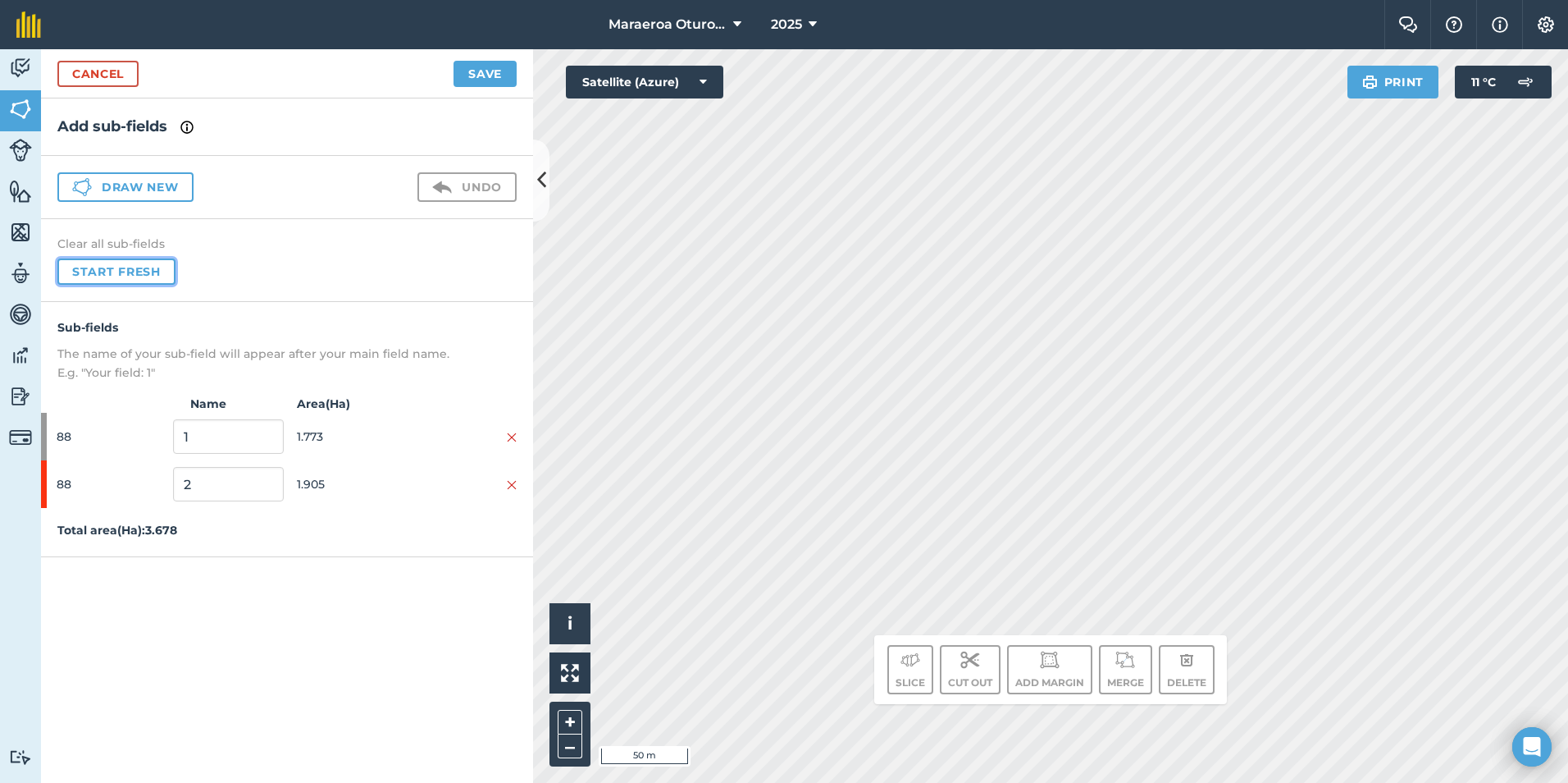
click at [142, 275] on button "Start fresh" at bounding box center [117, 272] width 119 height 26
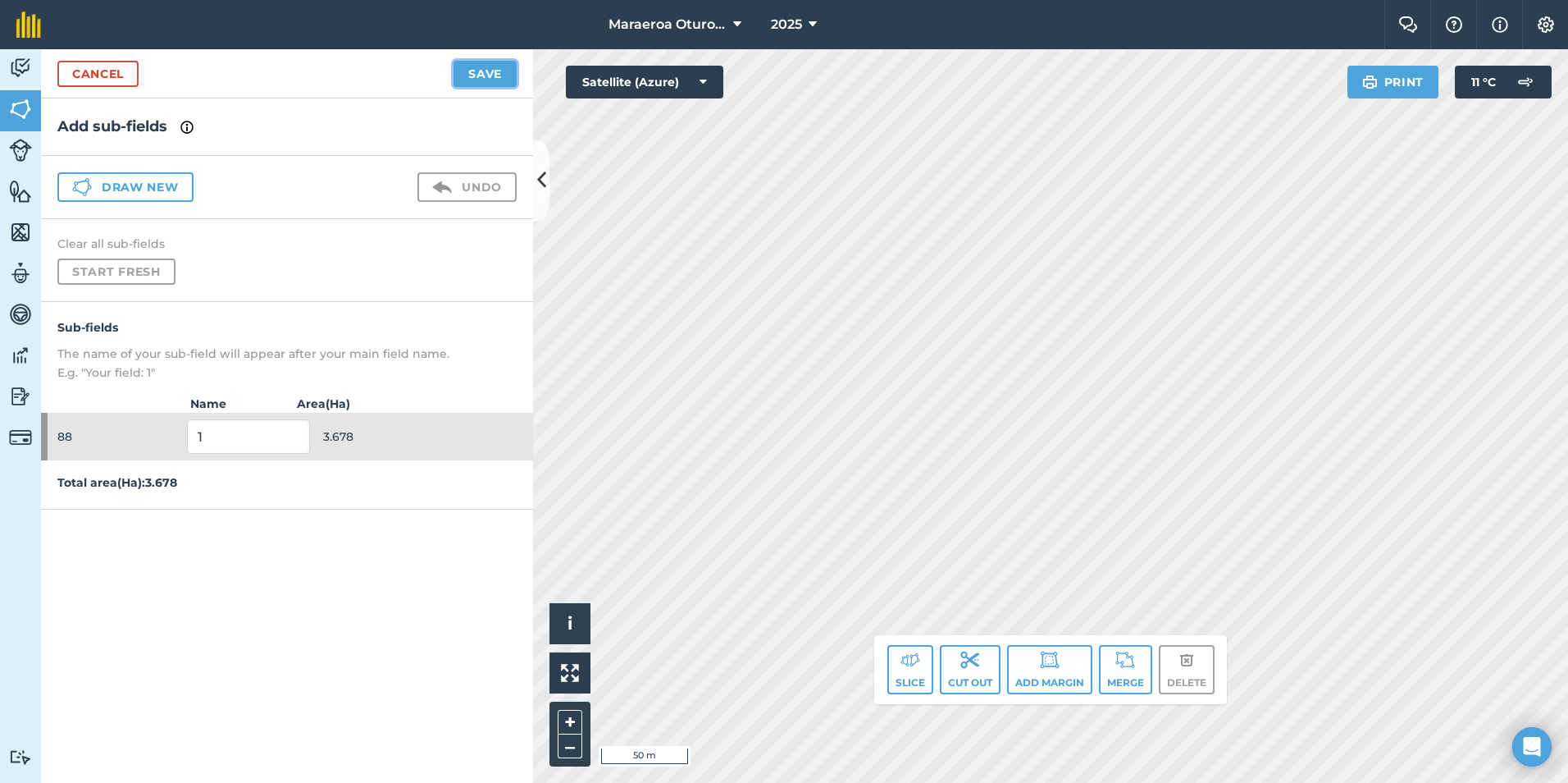
click at [480, 77] on button "Save" at bounding box center [484, 74] width 63 height 26
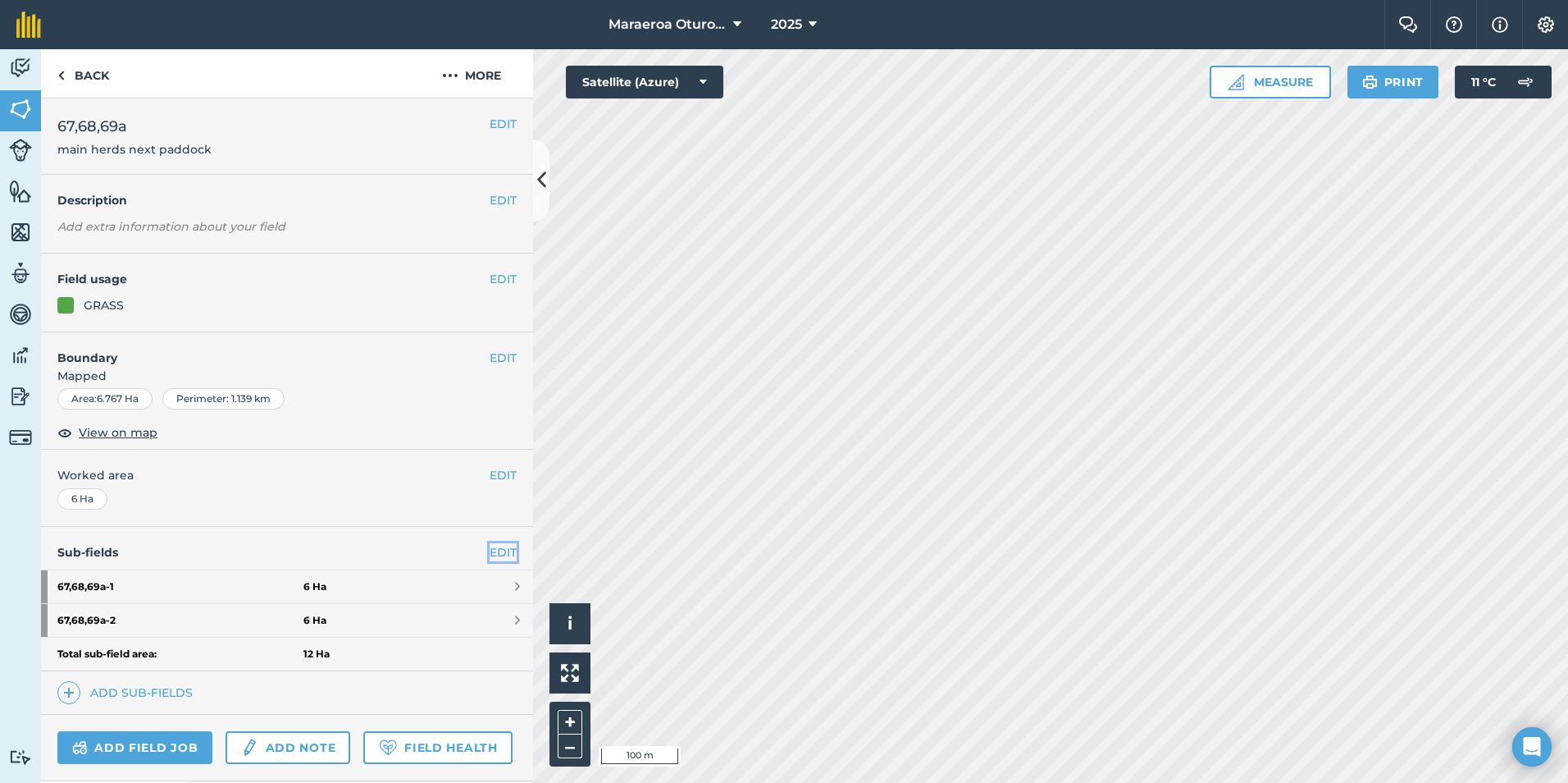
click at [491, 547] on link "EDIT" at bounding box center [502, 551] width 27 height 18
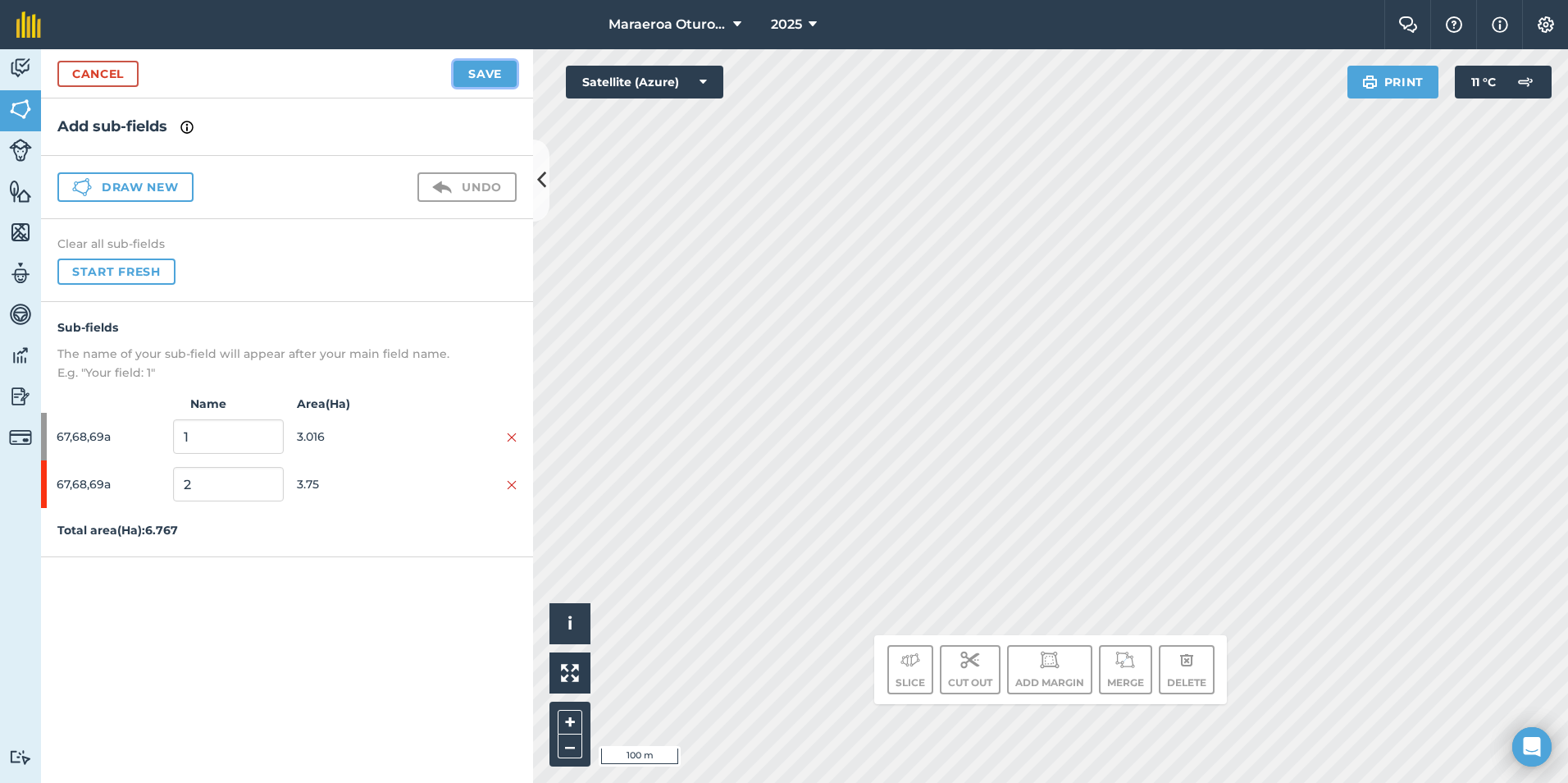
click at [464, 73] on button "Save" at bounding box center [484, 74] width 63 height 26
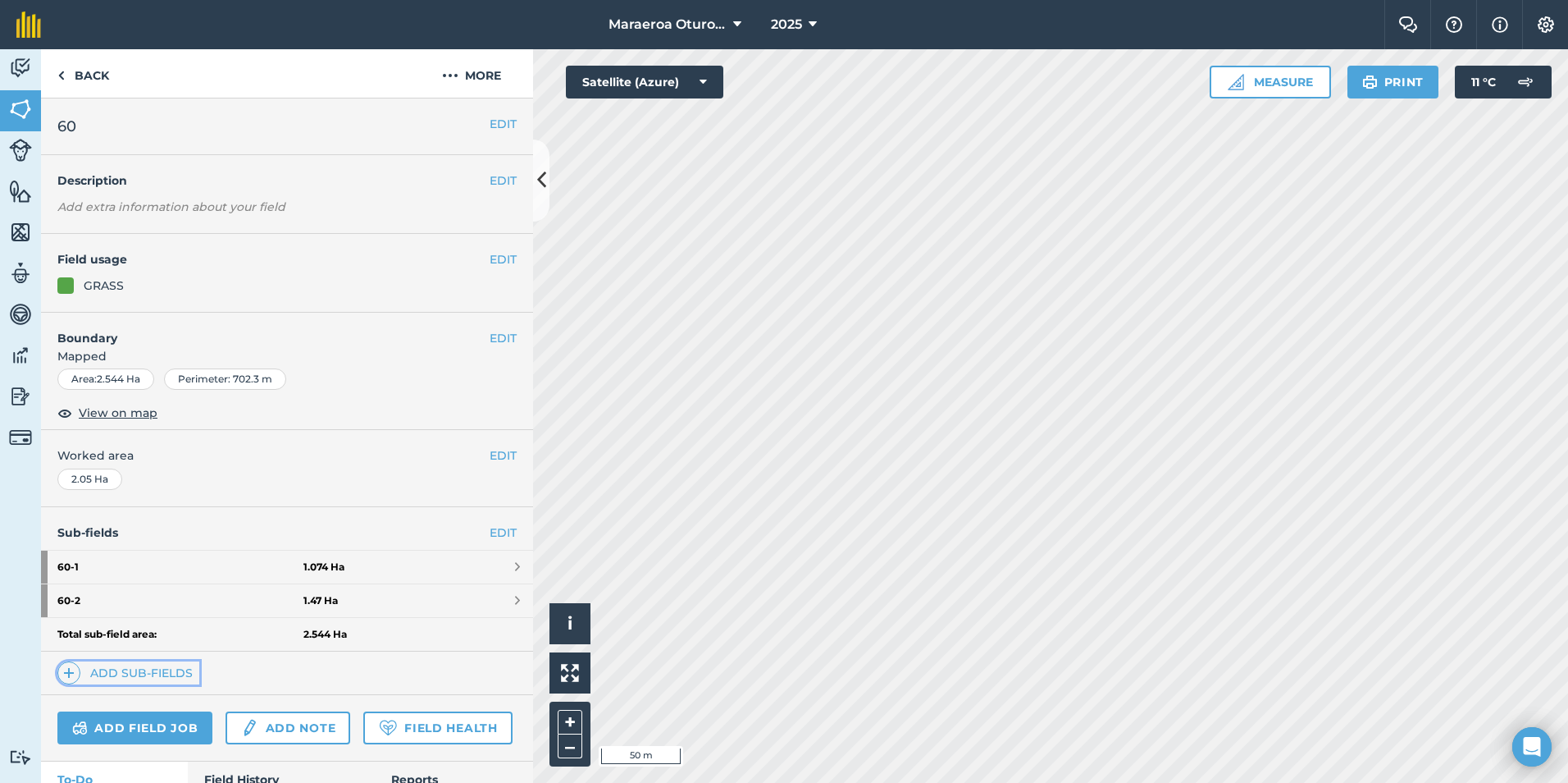
click at [136, 672] on link "Add sub-fields" at bounding box center [128, 673] width 142 height 23
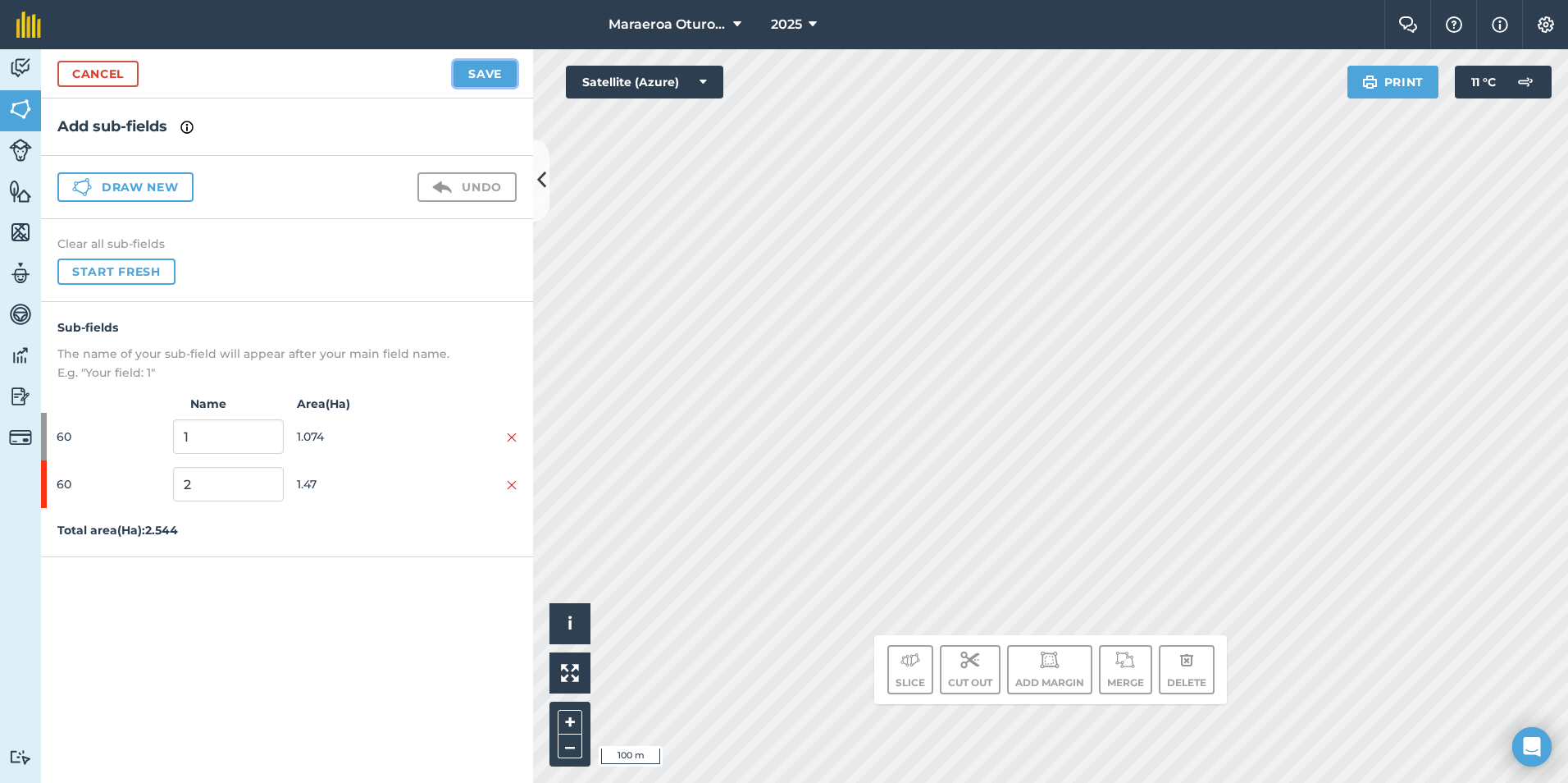
click at [499, 76] on button "Save" at bounding box center [484, 74] width 63 height 26
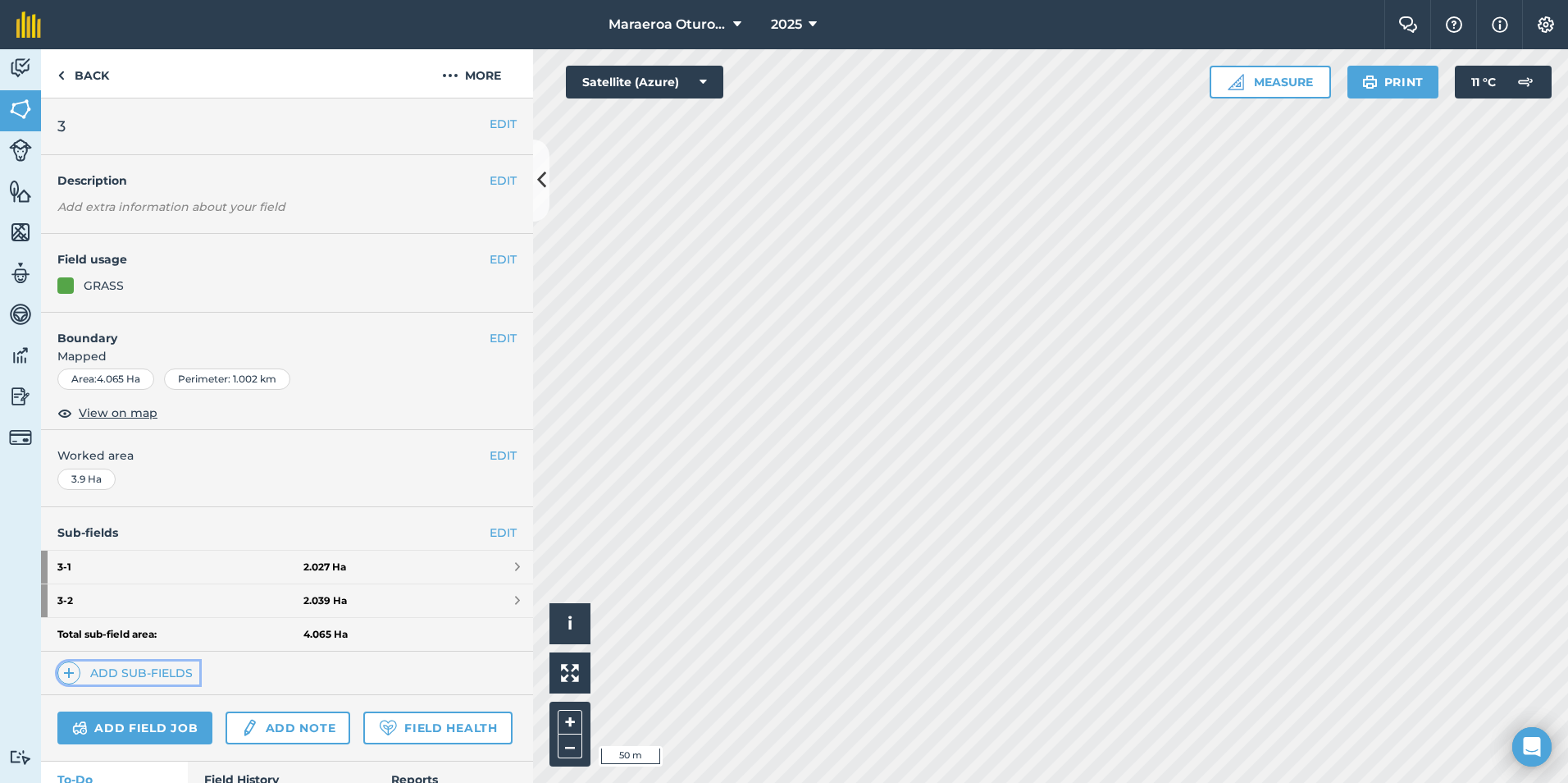
click at [176, 671] on link "Add sub-fields" at bounding box center [128, 673] width 142 height 23
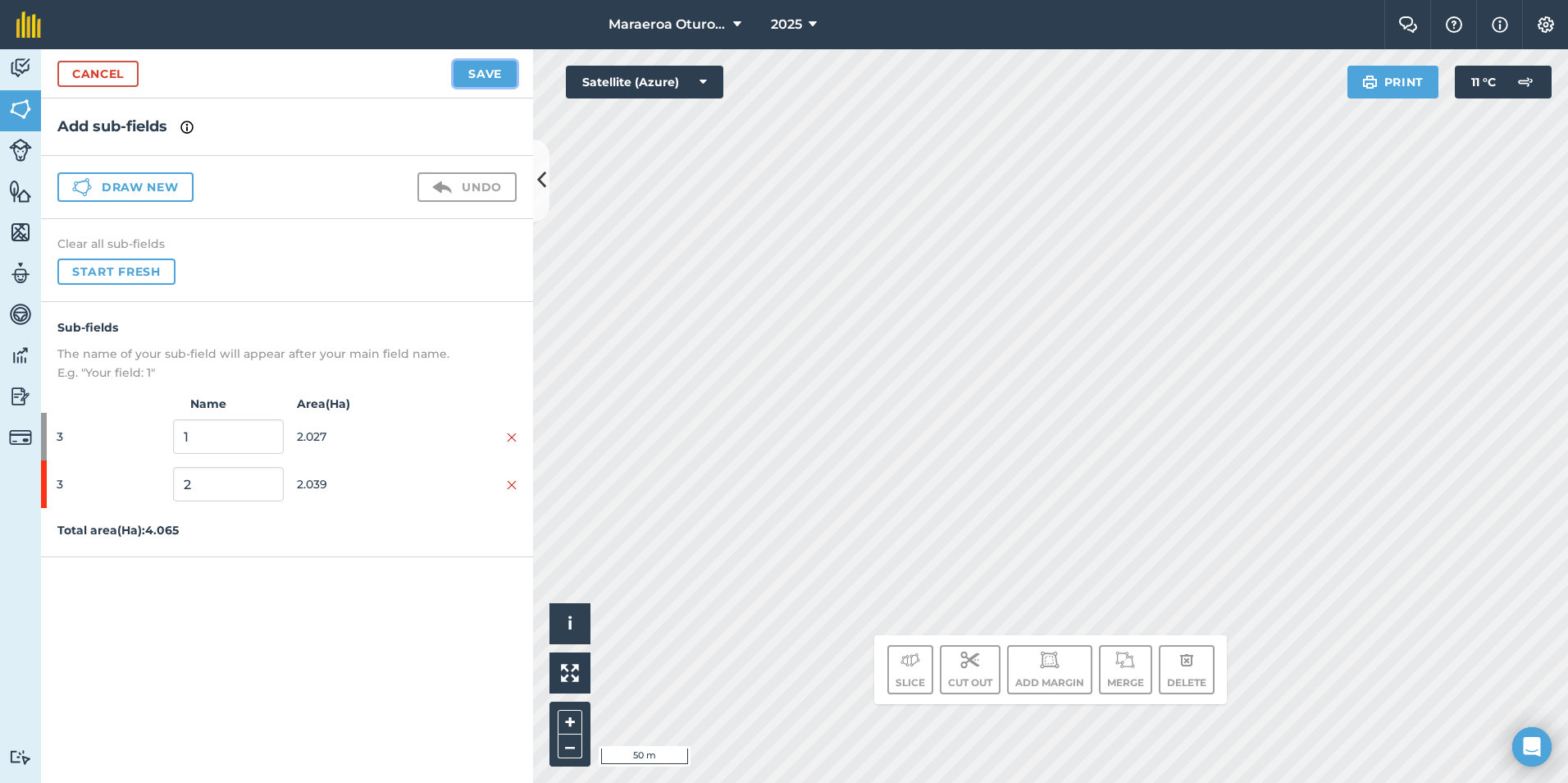
click at [482, 72] on button "Save" at bounding box center [484, 74] width 63 height 26
